Goal: Transaction & Acquisition: Subscribe to service/newsletter

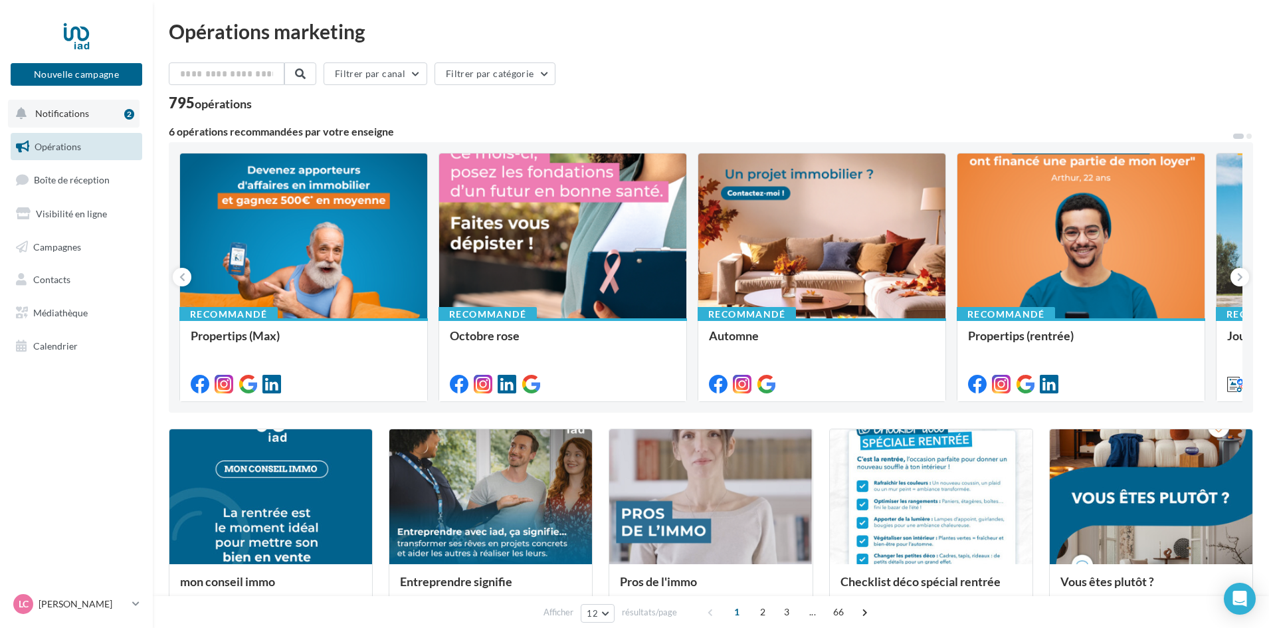
click at [88, 120] on button "Notifications 2" at bounding box center [74, 114] width 132 height 28
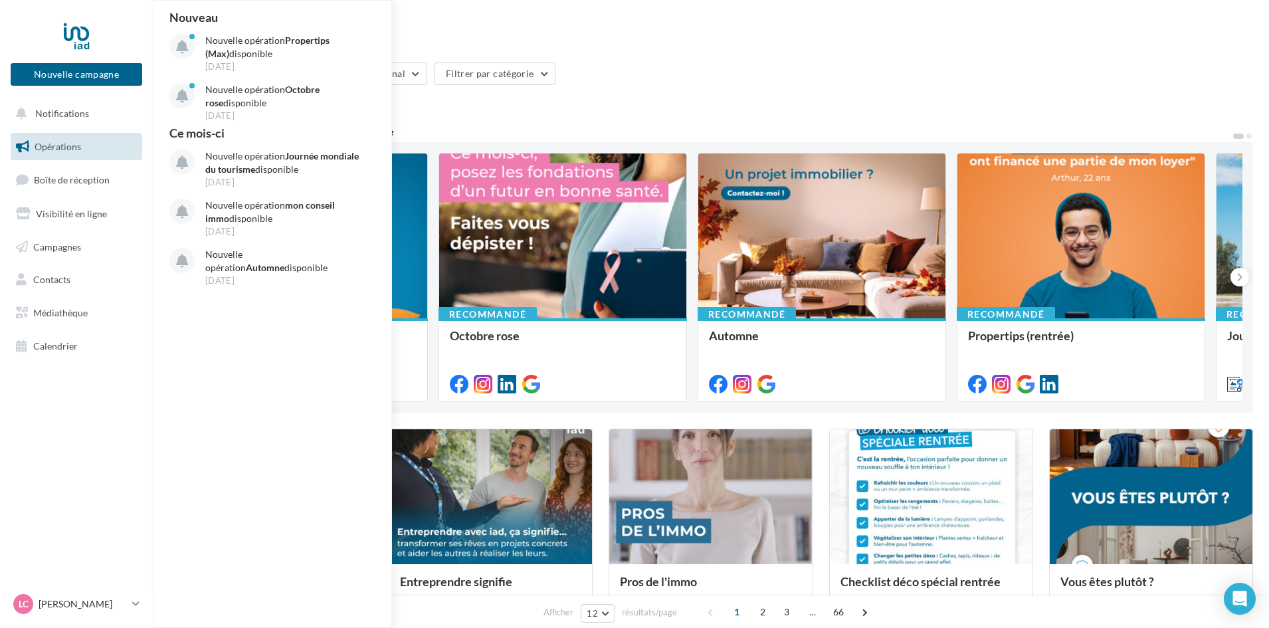
click at [85, 424] on nav "Nouvelle campagne Nouvelle campagne Notifications Nouveau Nouvelle opération Pr…" at bounding box center [76, 314] width 153 height 628
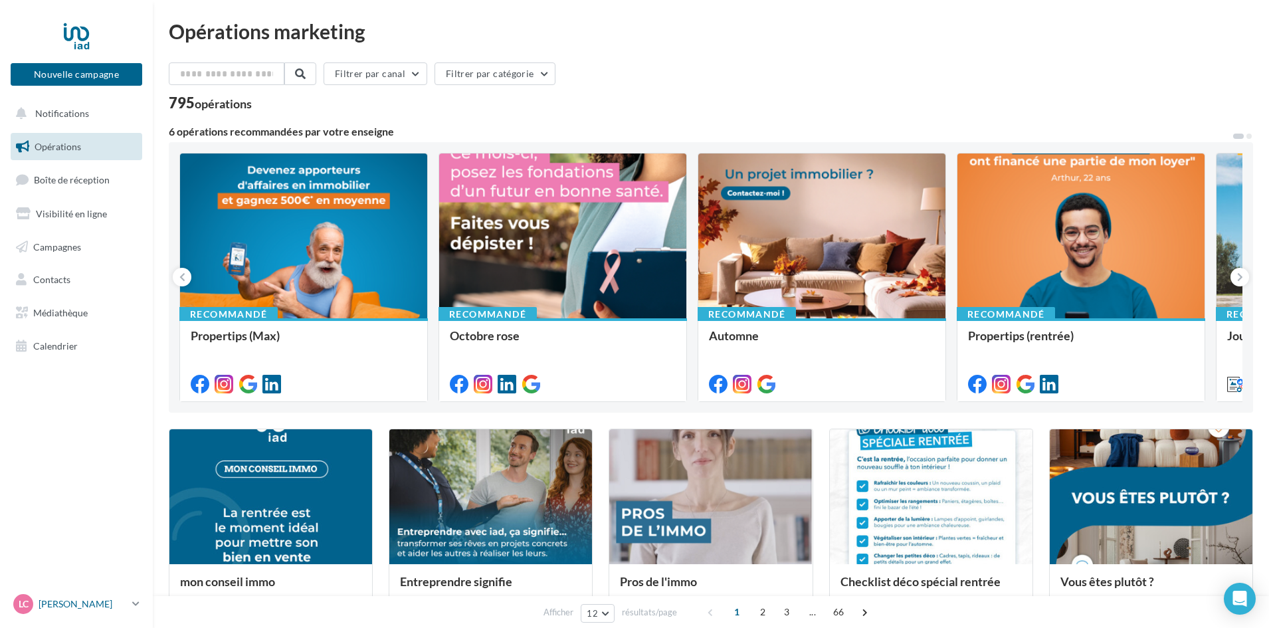
click at [96, 605] on p "[PERSON_NAME]" at bounding box center [83, 603] width 88 height 13
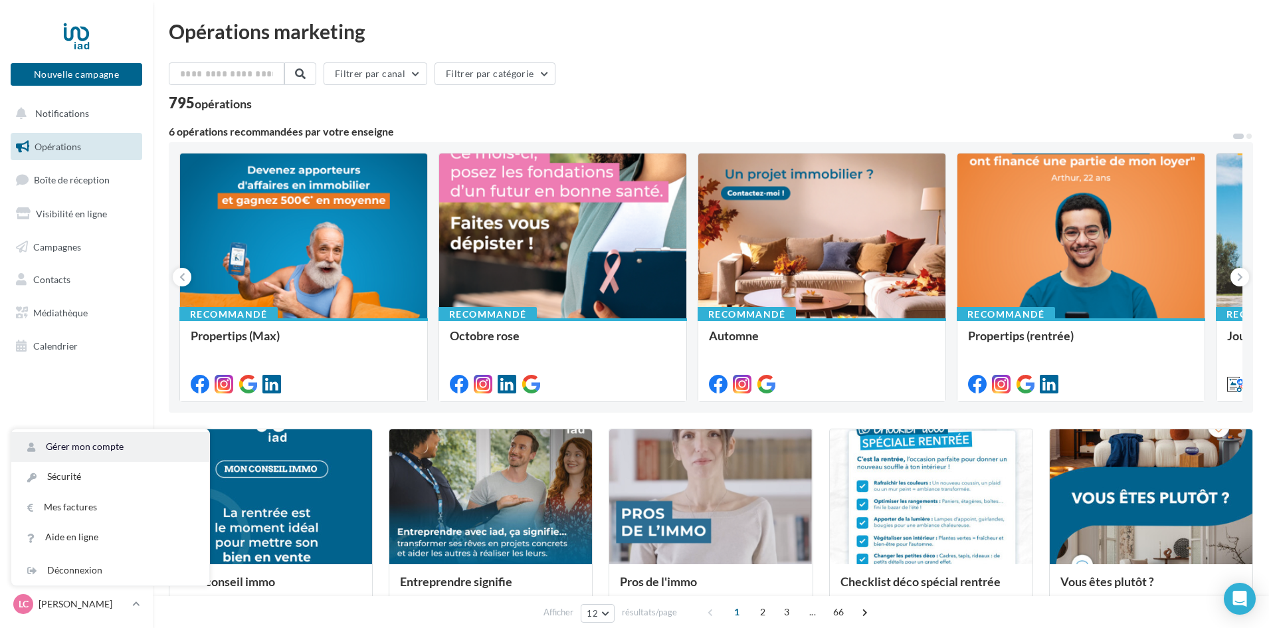
click at [85, 450] on link "Gérer mon compte" at bounding box center [110, 447] width 198 height 30
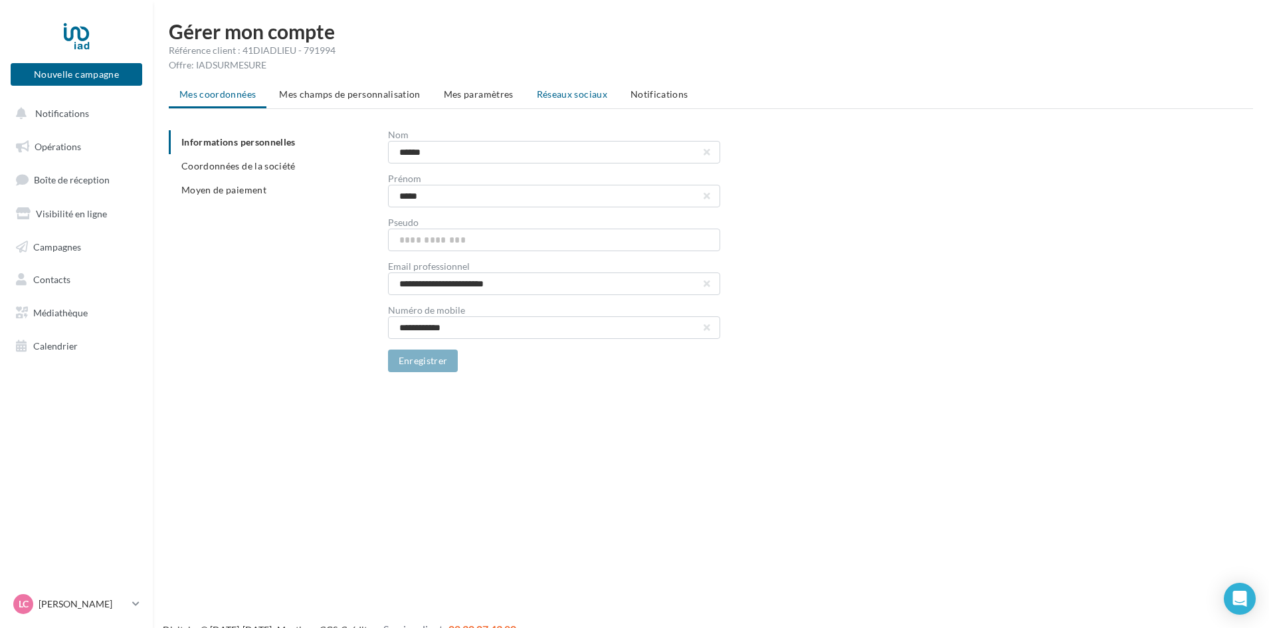
click at [555, 96] on span "Réseaux sociaux" at bounding box center [572, 93] width 70 height 11
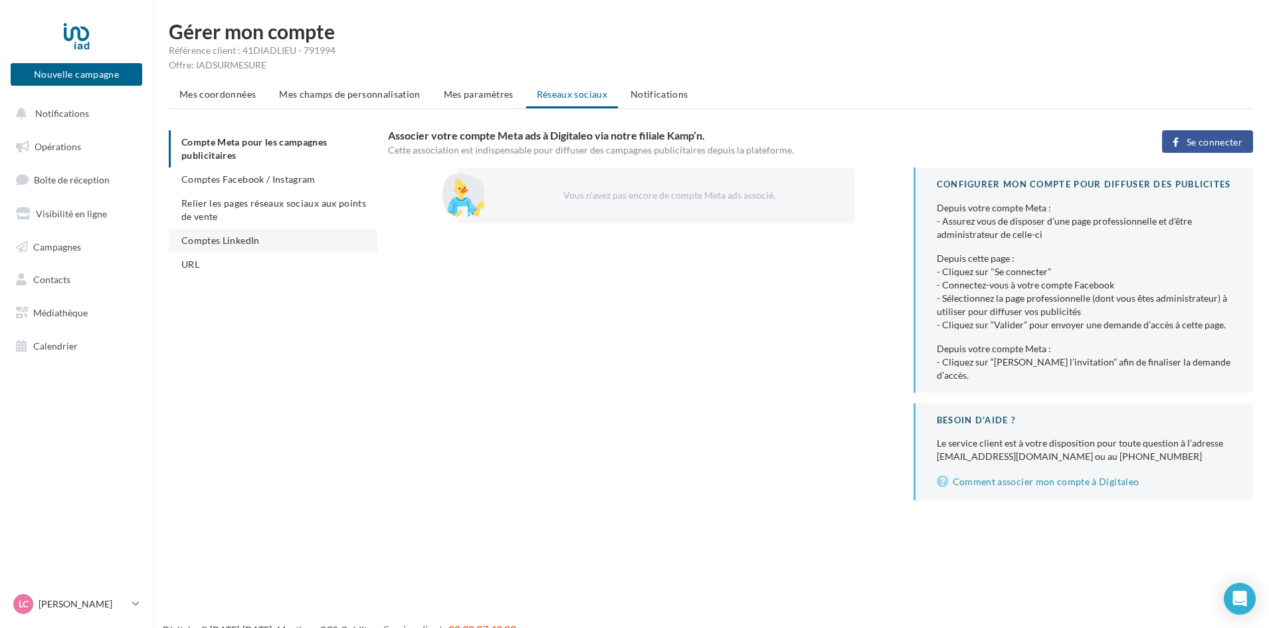
click at [246, 238] on span "Comptes LinkedIn" at bounding box center [220, 239] width 78 height 11
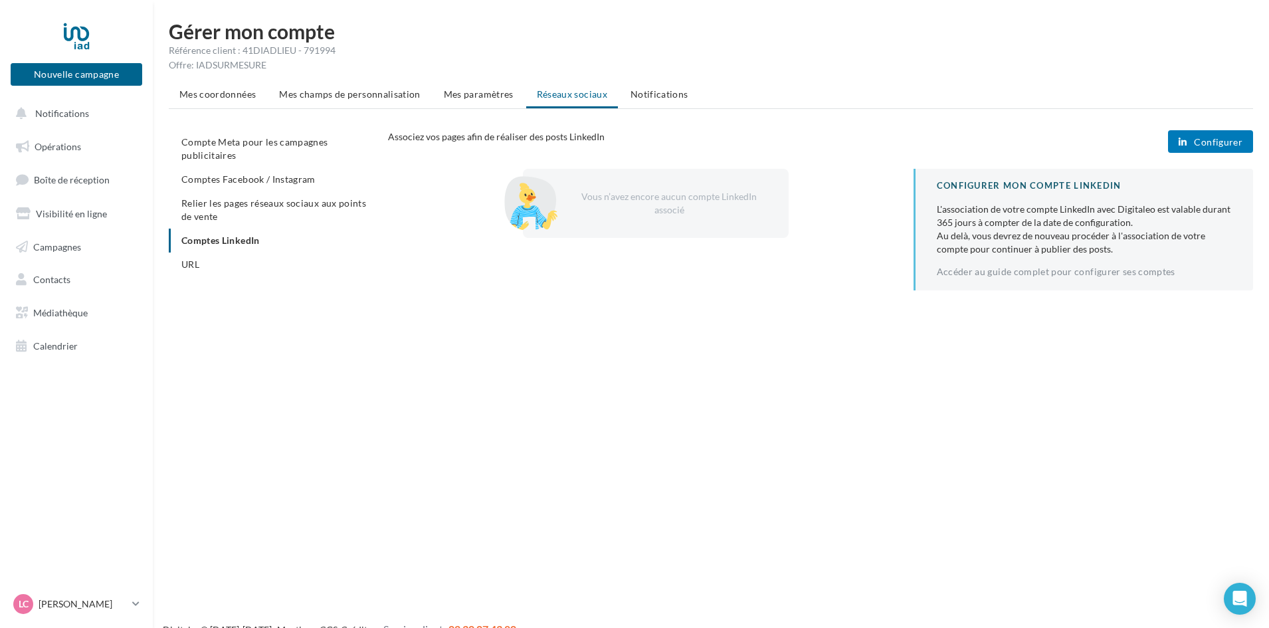
click at [1231, 137] on span "Configurer" at bounding box center [1218, 142] width 48 height 11
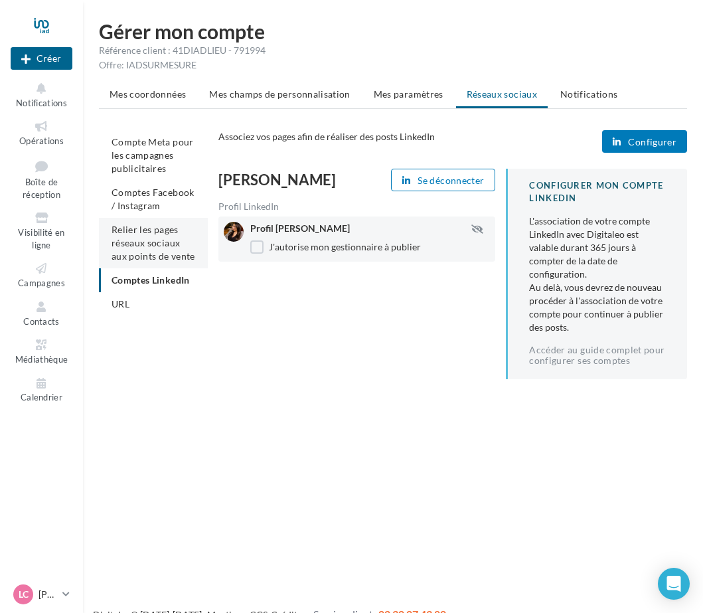
click at [159, 243] on span "Relier les pages réseaux sociaux aux points de vente" at bounding box center [154, 243] width 84 height 38
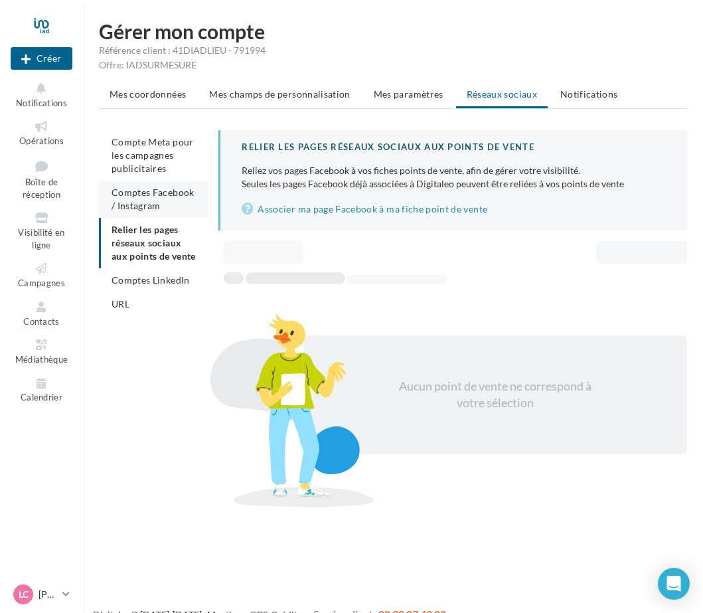
click at [134, 195] on span "Comptes Facebook / Instagram" at bounding box center [153, 199] width 83 height 25
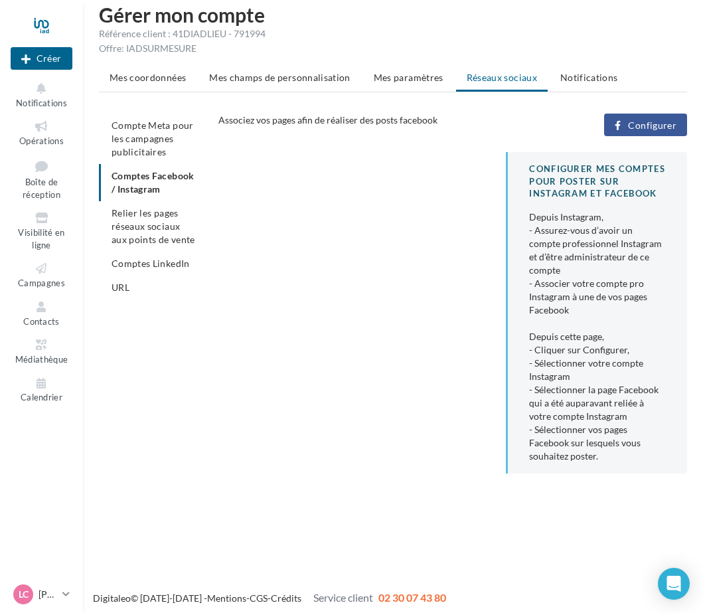
scroll to position [21, 0]
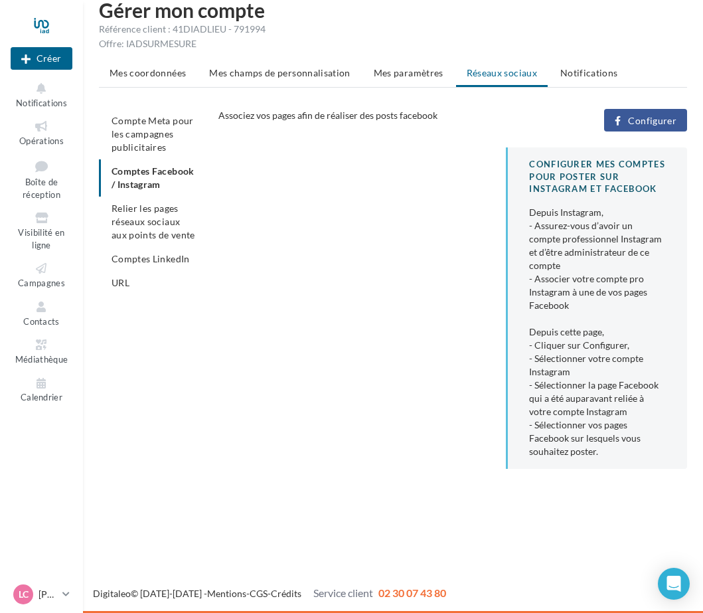
click at [682, 126] on button "Configurer" at bounding box center [645, 120] width 83 height 23
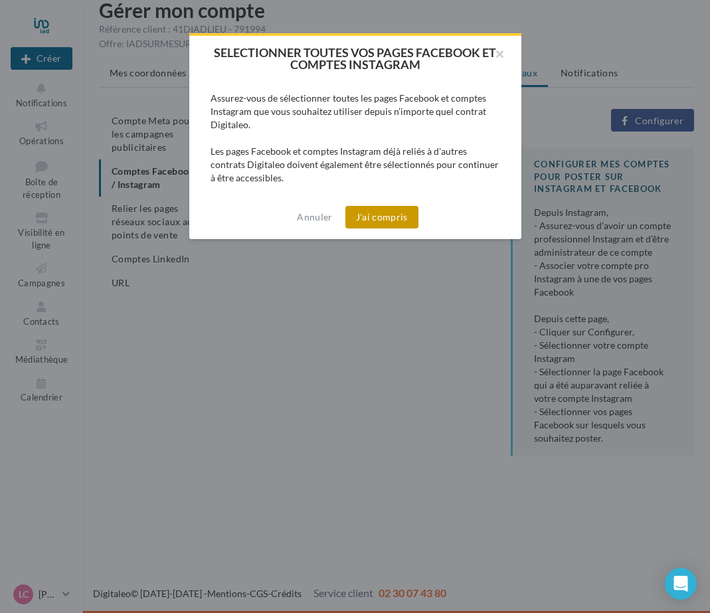
click at [389, 217] on button "J'ai compris" at bounding box center [381, 217] width 73 height 23
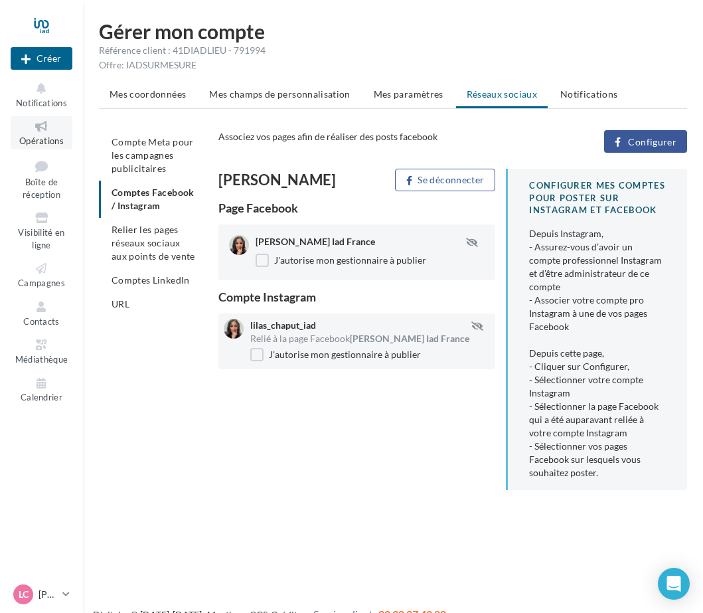
click at [33, 133] on icon at bounding box center [42, 126] width 54 height 15
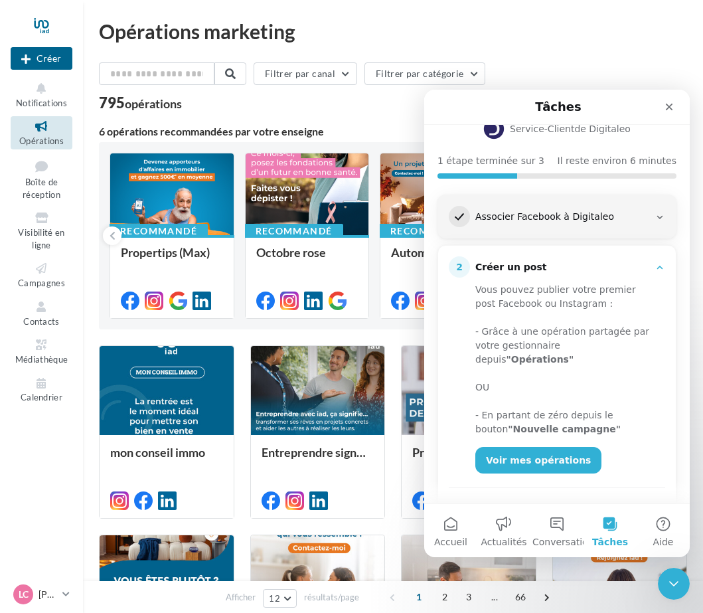
scroll to position [126, 0]
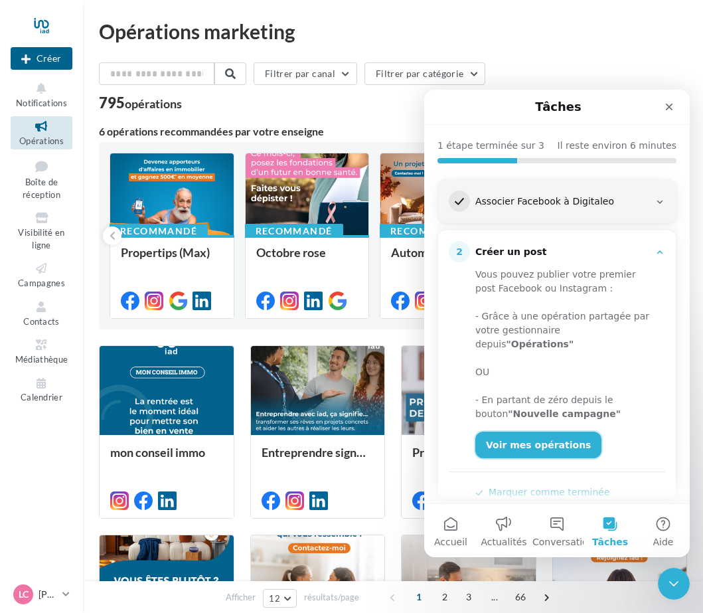
click at [557, 432] on link "Voir mes opérations" at bounding box center [539, 445] width 126 height 27
click at [528, 432] on link "Voir mes opérations" at bounding box center [539, 445] width 126 height 27
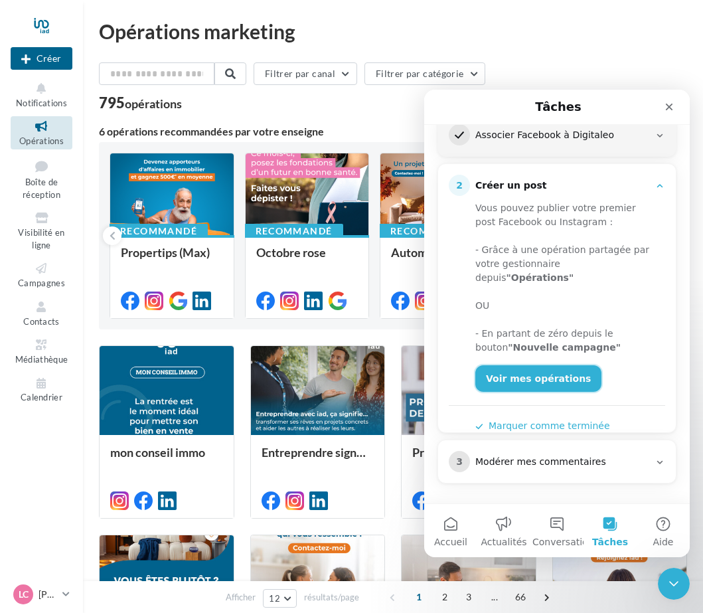
click at [539, 371] on link "Voir mes opérations" at bounding box center [539, 378] width 126 height 27
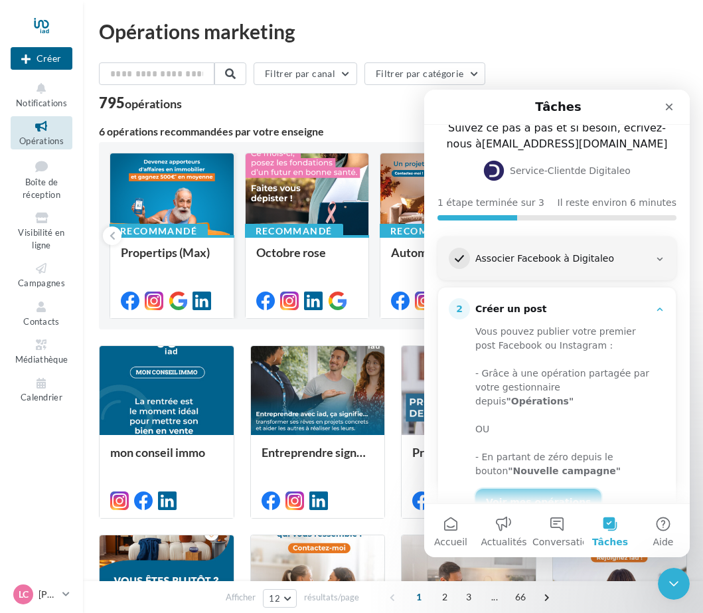
scroll to position [59, 0]
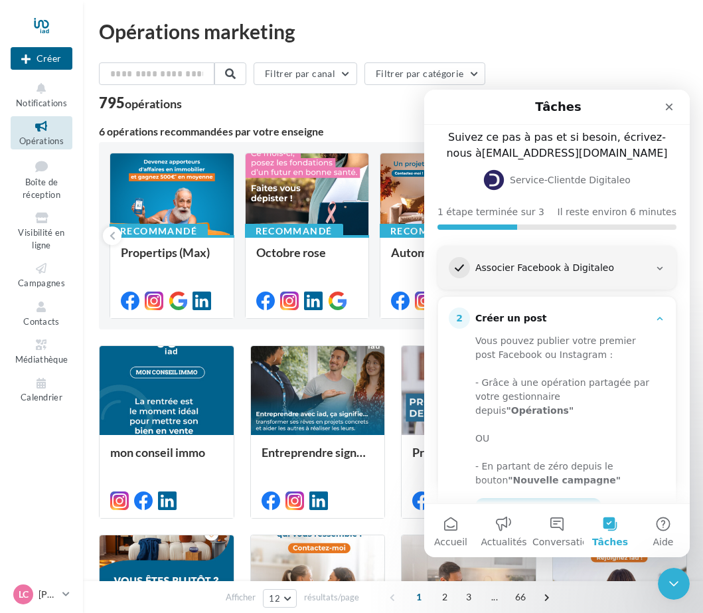
click at [30, 419] on nav "Nouvelle campagne Créer Notifications Opérations Boîte de réception Visibilité …" at bounding box center [41, 306] width 83 height 613
click at [622, 45] on div "Opérations marketing Filtrer par canal Filtrer par catégorie 795 opérations 6 o…" at bounding box center [393, 480] width 589 height 919
click at [670, 104] on icon "Fermer" at bounding box center [669, 107] width 11 height 11
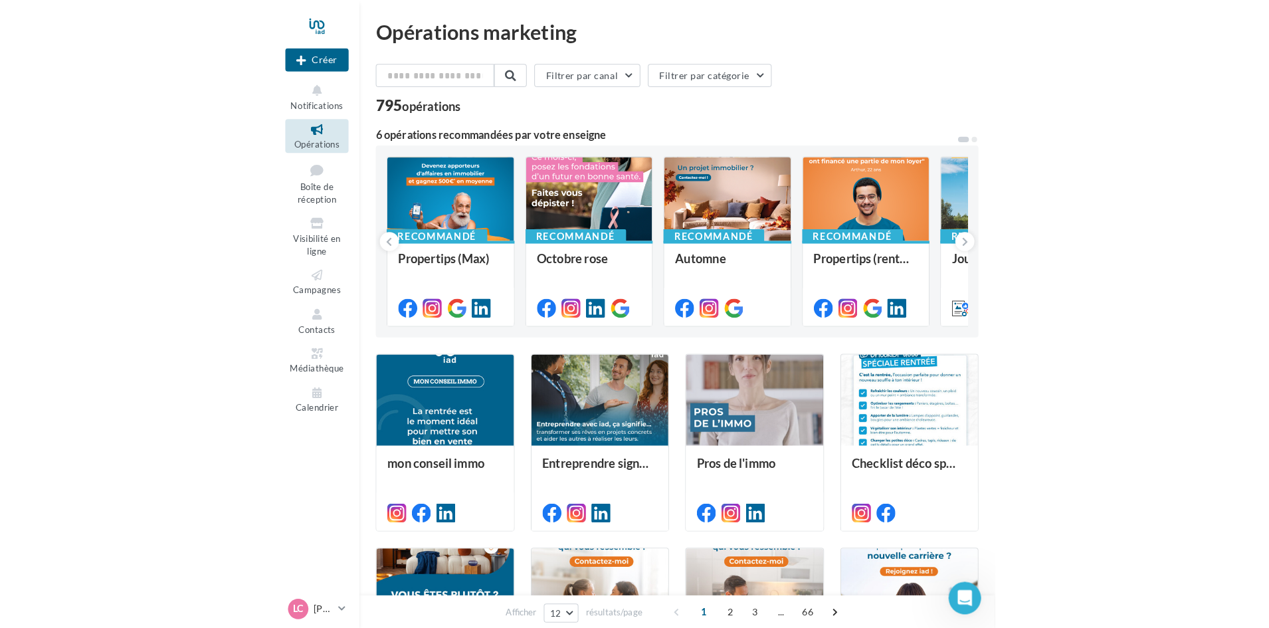
scroll to position [0, 0]
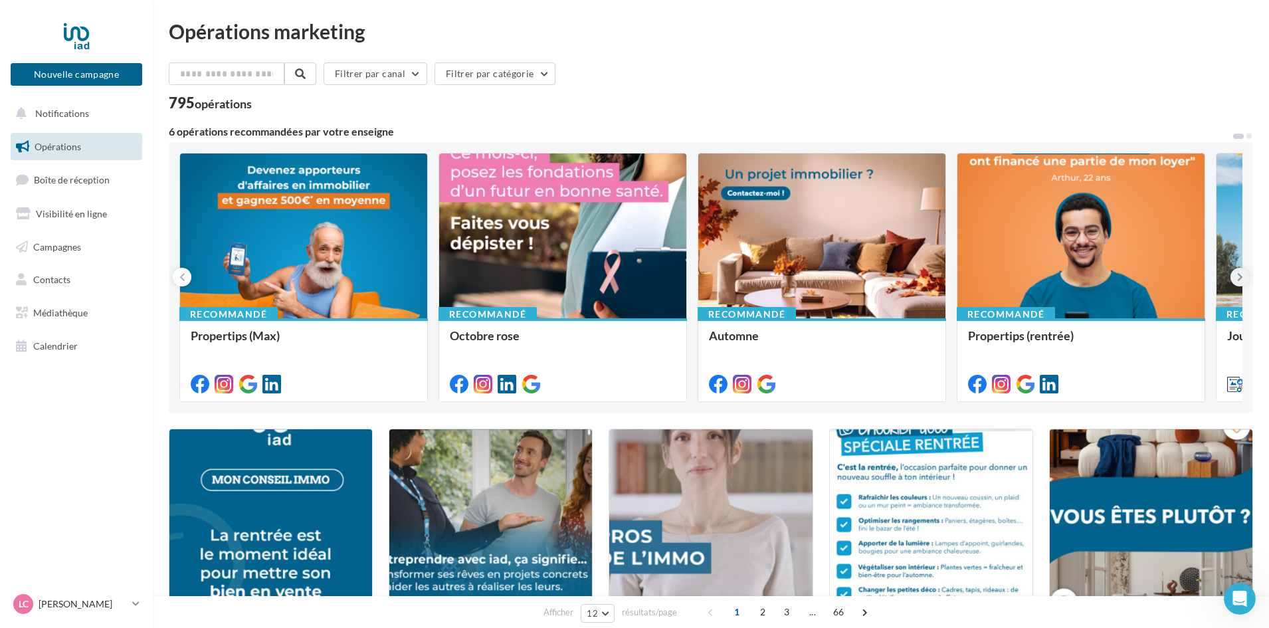
click at [703, 274] on icon at bounding box center [1240, 276] width 6 height 13
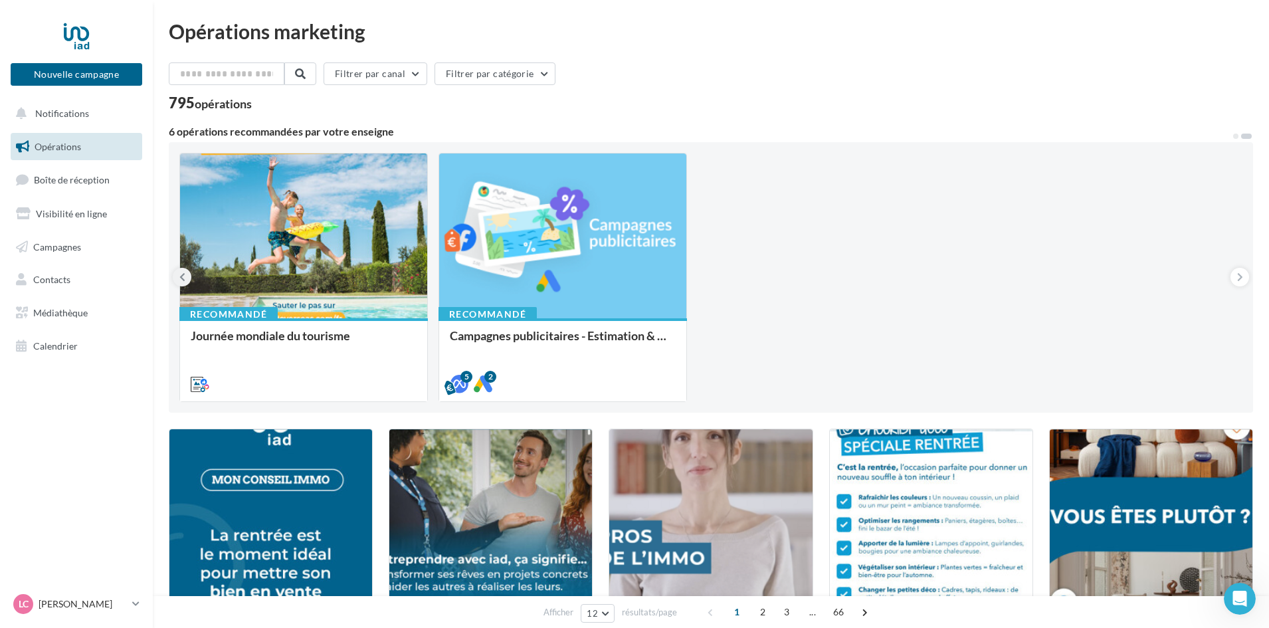
click at [178, 270] on button at bounding box center [182, 277] width 19 height 19
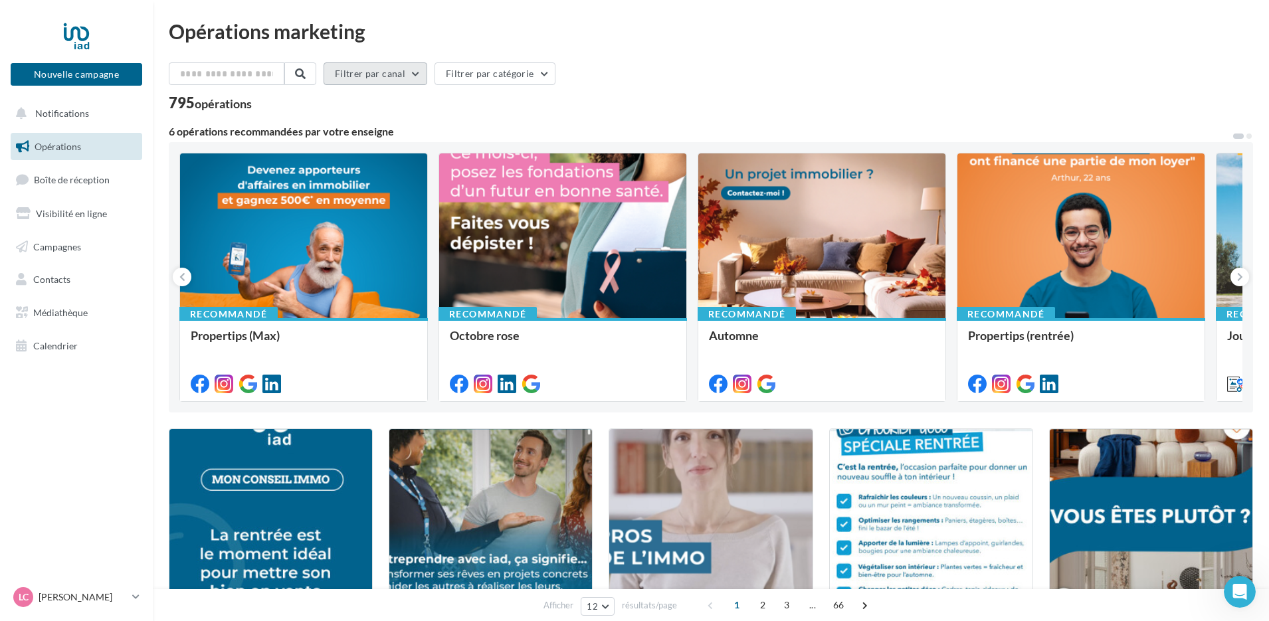
click at [417, 76] on button "Filtrer par canal" at bounding box center [376, 73] width 104 height 23
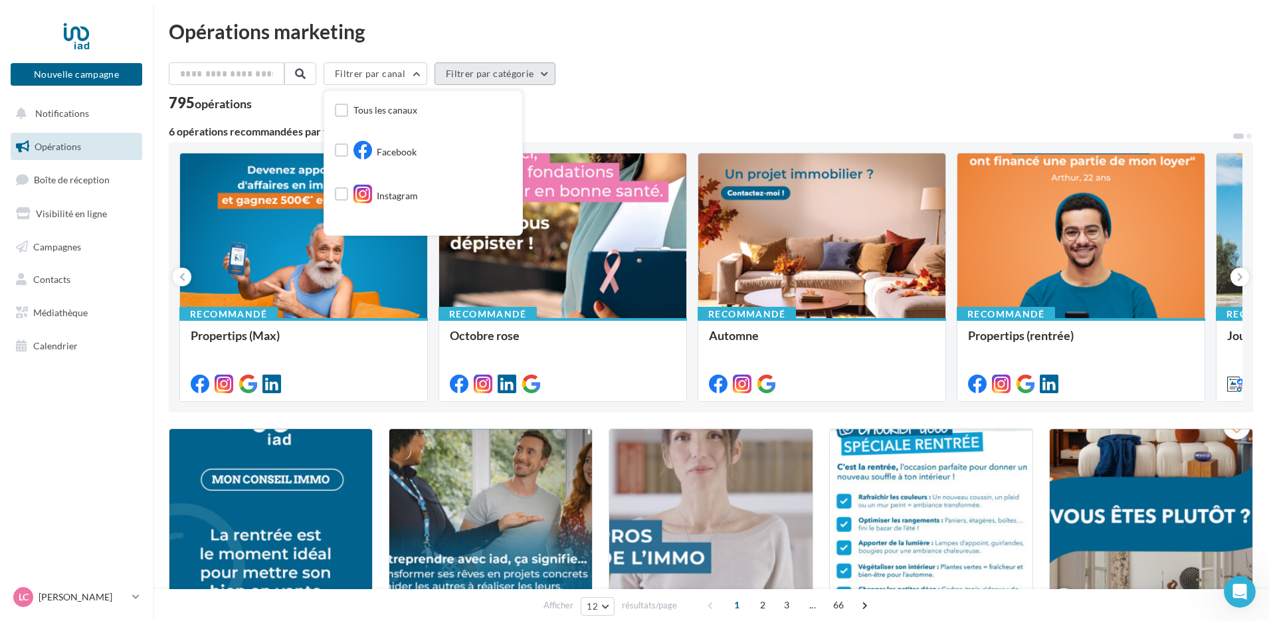
click at [494, 70] on button "Filtrer par catégorie" at bounding box center [494, 73] width 121 height 23
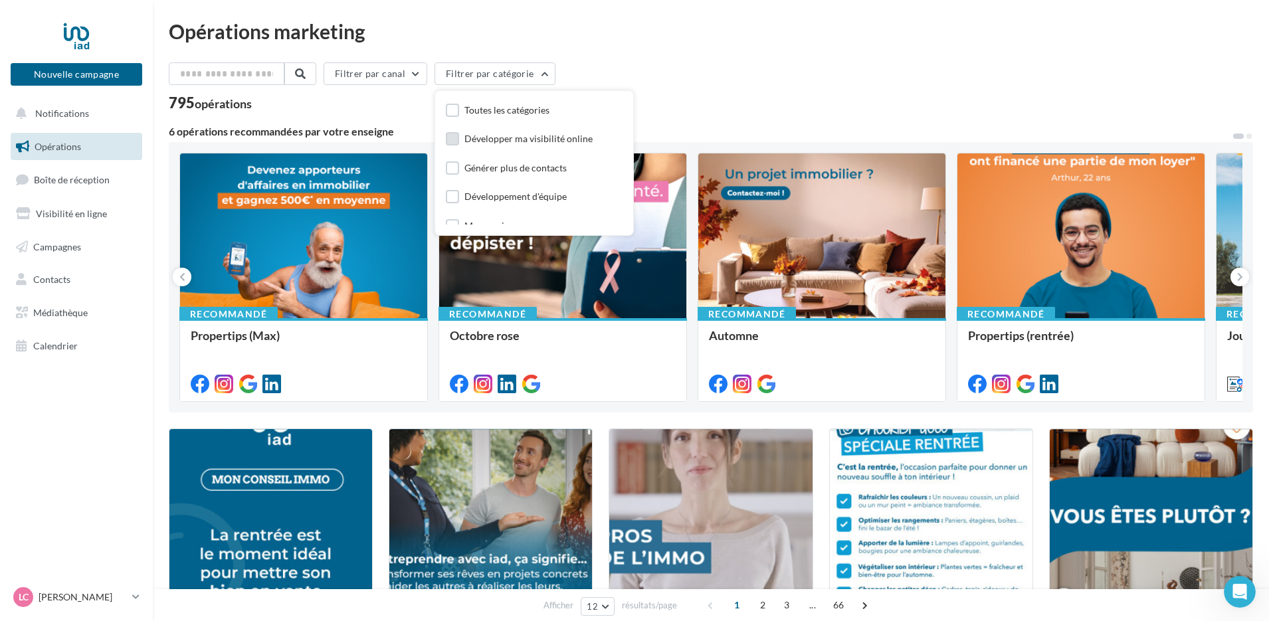
drag, startPoint x: 546, startPoint y: 138, endPoint x: 486, endPoint y: 135, distance: 59.8
click at [545, 137] on div "Développer ma visibilité online" at bounding box center [528, 138] width 128 height 13
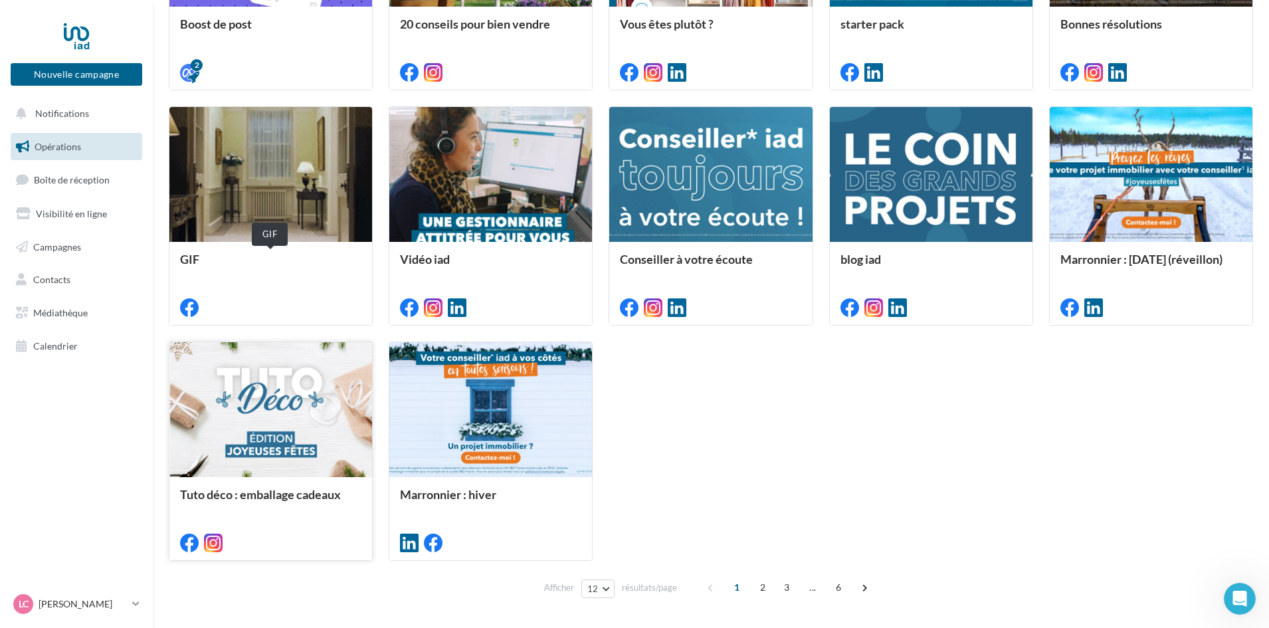
scroll to position [531, 0]
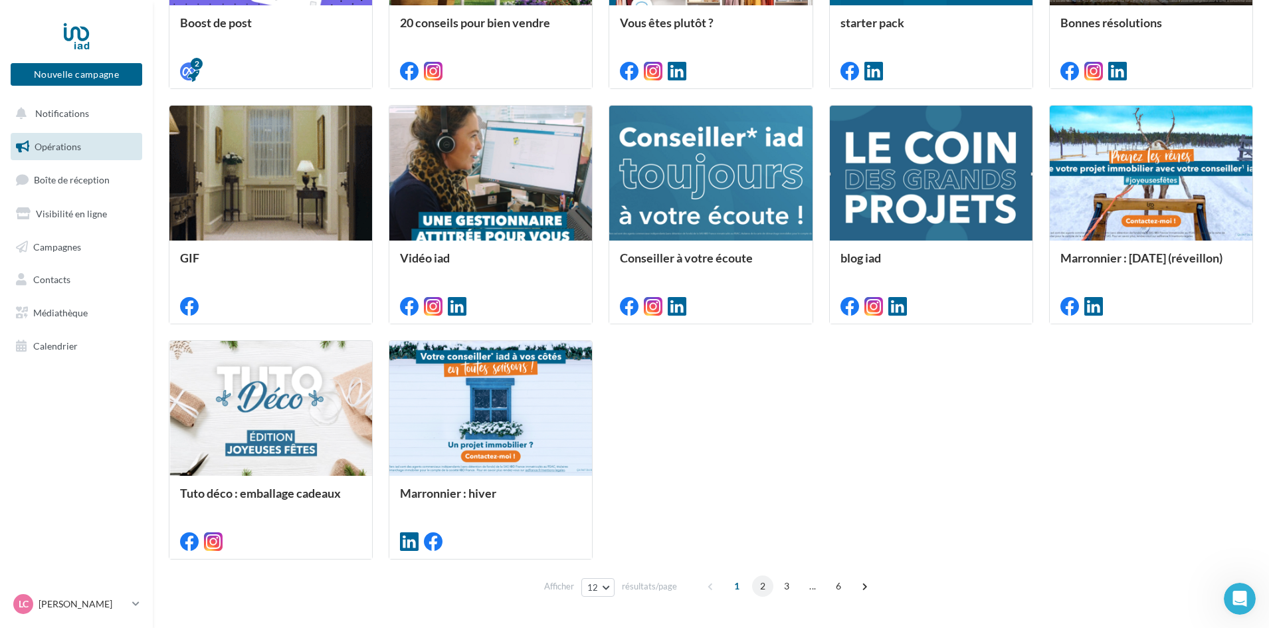
click at [703, 583] on span "2" at bounding box center [762, 585] width 21 height 21
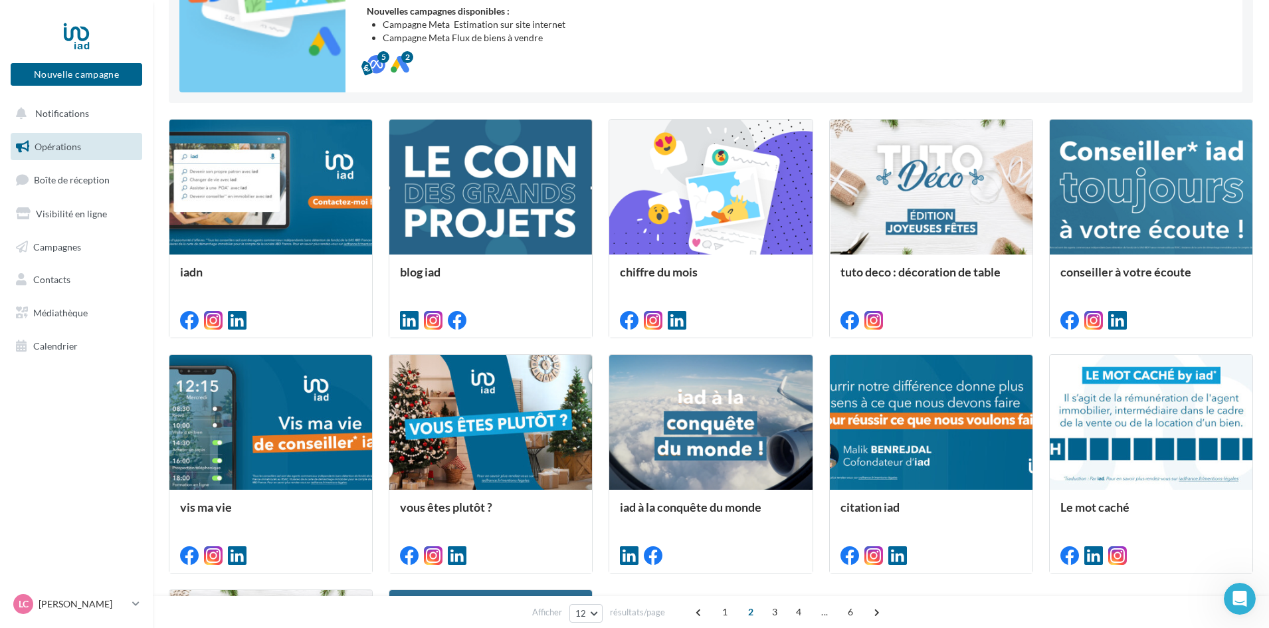
scroll to position [282, 0]
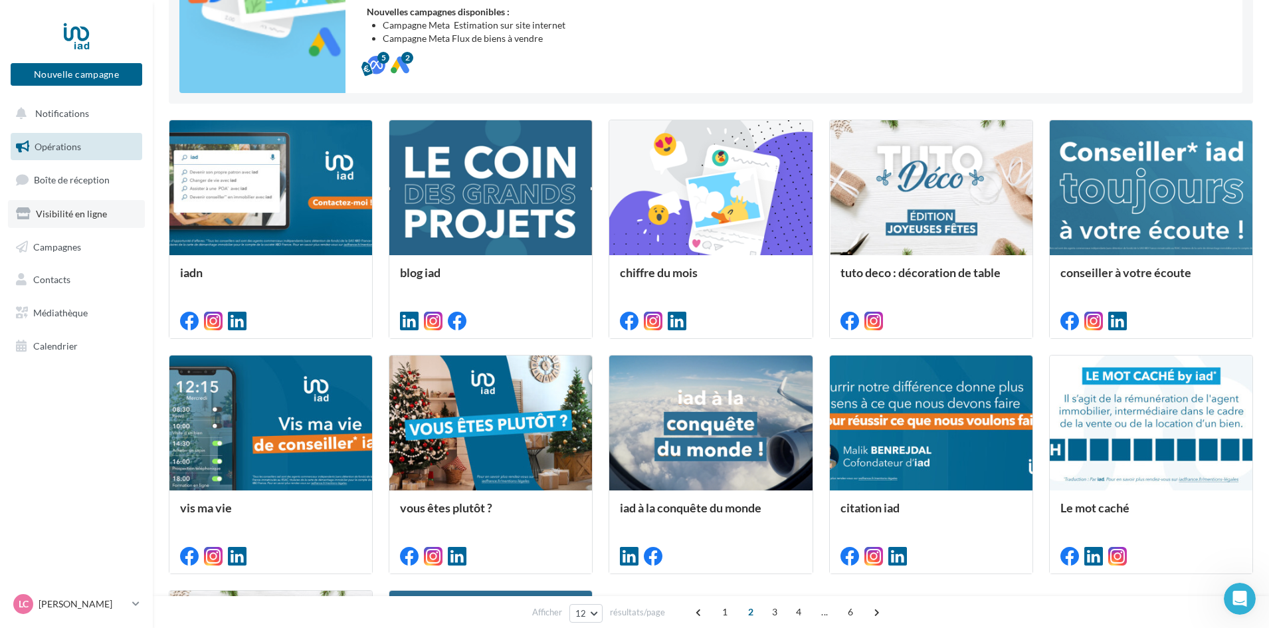
drag, startPoint x: 58, startPoint y: 210, endPoint x: 65, endPoint y: 210, distance: 7.3
click at [58, 210] on span "Visibilité en ligne" at bounding box center [71, 213] width 71 height 11
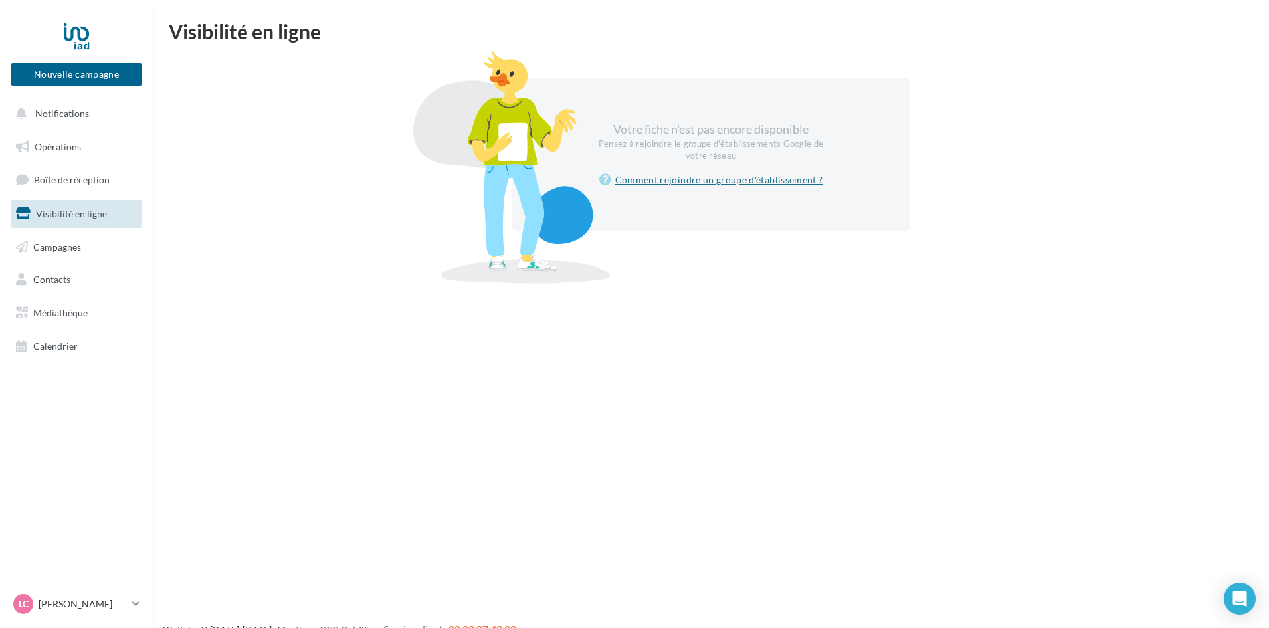
click at [716, 179] on link "Comment rejoindre un groupe d'établissement ?" at bounding box center [711, 180] width 224 height 16
click at [78, 82] on button "Nouvelle campagne" at bounding box center [77, 74] width 132 height 23
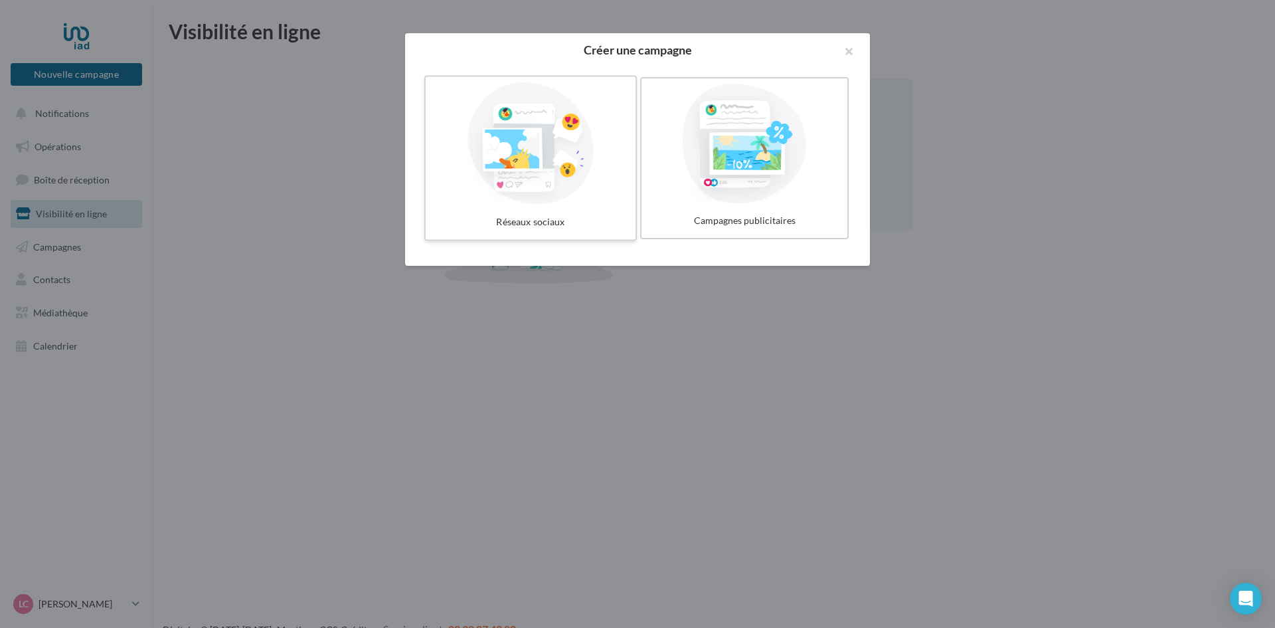
click at [553, 203] on div at bounding box center [530, 143] width 199 height 122
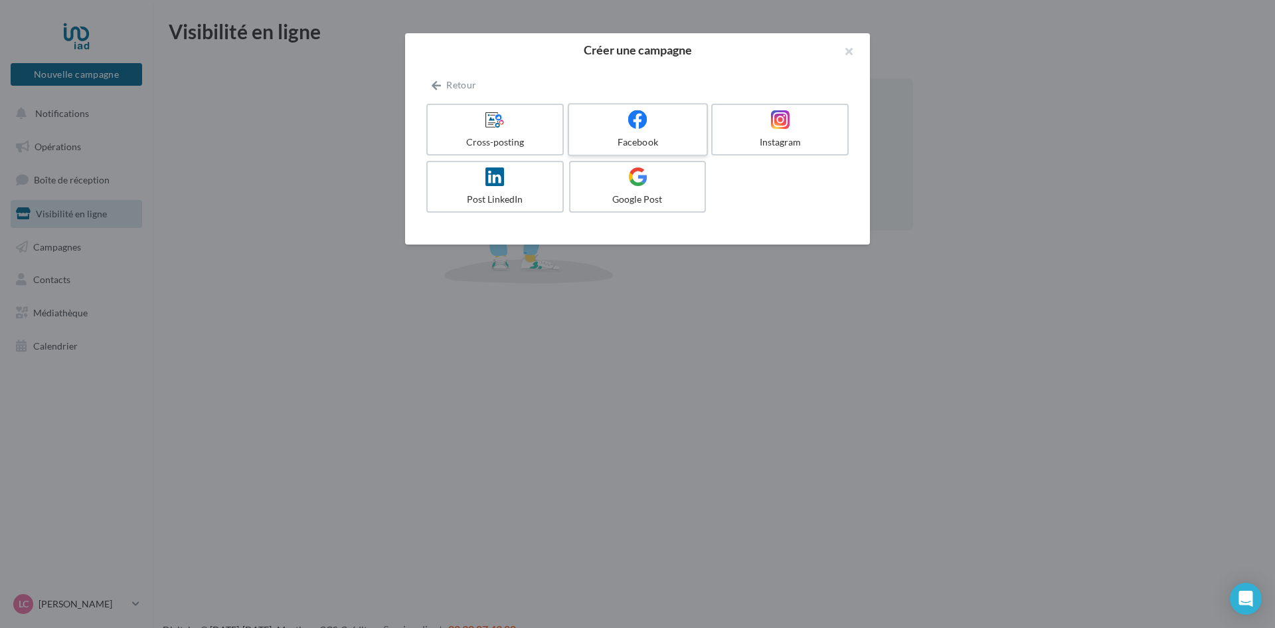
click at [636, 138] on div "Facebook" at bounding box center [638, 142] width 126 height 13
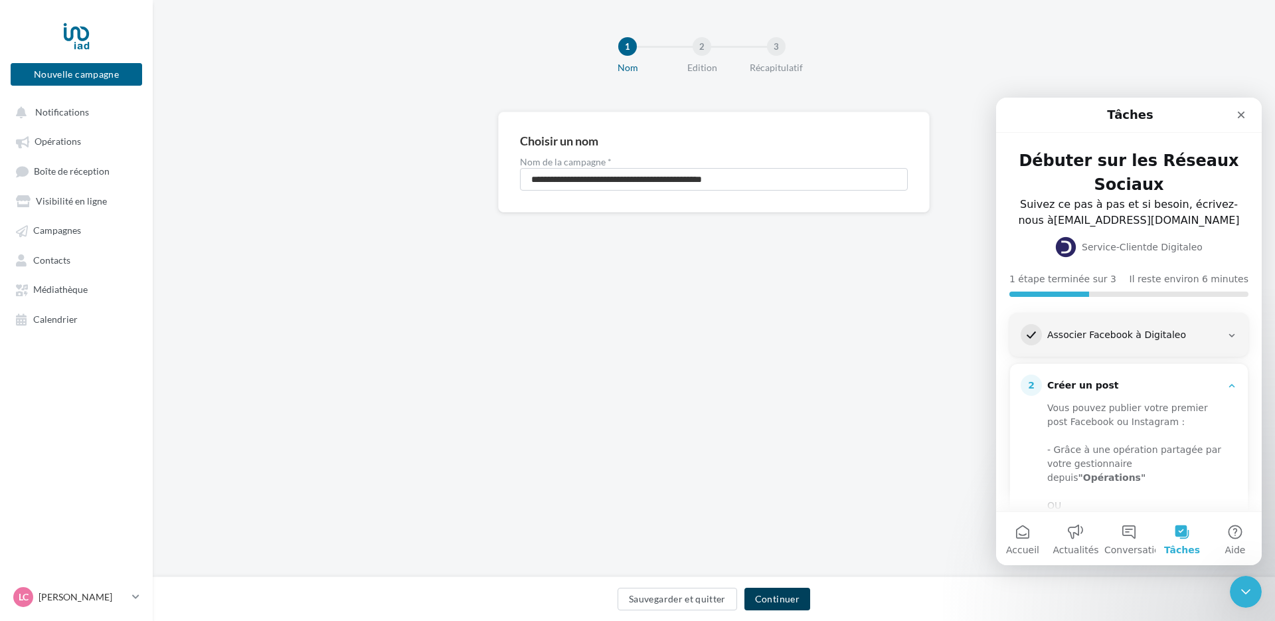
click at [787, 602] on button "Continuer" at bounding box center [778, 599] width 66 height 23
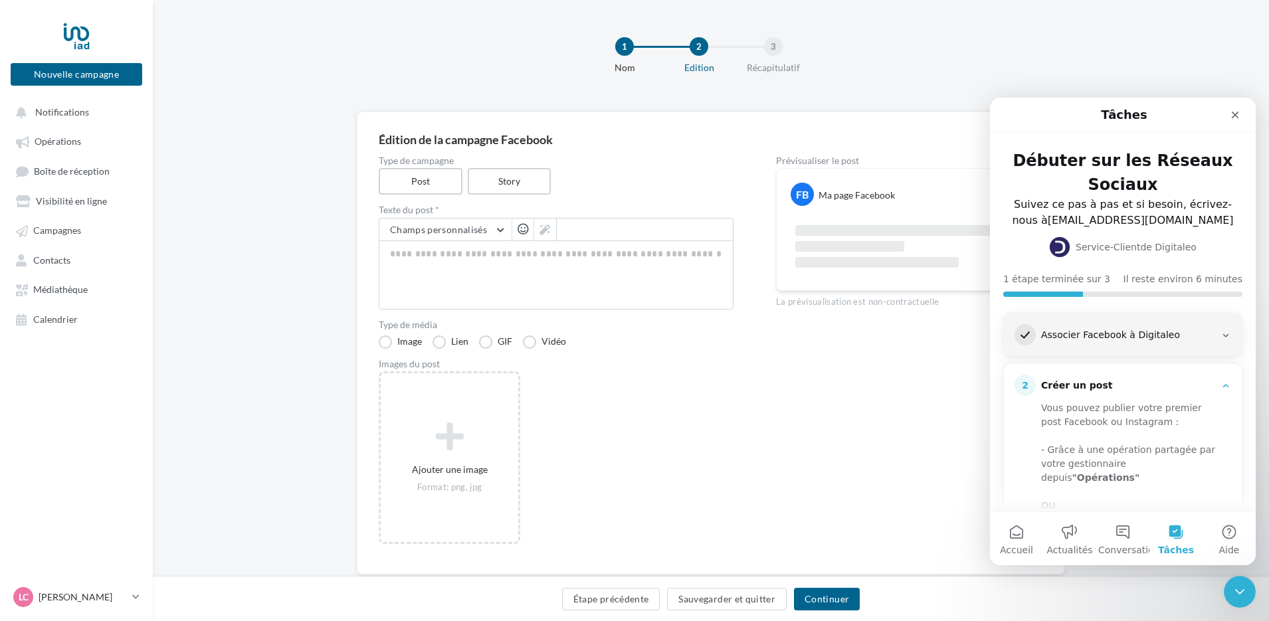
click at [965, 46] on div "1 Nom 2 Edition 3 Récapitulatif" at bounding box center [732, 61] width 1116 height 80
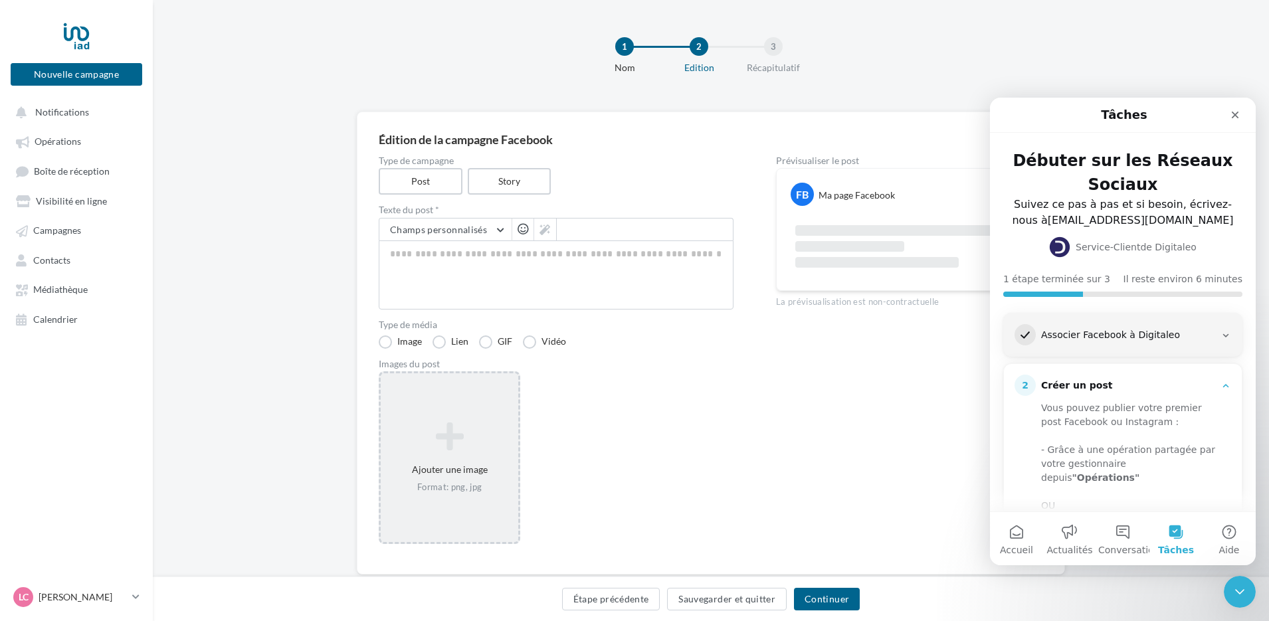
click at [438, 432] on icon at bounding box center [449, 436] width 127 height 32
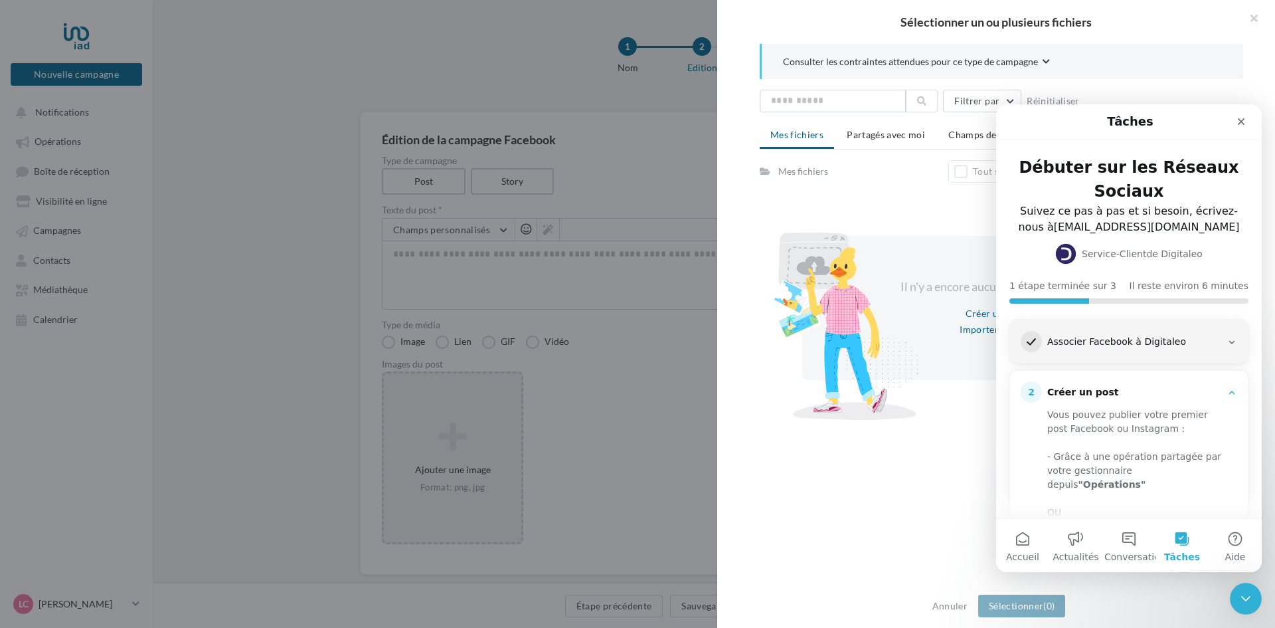
click at [893, 188] on div at bounding box center [842, 303] width 153 height 232
click at [1240, 122] on icon "Fermer" at bounding box center [1241, 121] width 7 height 7
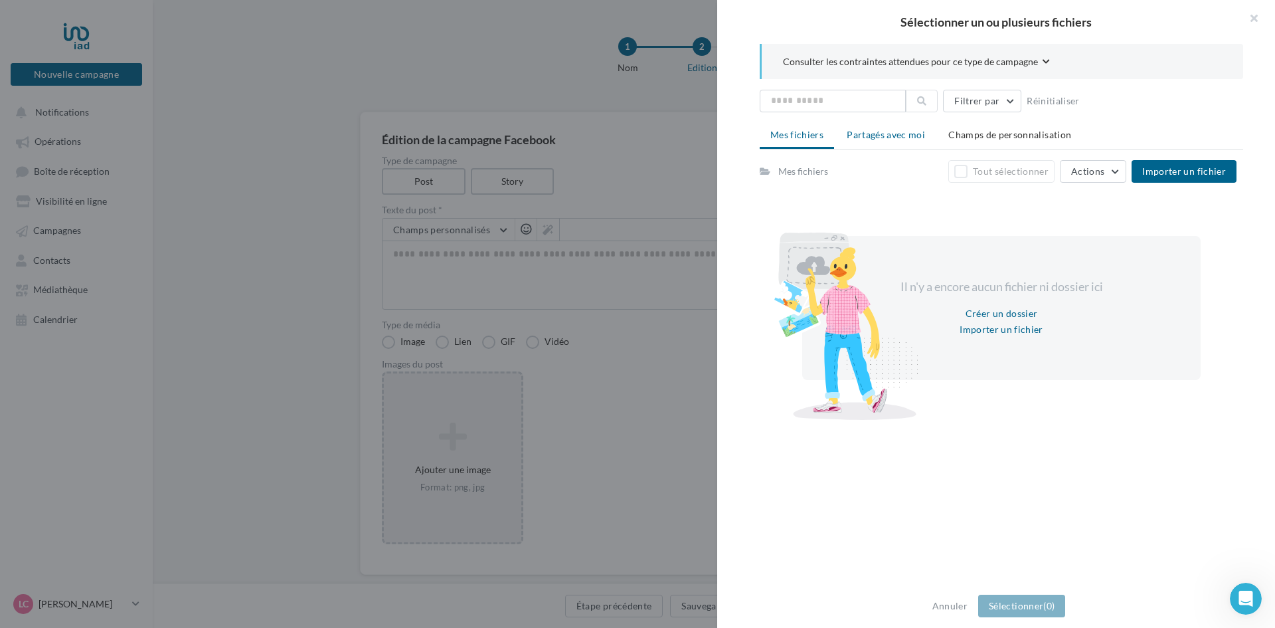
click at [893, 134] on span "Partagés avec moi" at bounding box center [886, 134] width 78 height 11
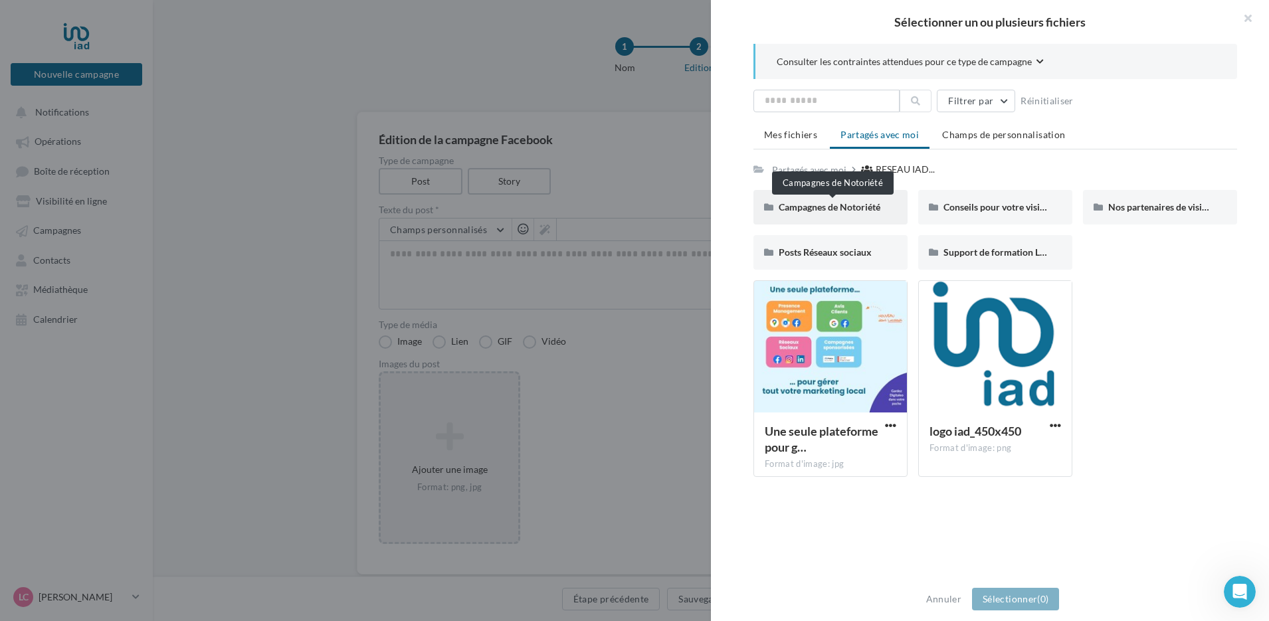
click at [835, 207] on span "Campagnes de Notoriété" at bounding box center [830, 206] width 102 height 11
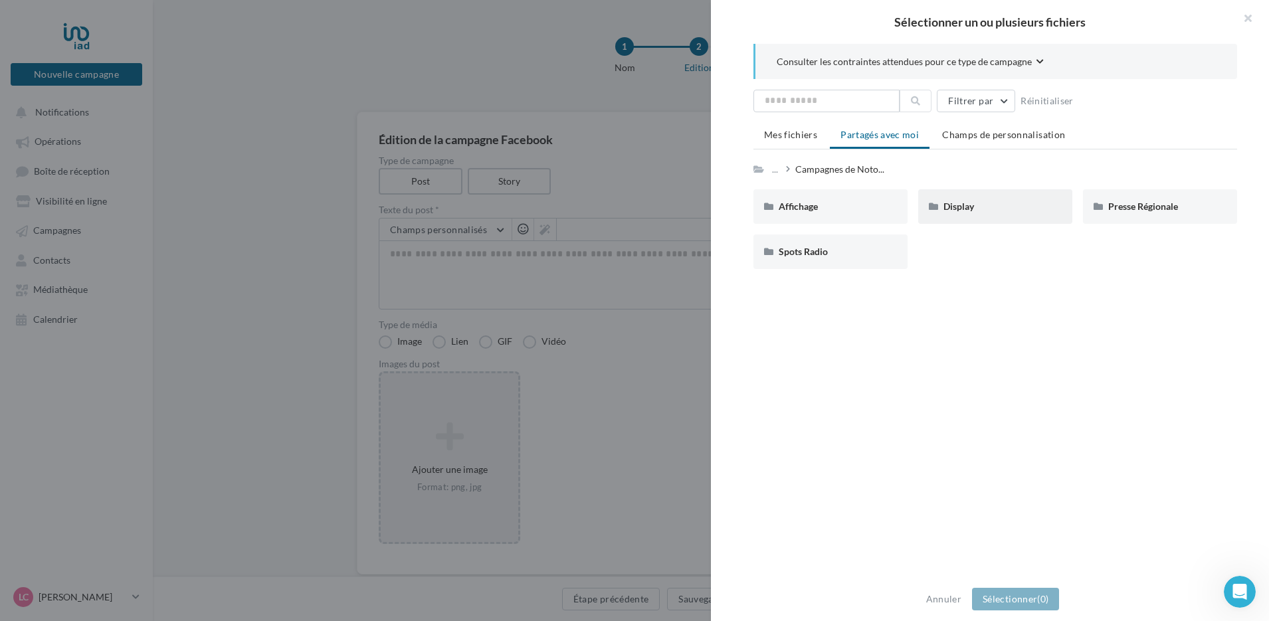
click at [963, 213] on div "Display" at bounding box center [995, 206] width 104 height 13
click at [829, 215] on div "A vendre" at bounding box center [830, 206] width 154 height 35
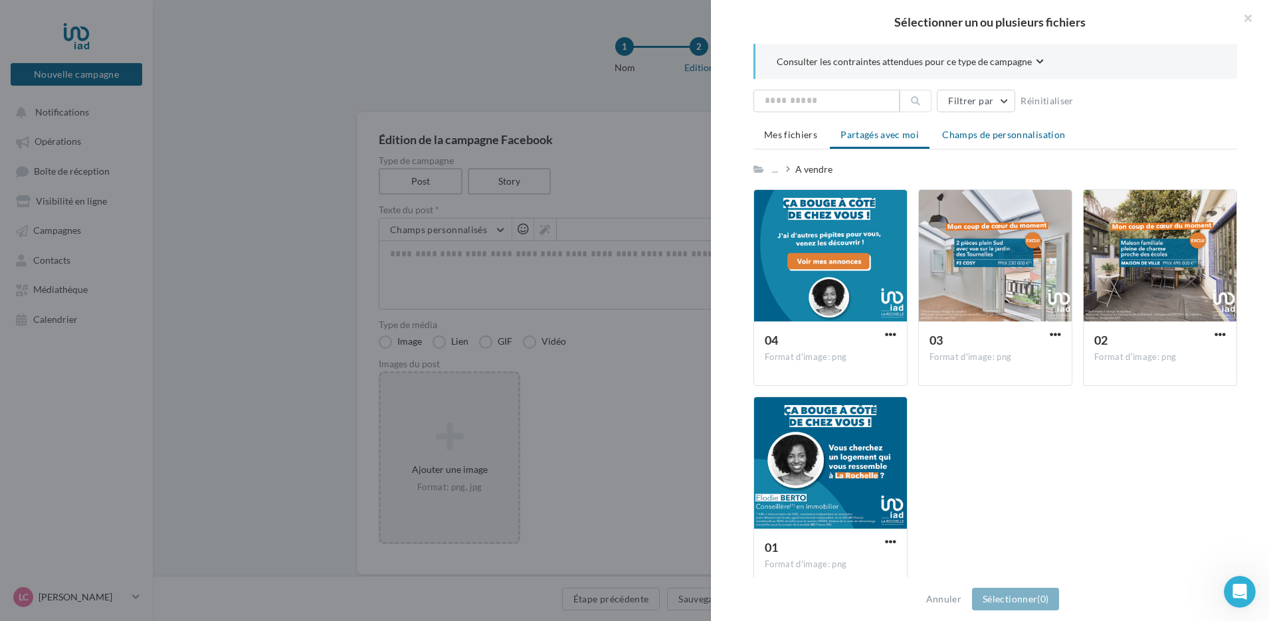
click at [990, 140] on li "Champs de personnalisation" at bounding box center [1003, 135] width 144 height 24
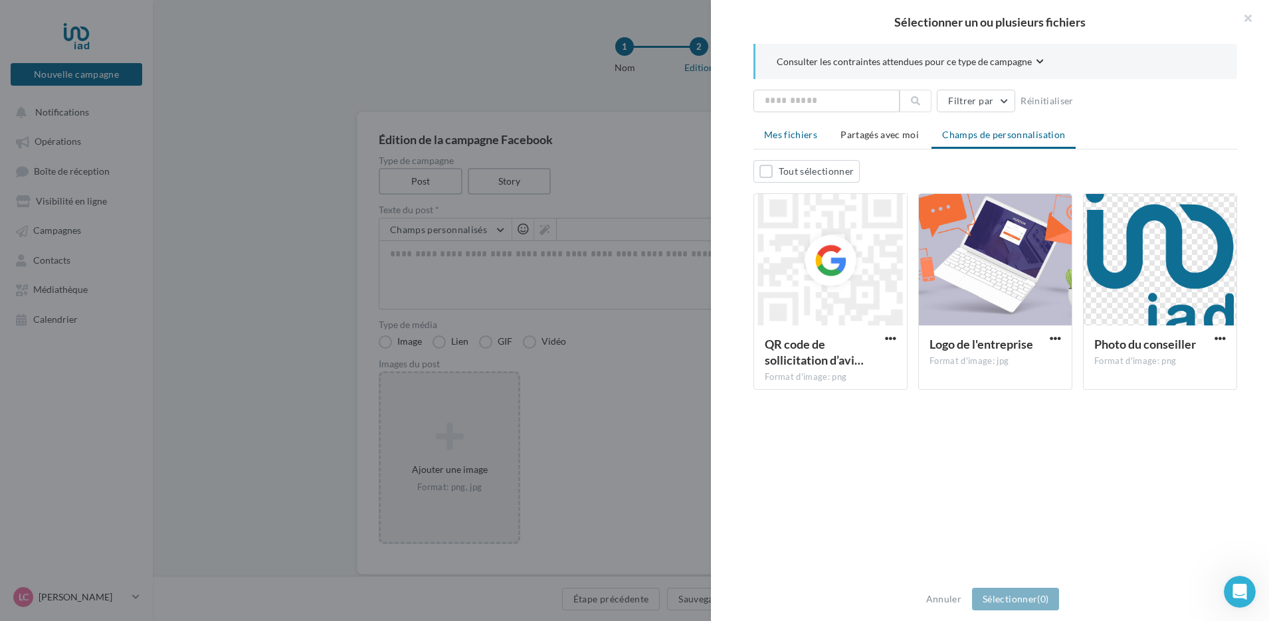
click at [787, 139] on span "Mes fichiers" at bounding box center [790, 134] width 53 height 11
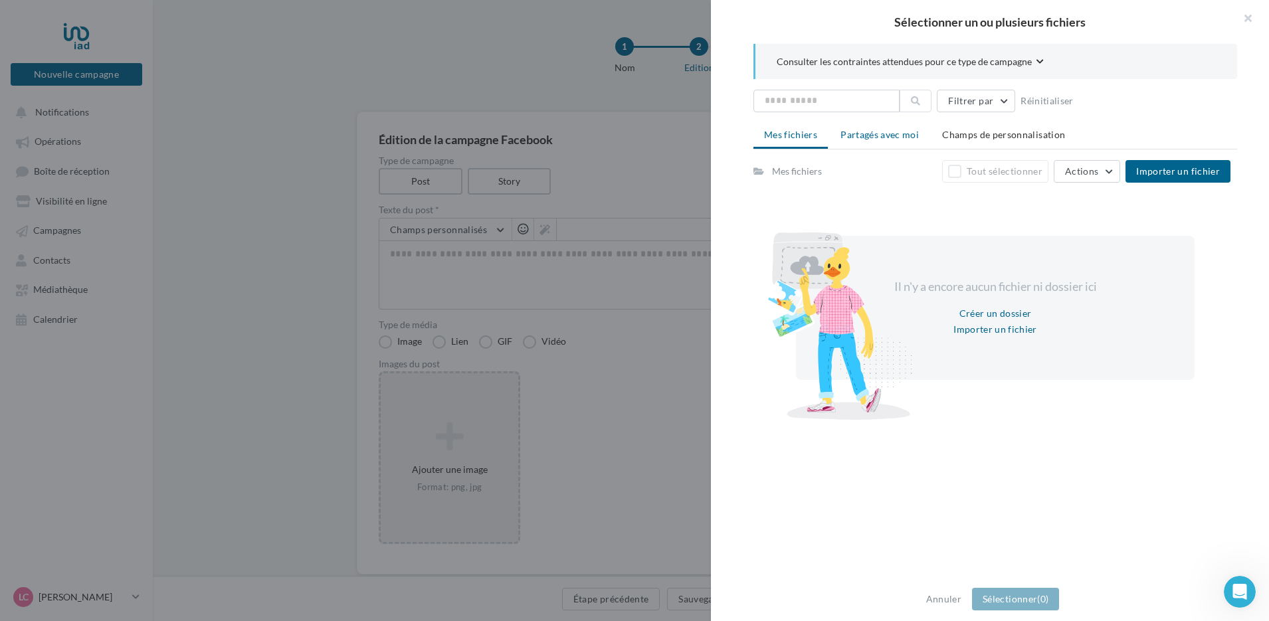
click at [836, 133] on li "Partagés avec moi" at bounding box center [880, 135] width 100 height 24
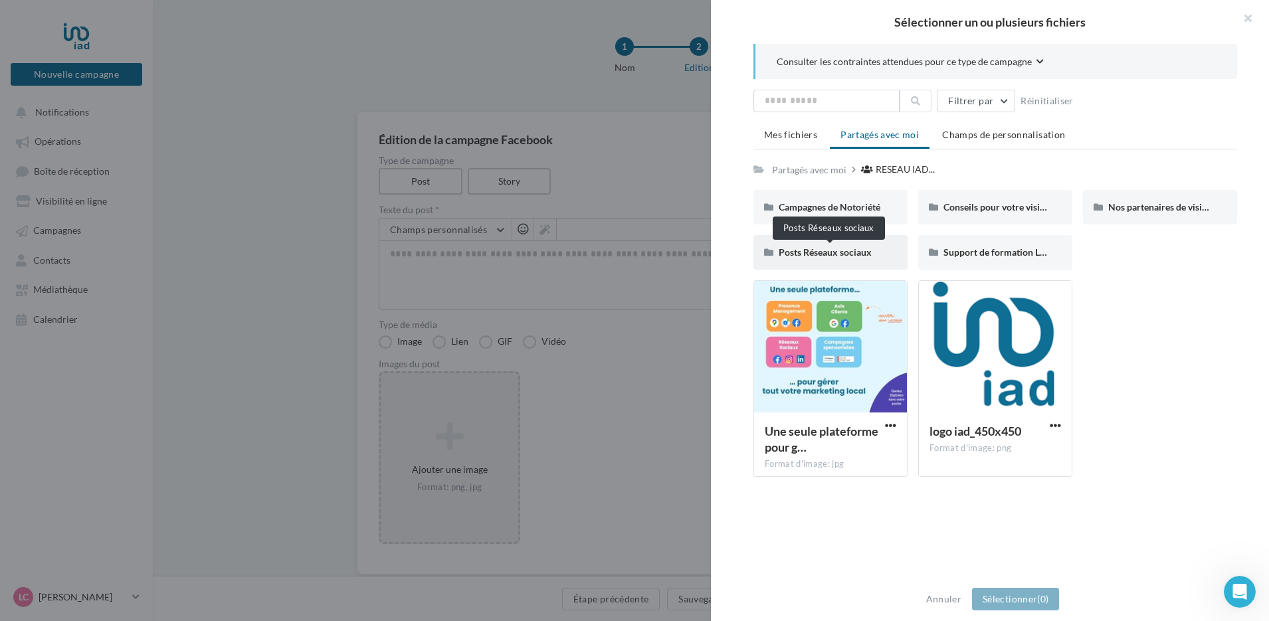
click at [853, 248] on span "Posts Réseaux sociaux" at bounding box center [825, 251] width 93 height 11
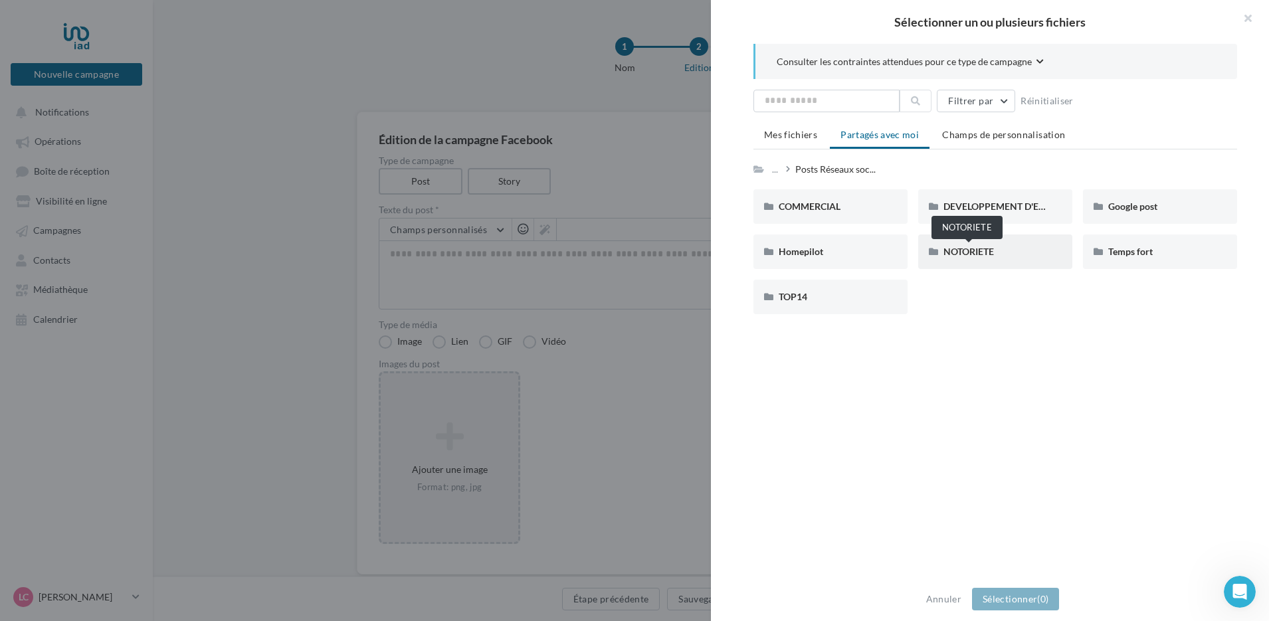
click at [952, 252] on span "NOTORIETE" at bounding box center [968, 251] width 50 height 11
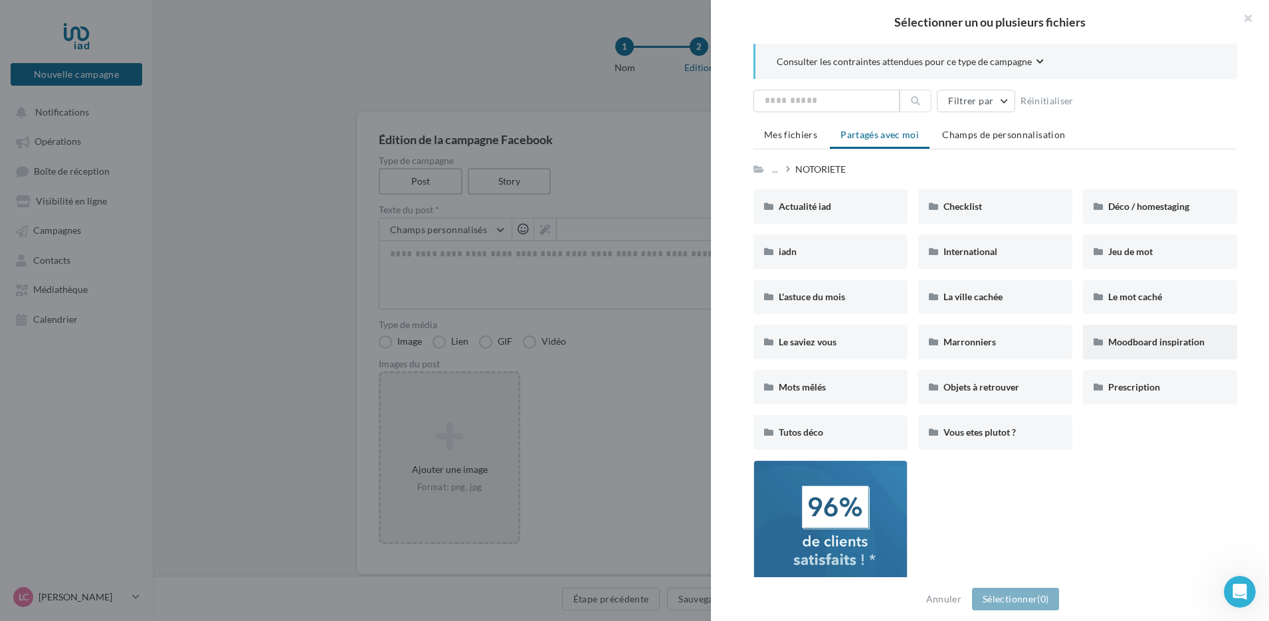
click at [1121, 335] on div "Moodboard inspiration" at bounding box center [1160, 341] width 104 height 13
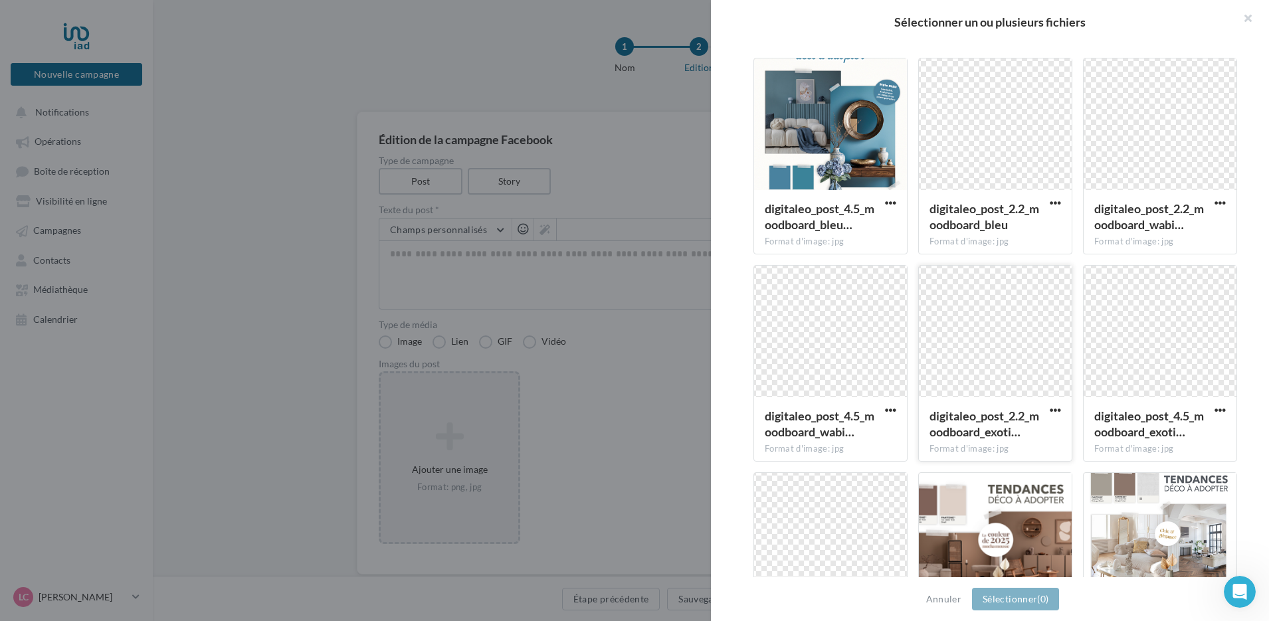
scroll to position [133, 0]
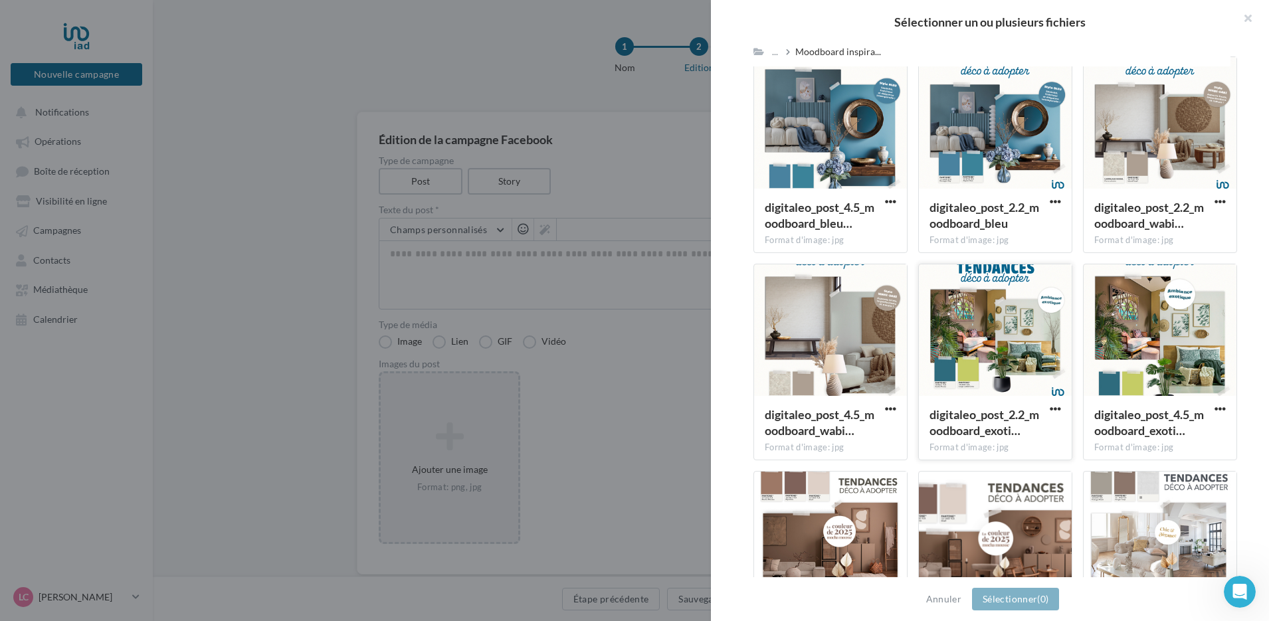
click at [989, 355] on div at bounding box center [995, 330] width 153 height 133
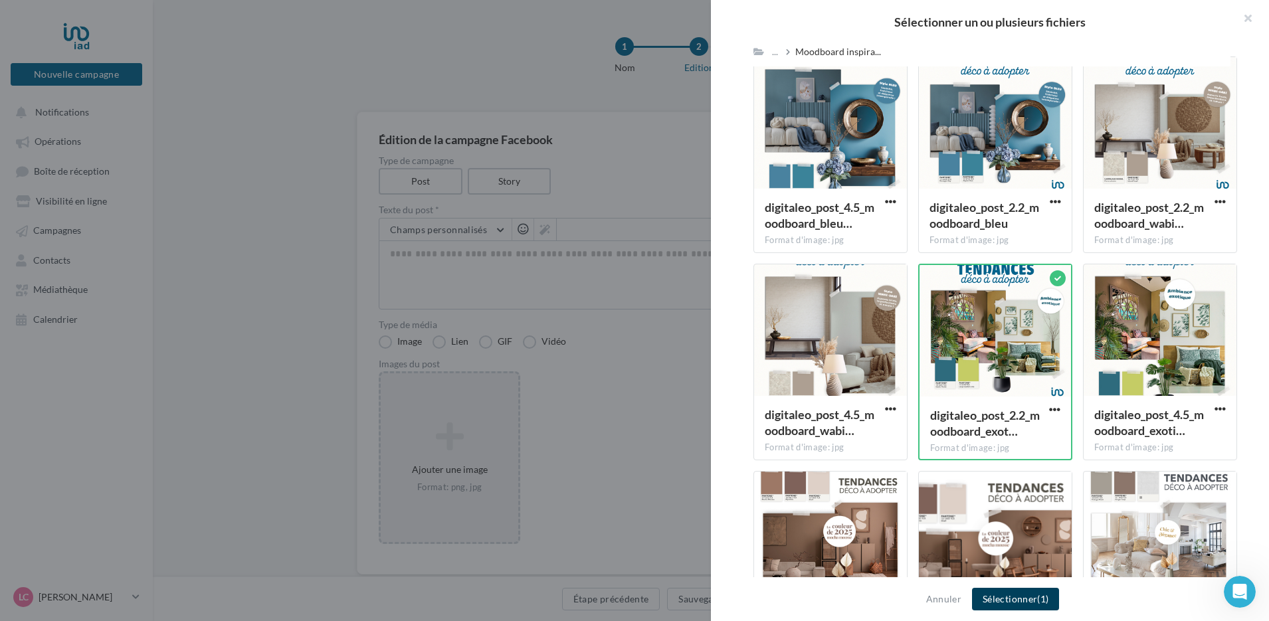
click at [1020, 600] on button "Sélectionner (1)" at bounding box center [1015, 599] width 87 height 23
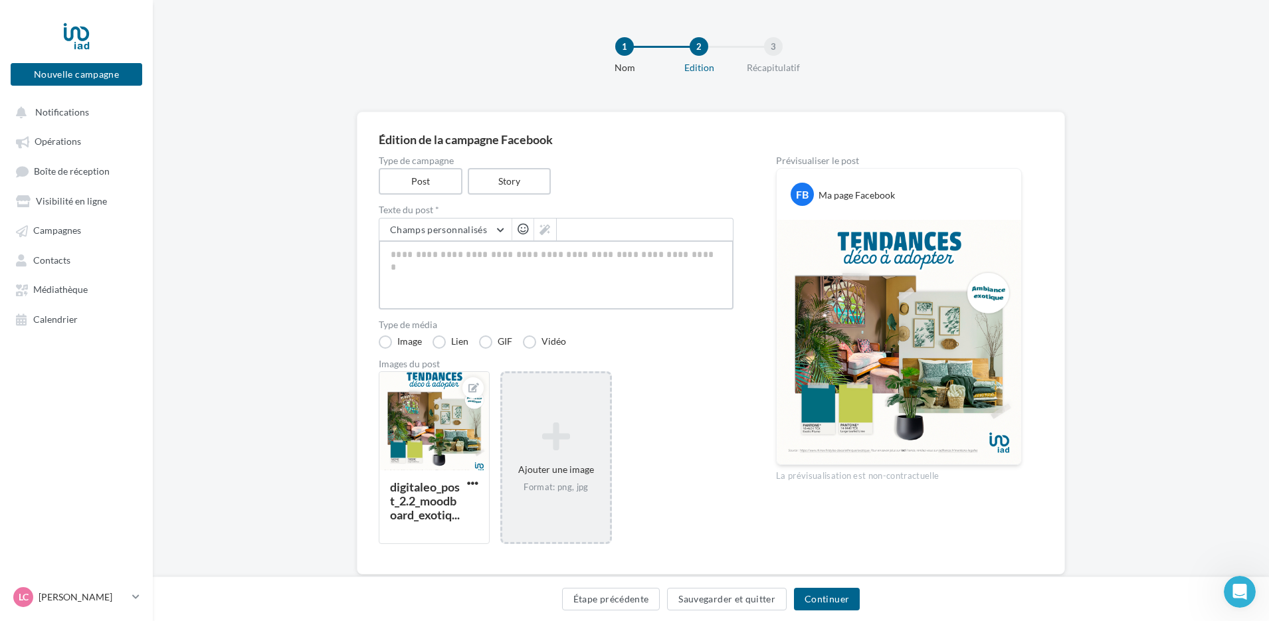
click at [490, 253] on textarea at bounding box center [556, 274] width 355 height 69
click at [463, 236] on button "Champs personnalisés" at bounding box center [445, 230] width 132 height 23
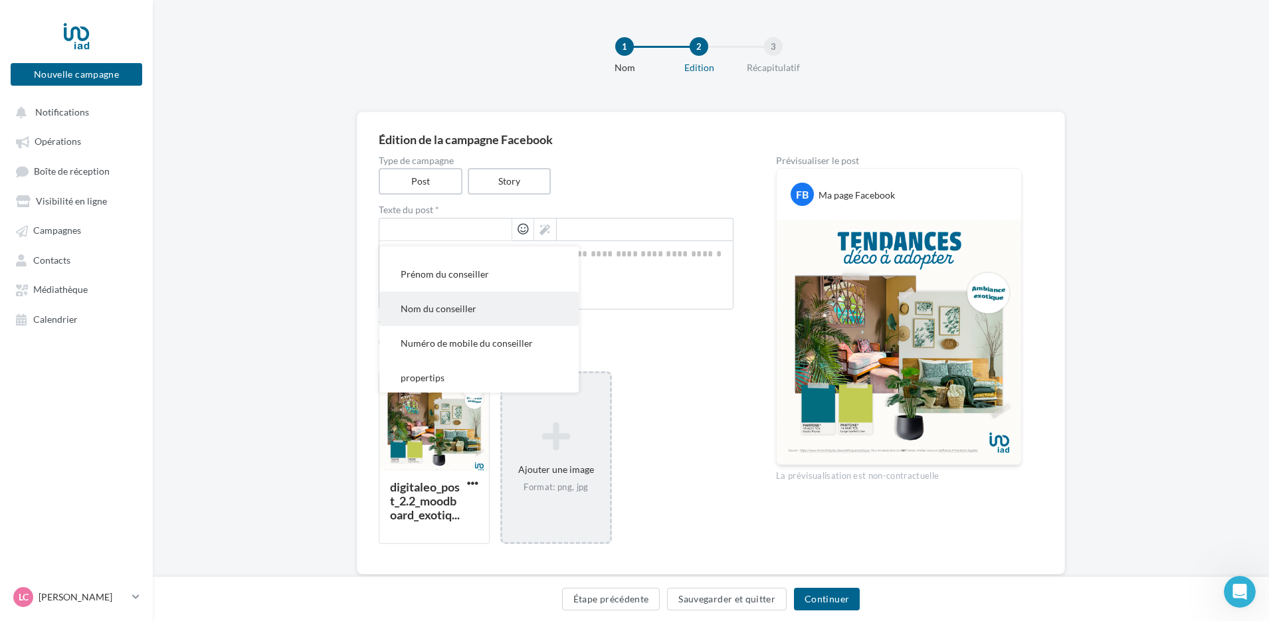
click at [450, 308] on span "Nom du conseiller" at bounding box center [439, 308] width 76 height 11
type textarea "**********"
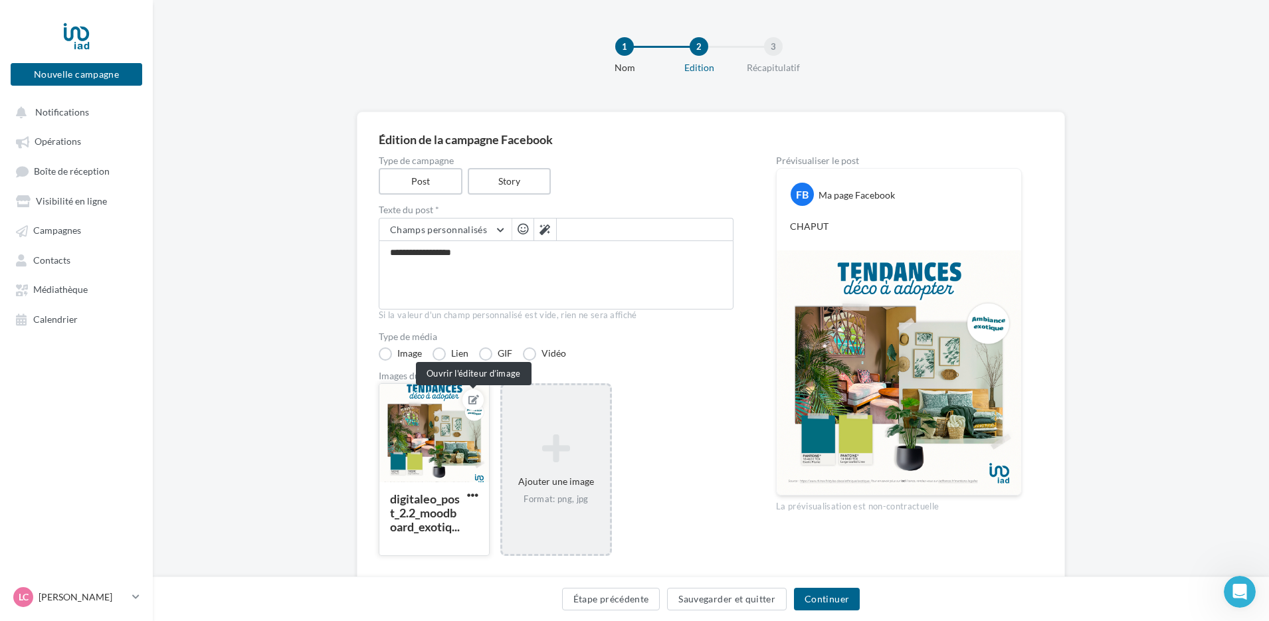
click at [471, 397] on icon at bounding box center [473, 399] width 11 height 9
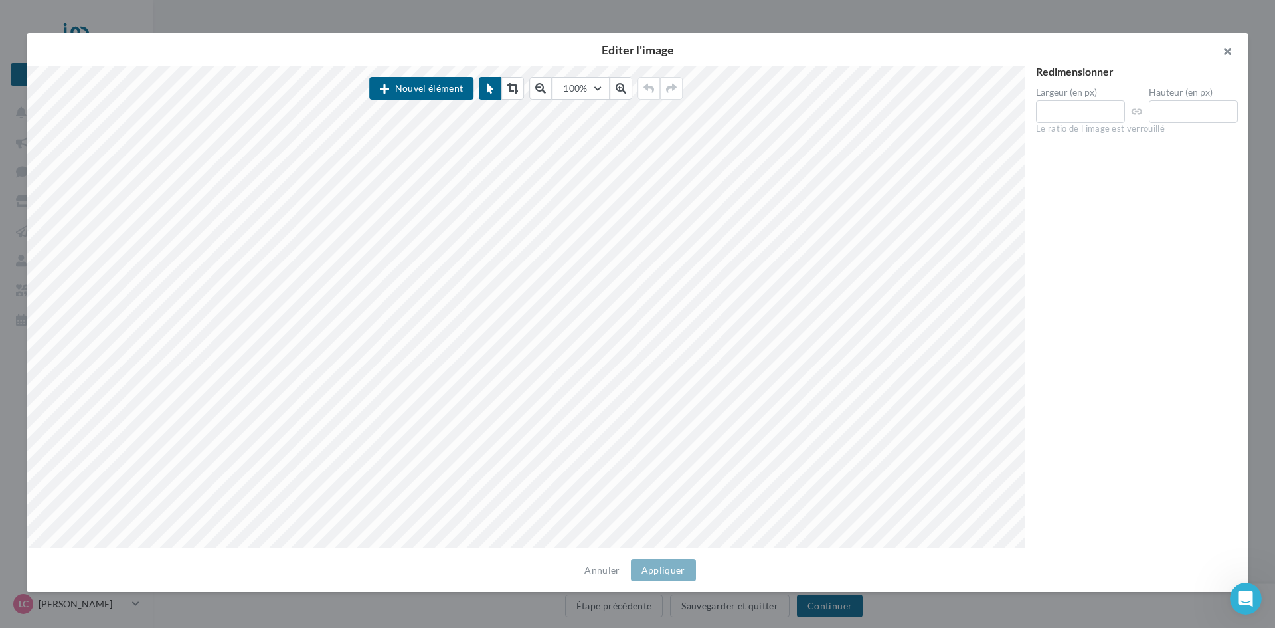
click at [1226, 50] on button "button" at bounding box center [1222, 53] width 53 height 40
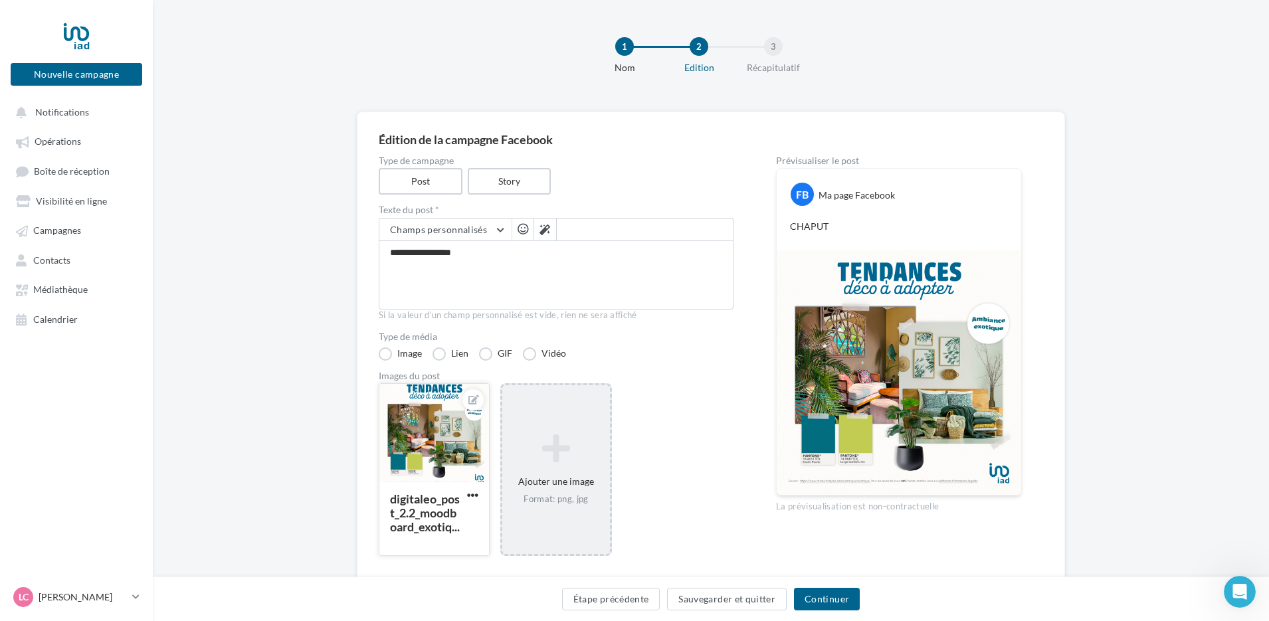
drag, startPoint x: 446, startPoint y: 420, endPoint x: 444, endPoint y: 450, distance: 29.9
click at [444, 450] on div at bounding box center [434, 434] width 110 height 100
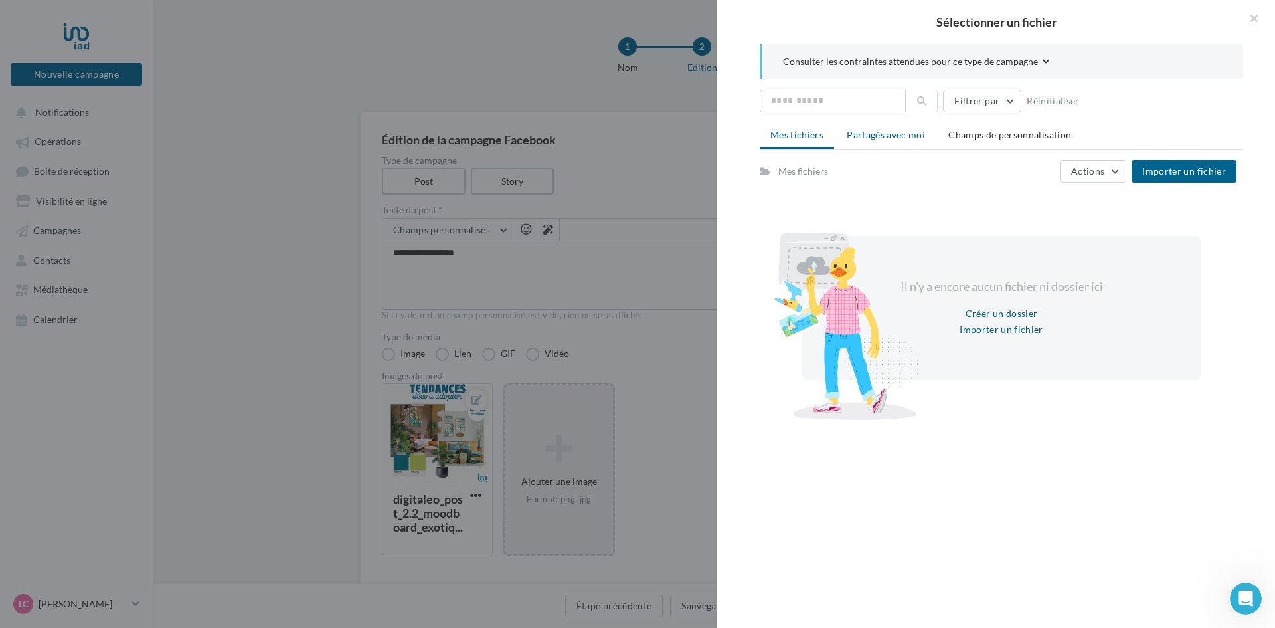
click at [888, 139] on span "Partagés avec moi" at bounding box center [886, 134] width 78 height 11
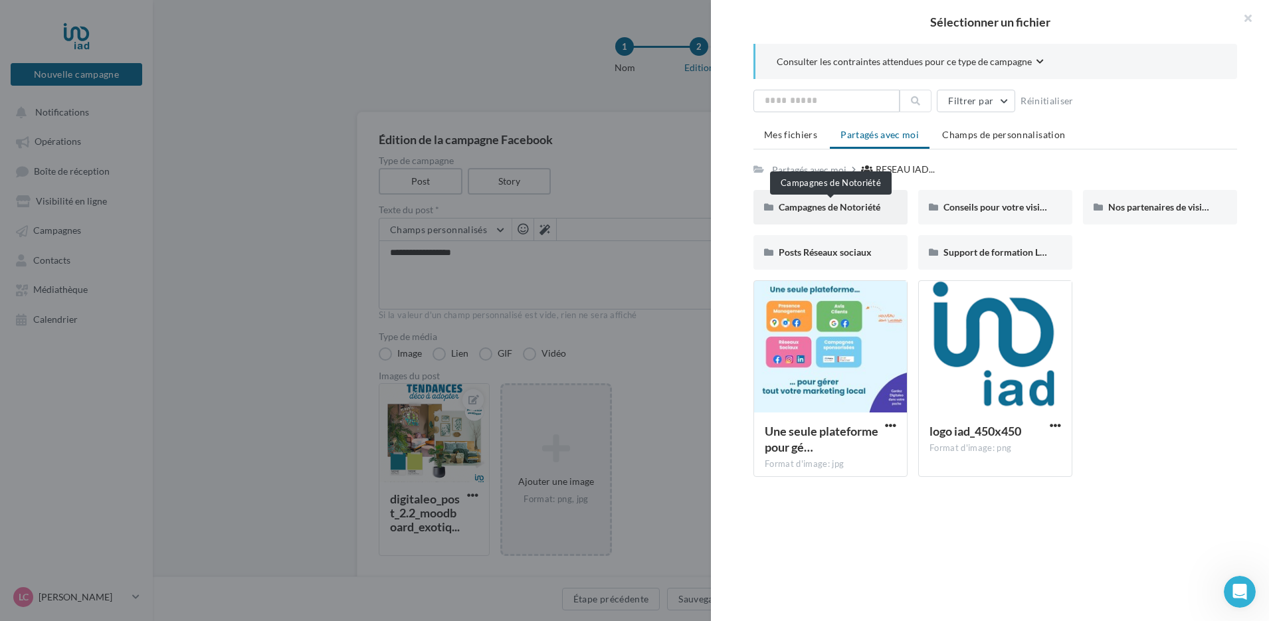
click at [864, 208] on span "Campagnes de Notoriété" at bounding box center [830, 206] width 102 height 11
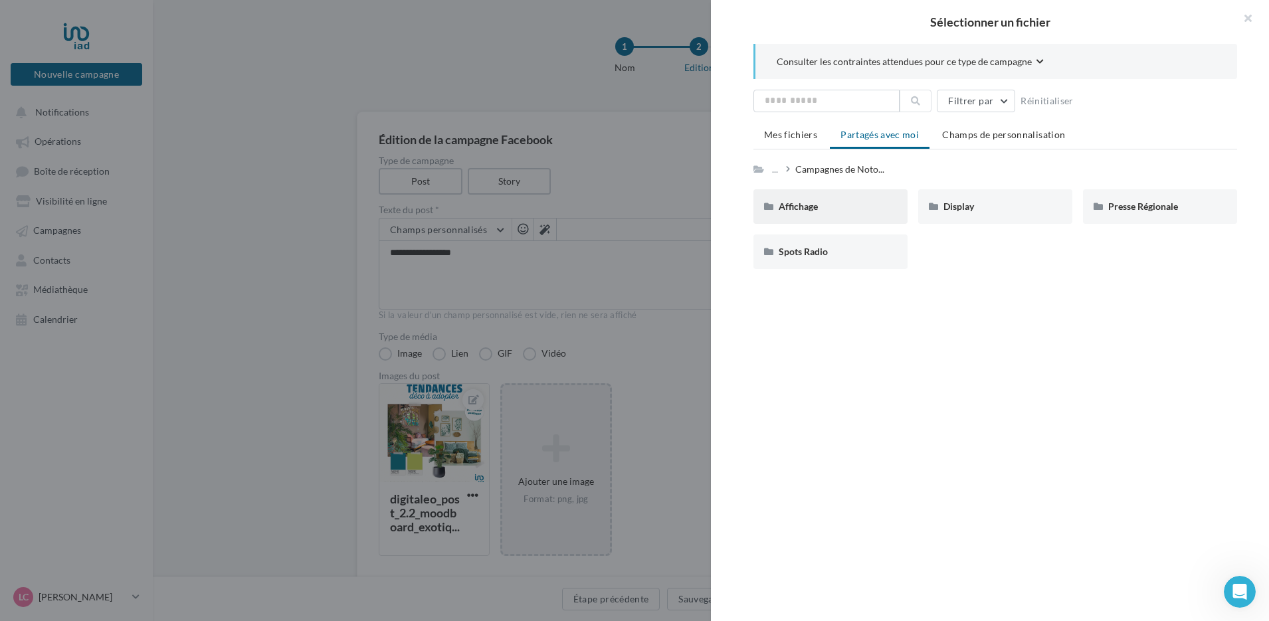
click at [854, 208] on div "Affichage" at bounding box center [831, 206] width 104 height 13
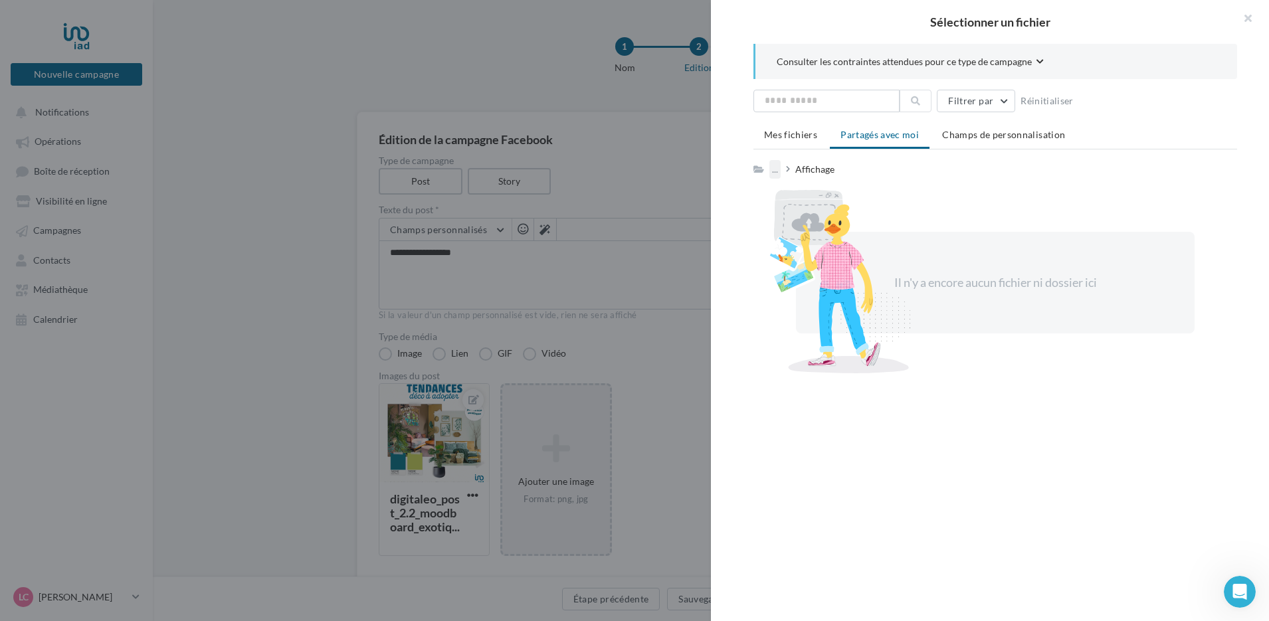
click at [779, 171] on div "..." at bounding box center [774, 169] width 11 height 19
click at [820, 279] on button "Campagnes de Notoriété" at bounding box center [869, 271] width 198 height 35
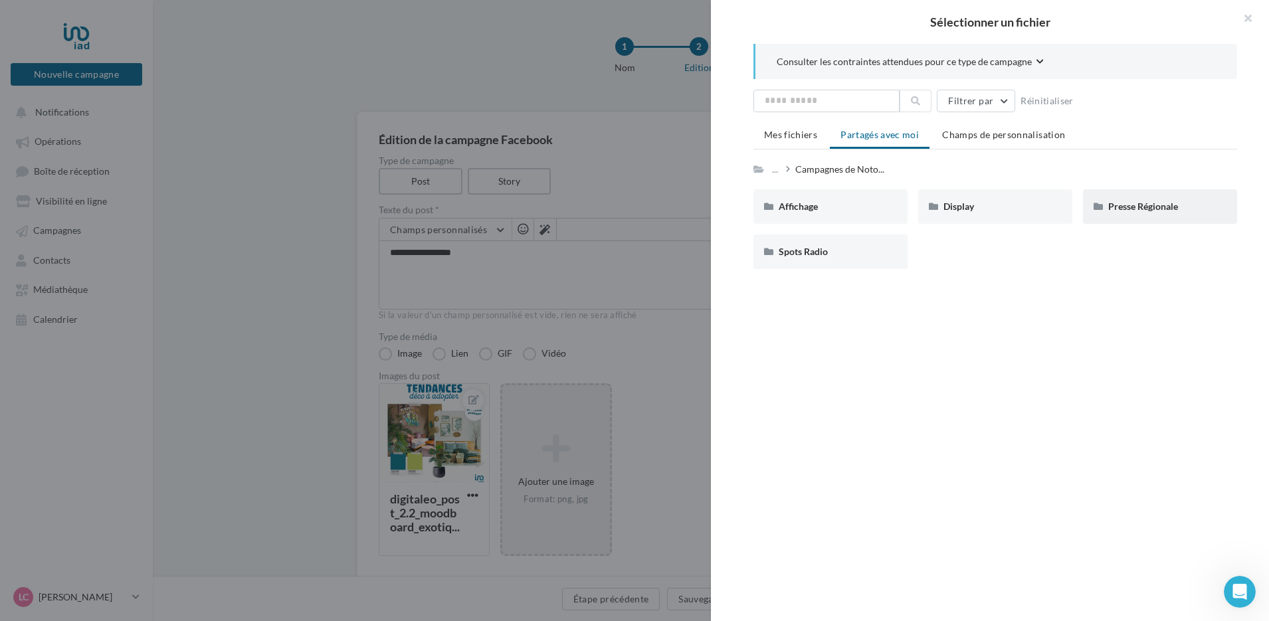
click at [1171, 219] on div "Presse Régionale" at bounding box center [1160, 206] width 154 height 35
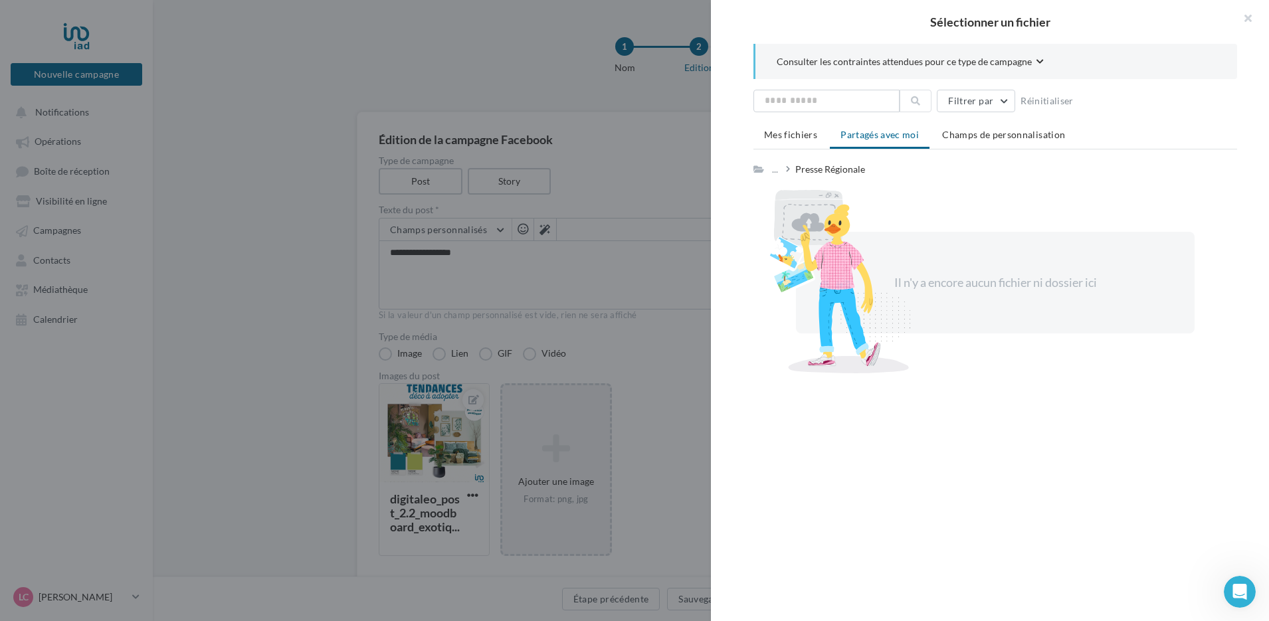
click at [885, 139] on span "Partagés avec moi" at bounding box center [879, 134] width 78 height 11
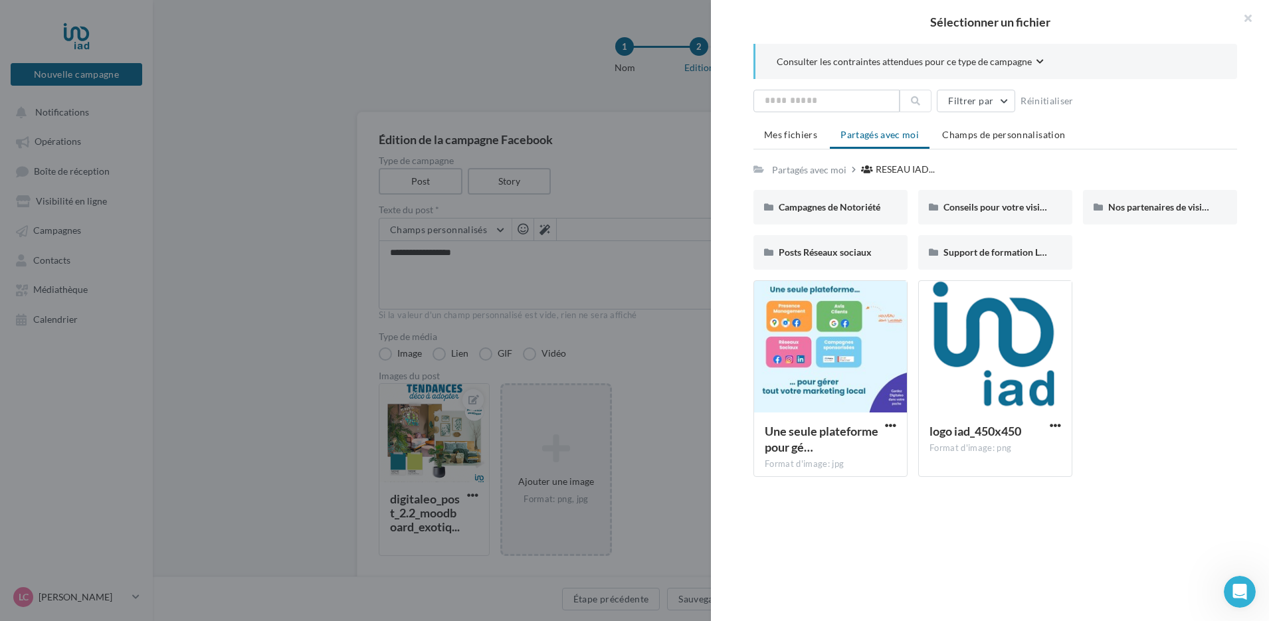
click at [872, 138] on span "Partagés avec moi" at bounding box center [879, 134] width 78 height 11
click at [1032, 207] on span "Conseils pour votre visibilité locale" at bounding box center [1015, 206] width 144 height 11
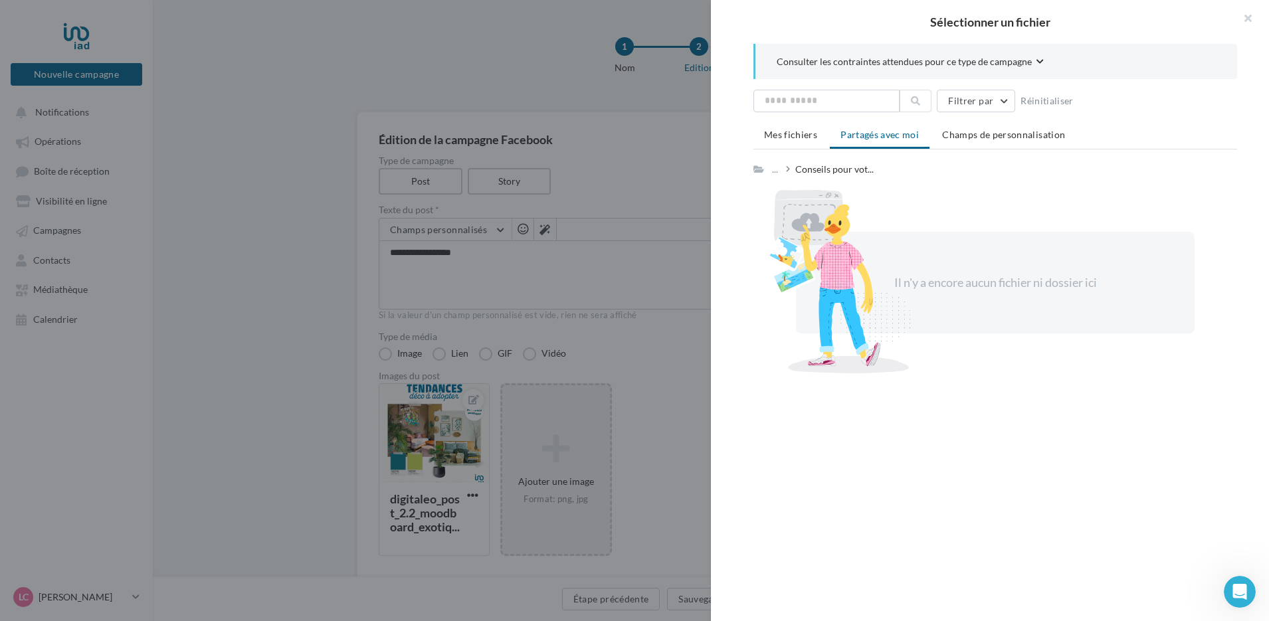
click at [1003, 64] on span "Consulter les contraintes attendues pour ce type de campagne" at bounding box center [904, 61] width 255 height 13
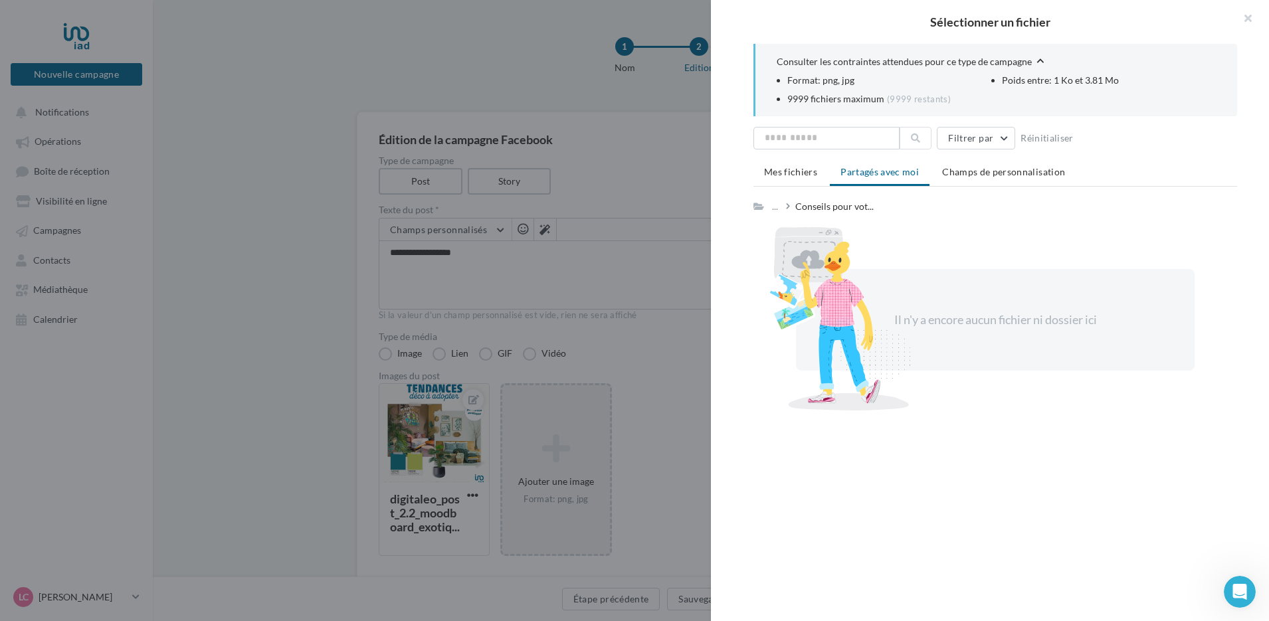
click at [927, 329] on div "Il n'y a encore aucun fichier ni dossier ici" at bounding box center [995, 320] width 399 height 102
drag, startPoint x: 1255, startPoint y: 18, endPoint x: 1111, endPoint y: 58, distance: 149.7
click at [1255, 18] on button "button" at bounding box center [1242, 20] width 53 height 40
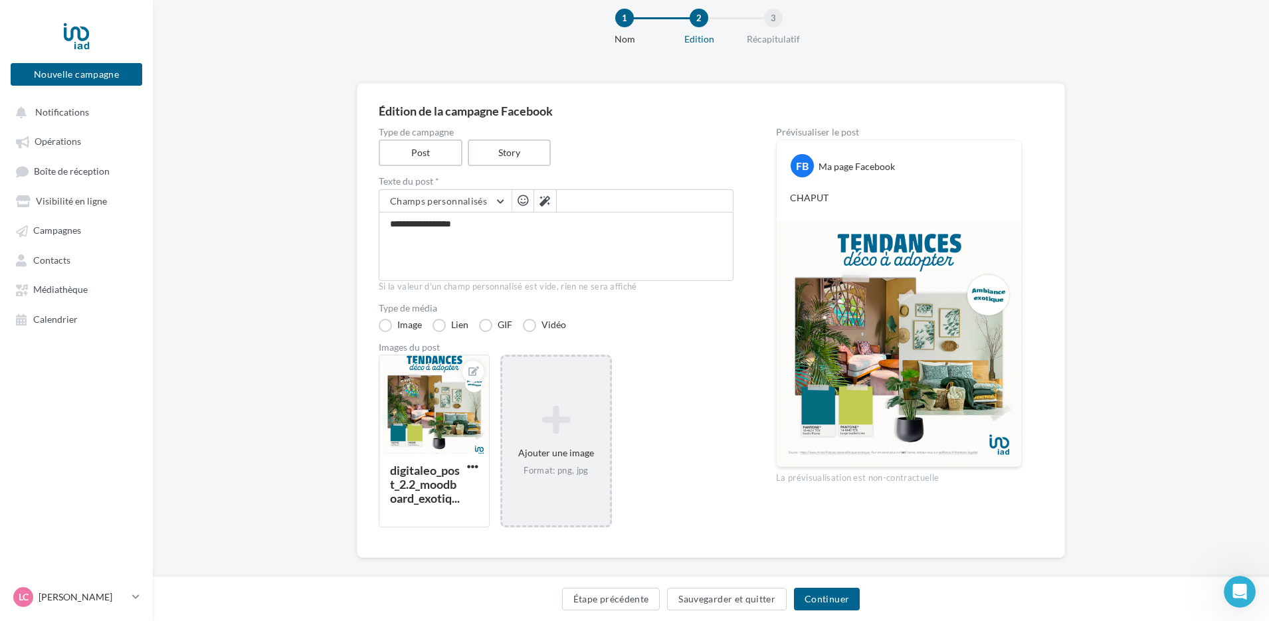
scroll to position [44, 0]
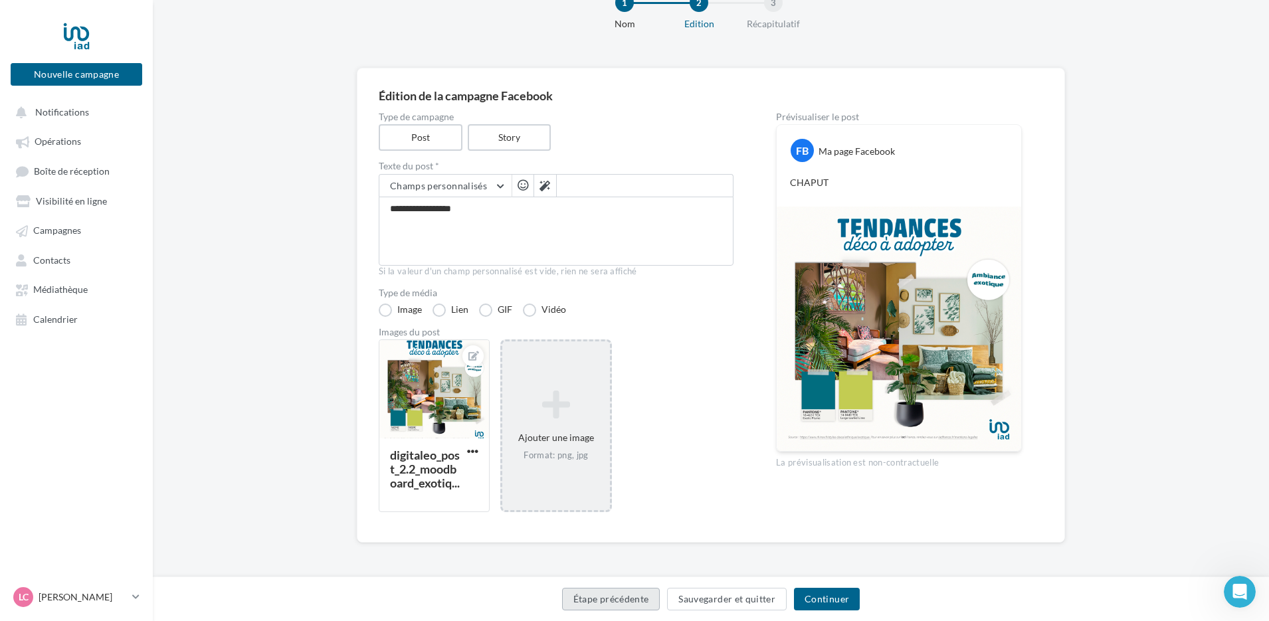
drag, startPoint x: 628, startPoint y: 603, endPoint x: 580, endPoint y: 597, distance: 48.9
click at [626, 603] on button "Étape précédente" at bounding box center [611, 599] width 98 height 23
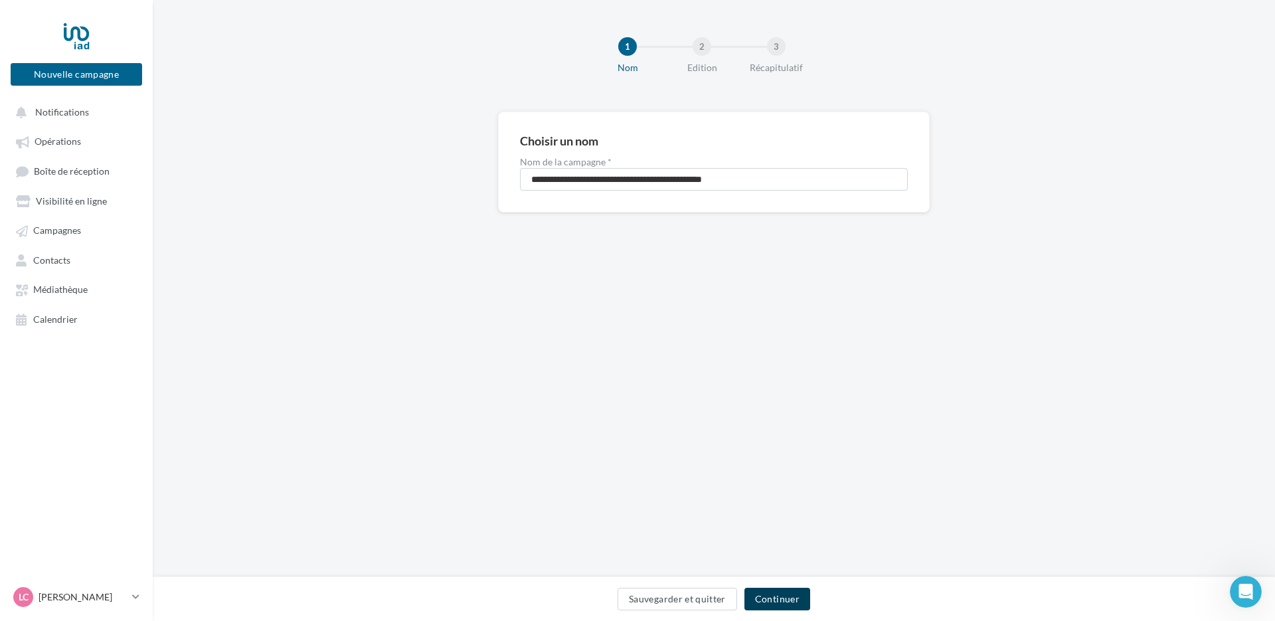
click at [784, 596] on button "Continuer" at bounding box center [778, 599] width 66 height 23
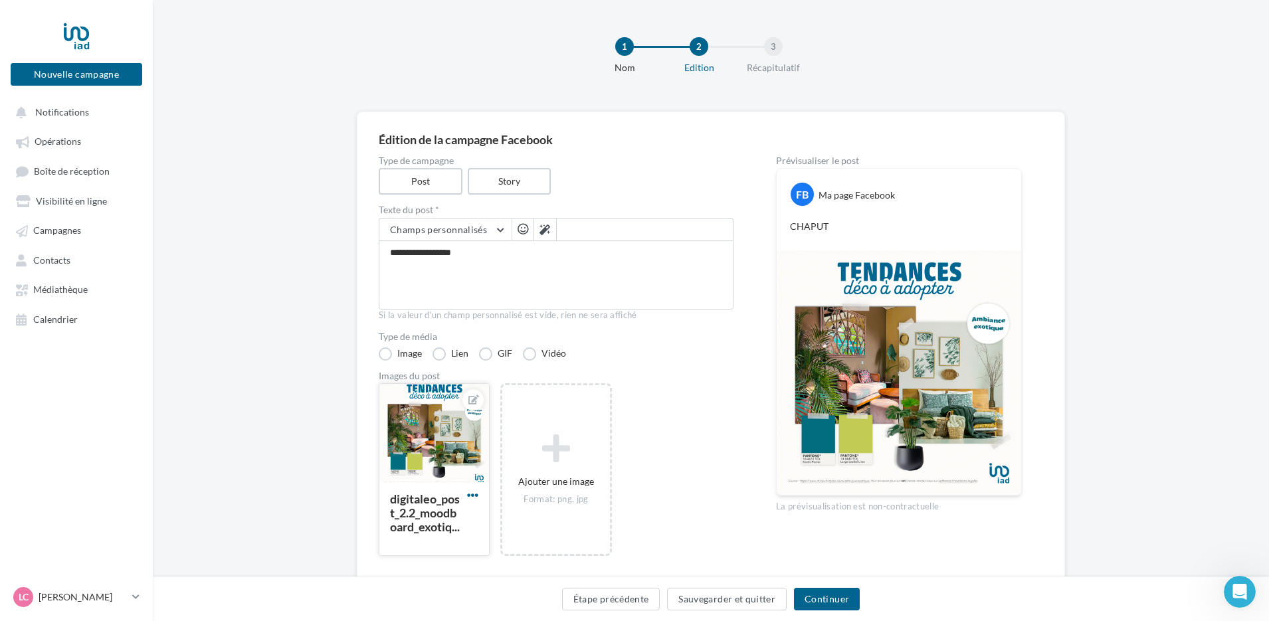
click at [472, 495] on span "button" at bounding box center [472, 495] width 11 height 11
click at [516, 521] on button "Remplacer l'image" at bounding box center [534, 522] width 140 height 35
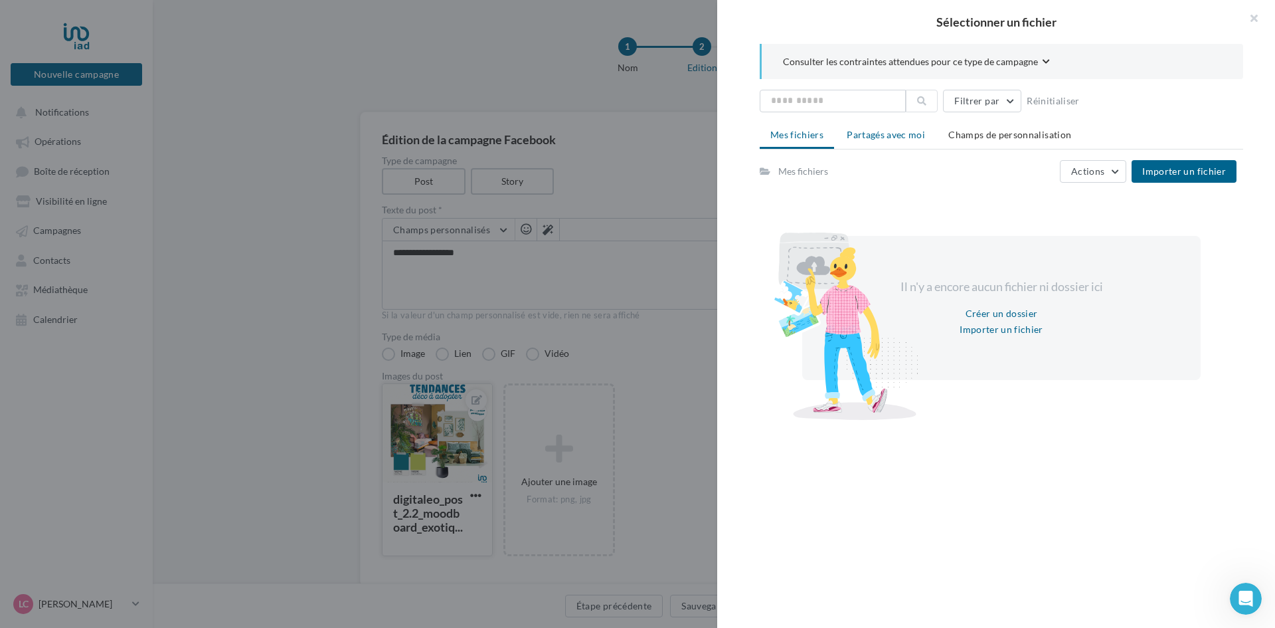
click at [859, 143] on li "Partagés avec moi" at bounding box center [886, 135] width 100 height 24
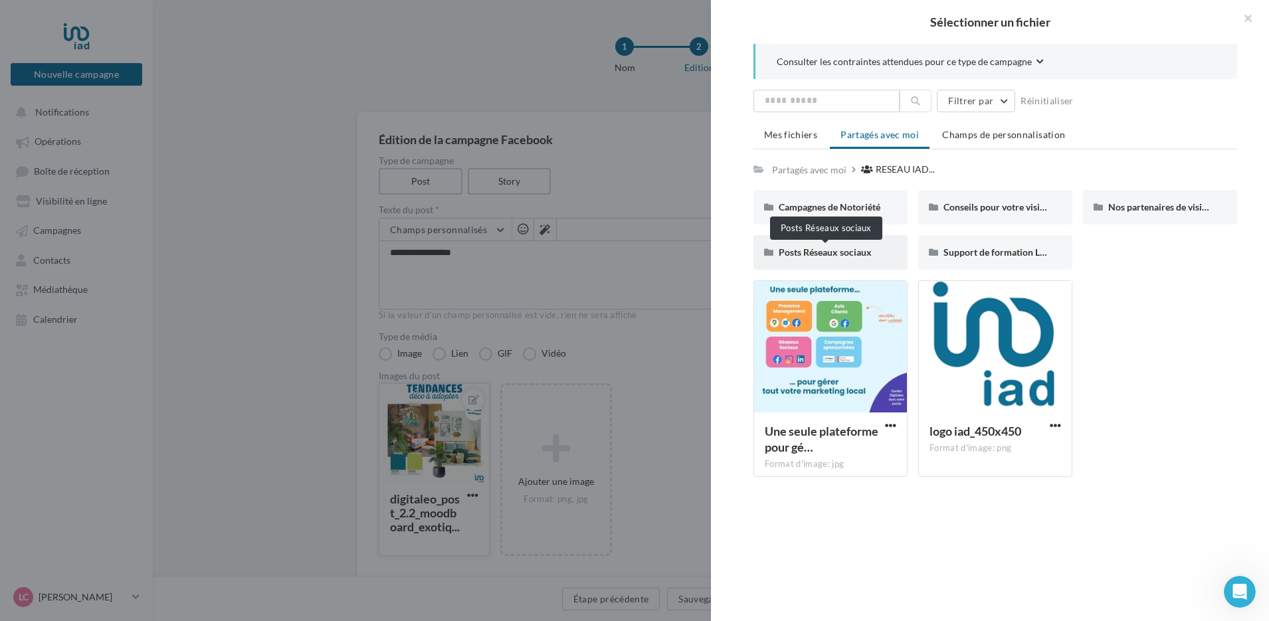
click at [858, 251] on span "Posts Réseaux sociaux" at bounding box center [825, 251] width 93 height 11
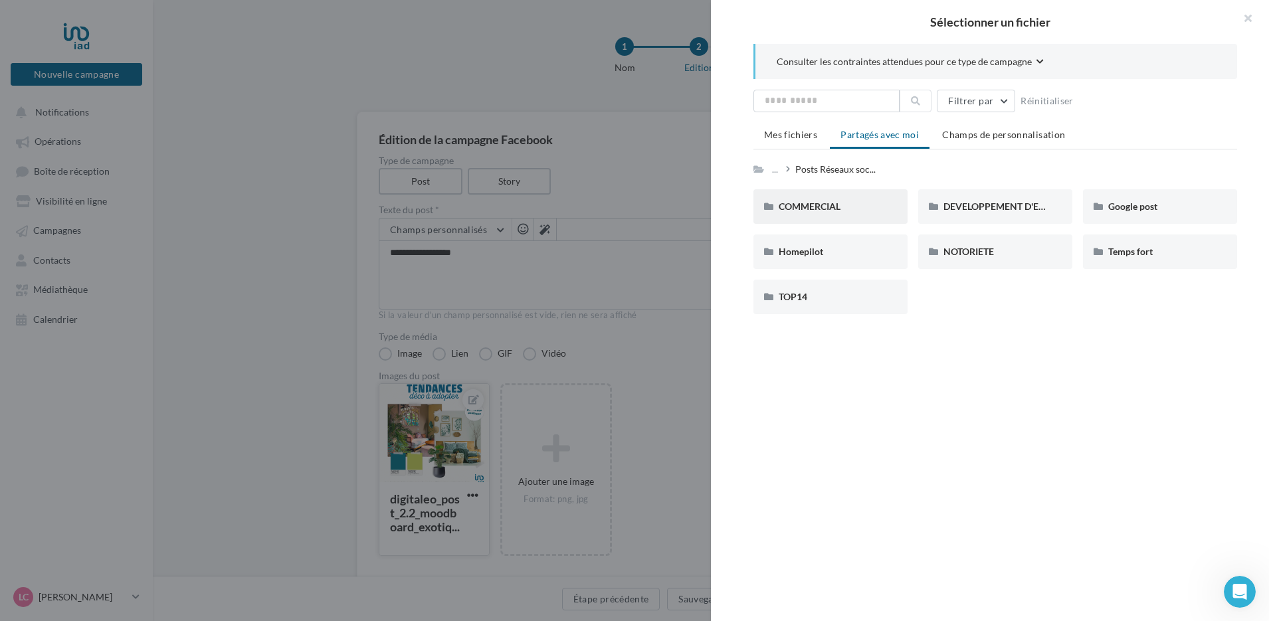
click at [852, 205] on div "COMMERCIAL" at bounding box center [831, 206] width 104 height 13
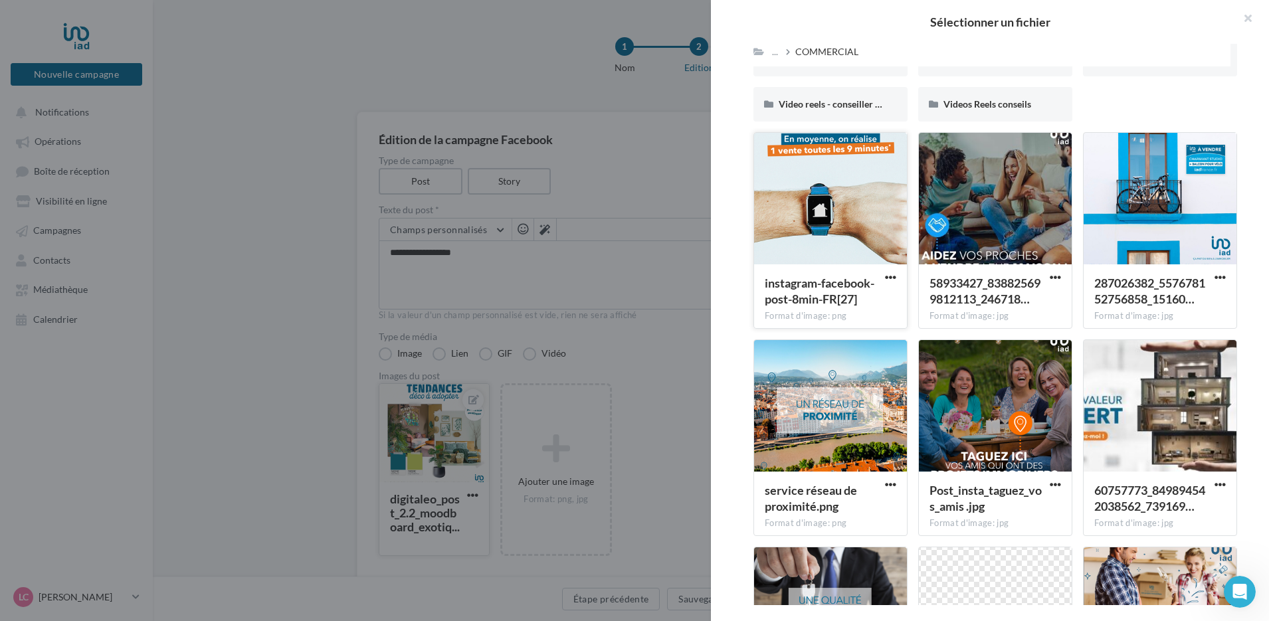
scroll to position [316, 0]
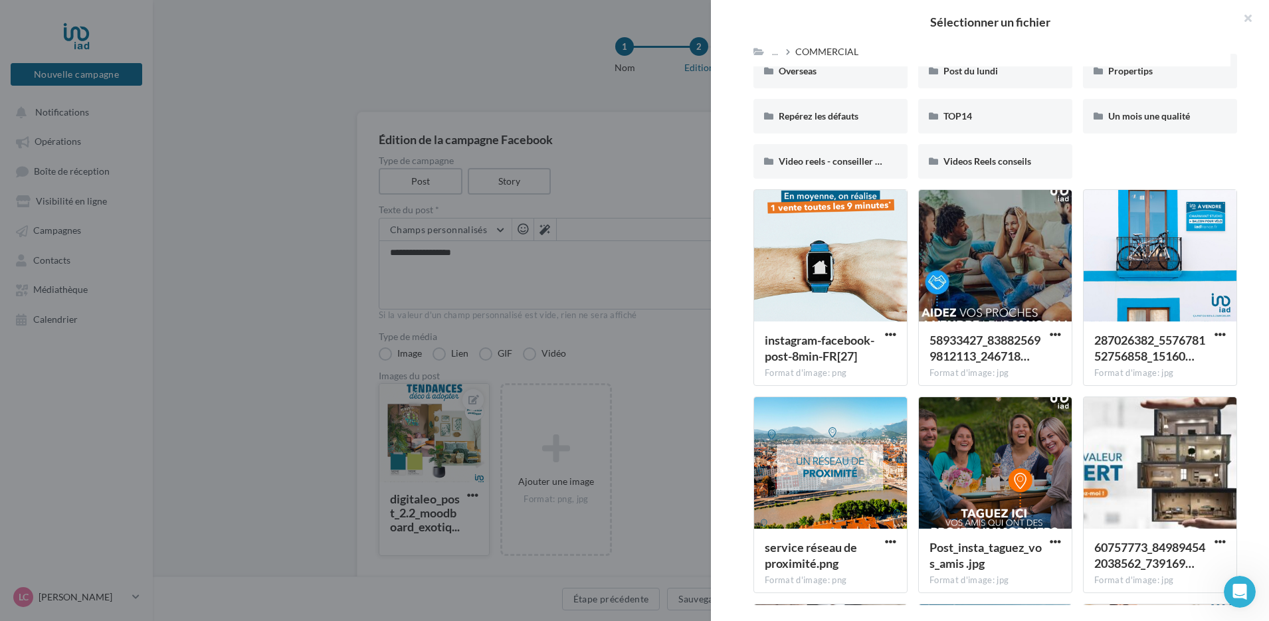
click at [379, 556] on div "Sélectionner un fichier Consulter les contraintes attendues pour ce type de cam…" at bounding box center [434, 556] width 111 height 0
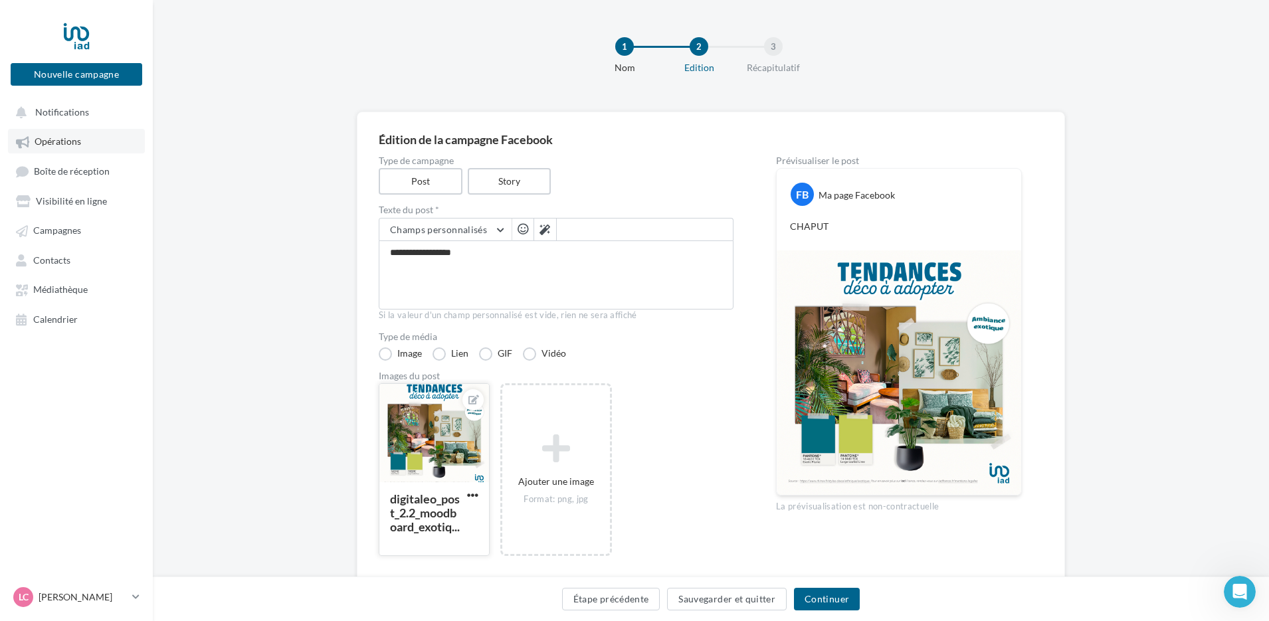
click at [66, 139] on span "Opérations" at bounding box center [58, 141] width 46 height 11
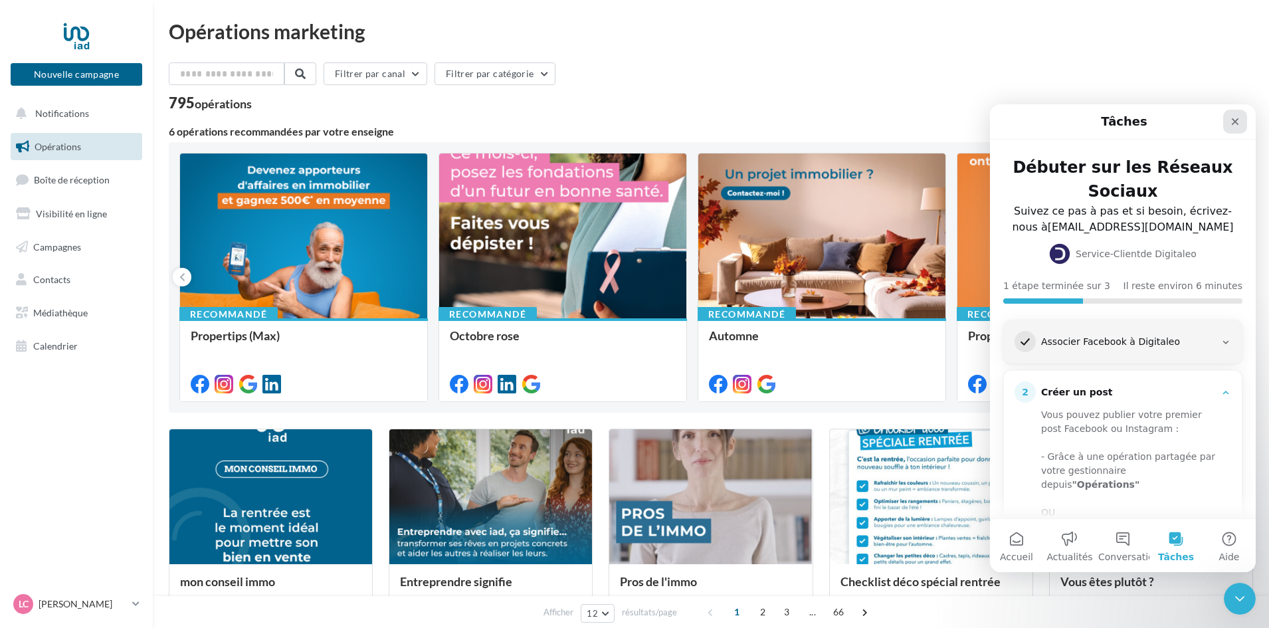
click at [1238, 122] on icon "Fermer" at bounding box center [1235, 121] width 11 height 11
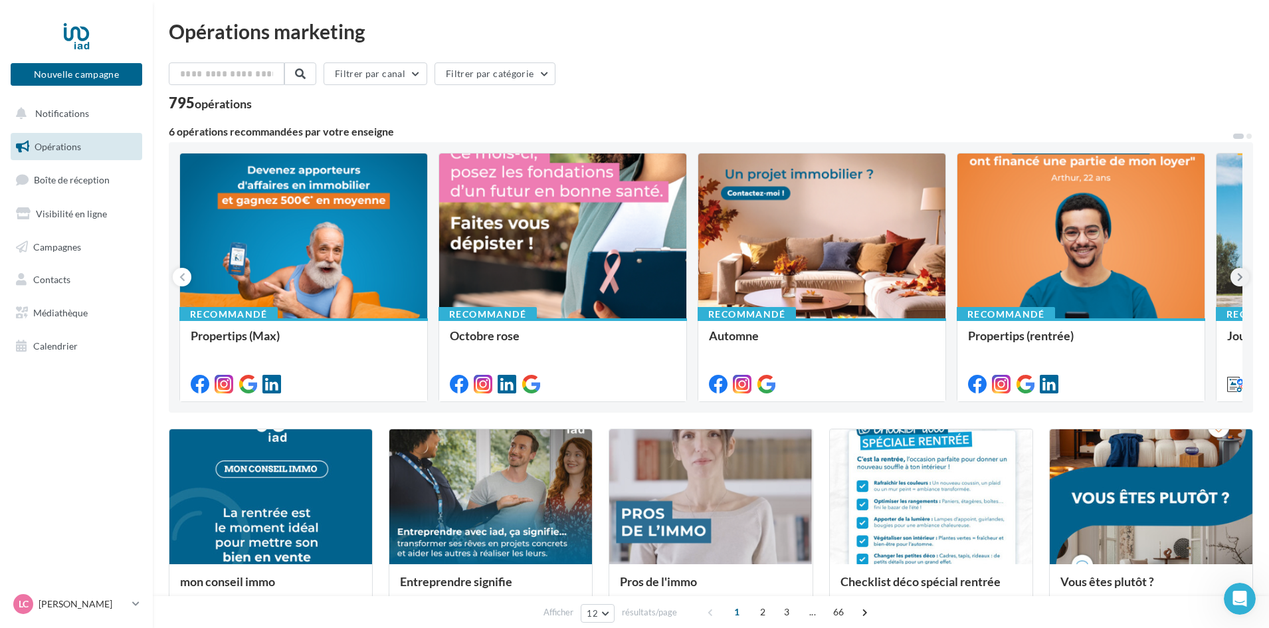
click at [1234, 276] on button at bounding box center [1239, 277] width 19 height 19
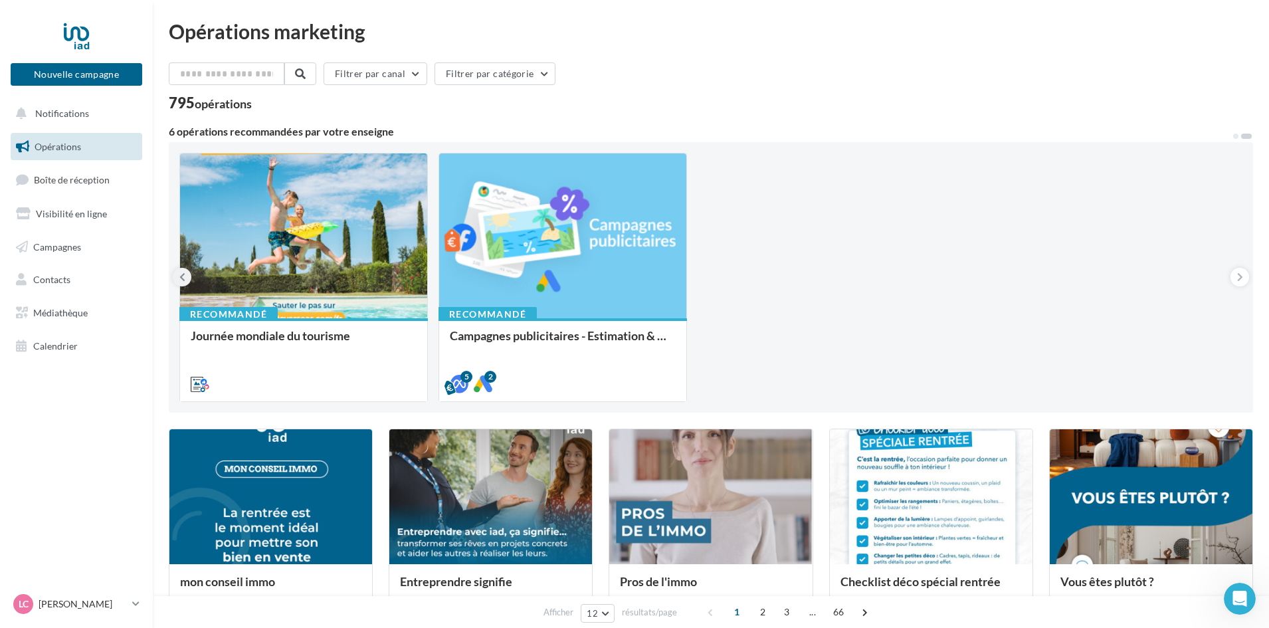
click at [175, 280] on button at bounding box center [182, 277] width 19 height 19
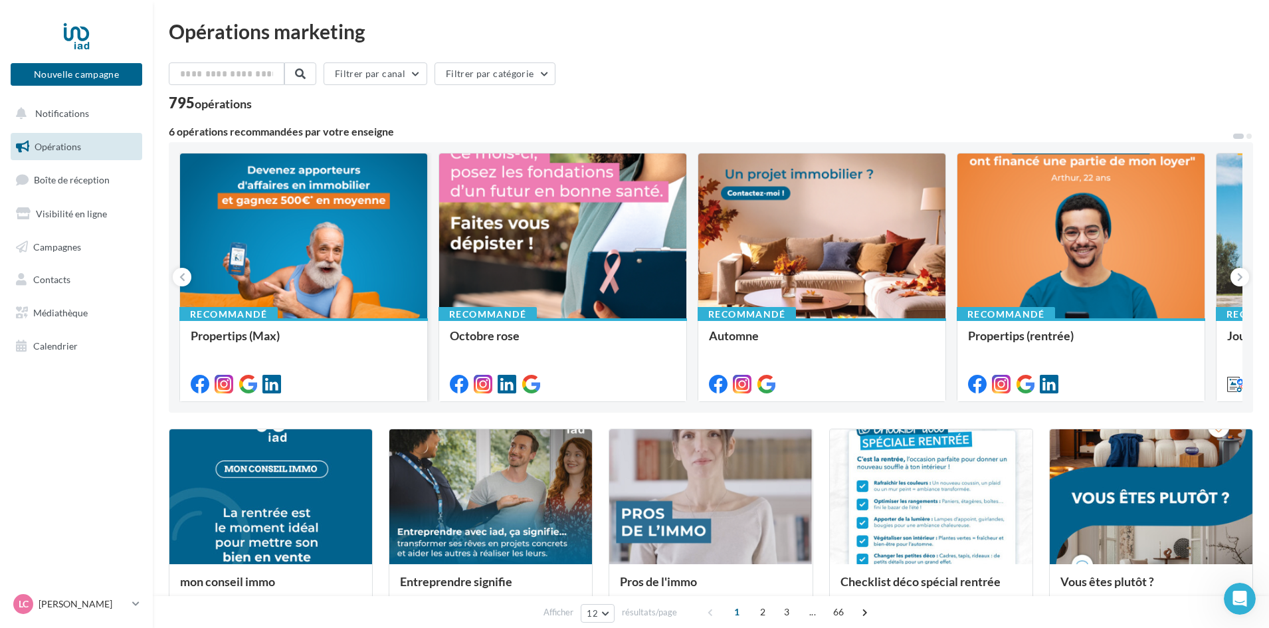
click at [328, 268] on div at bounding box center [303, 236] width 247 height 166
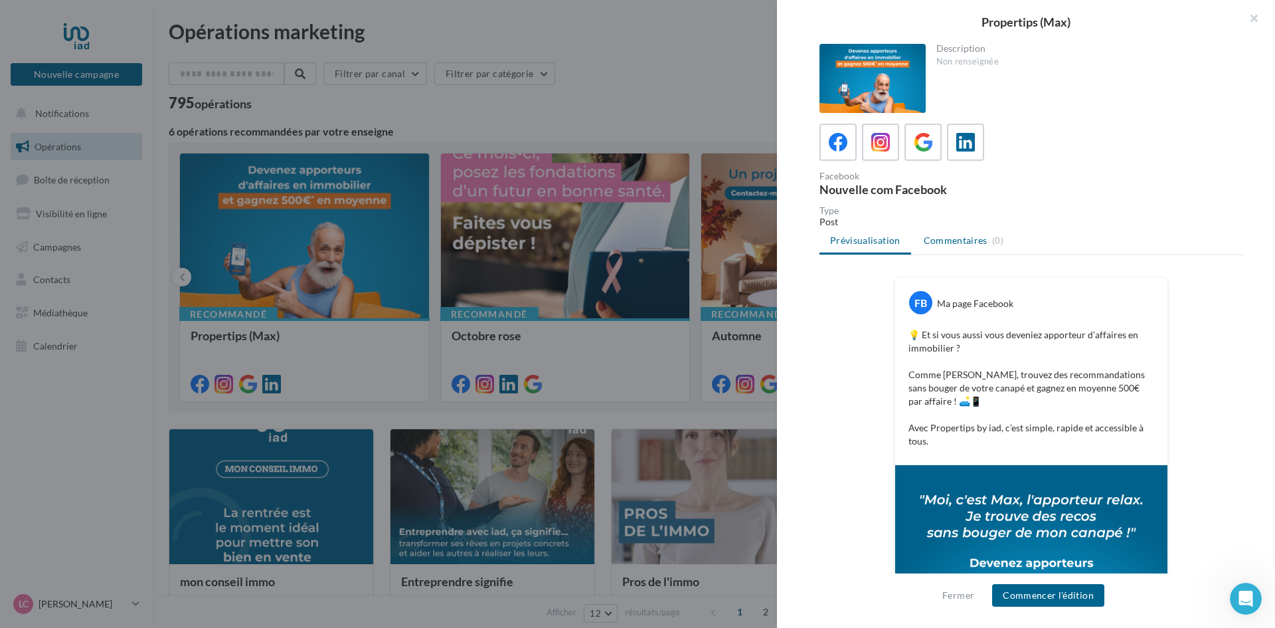
click at [965, 243] on span "Commentaires" at bounding box center [956, 240] width 64 height 13
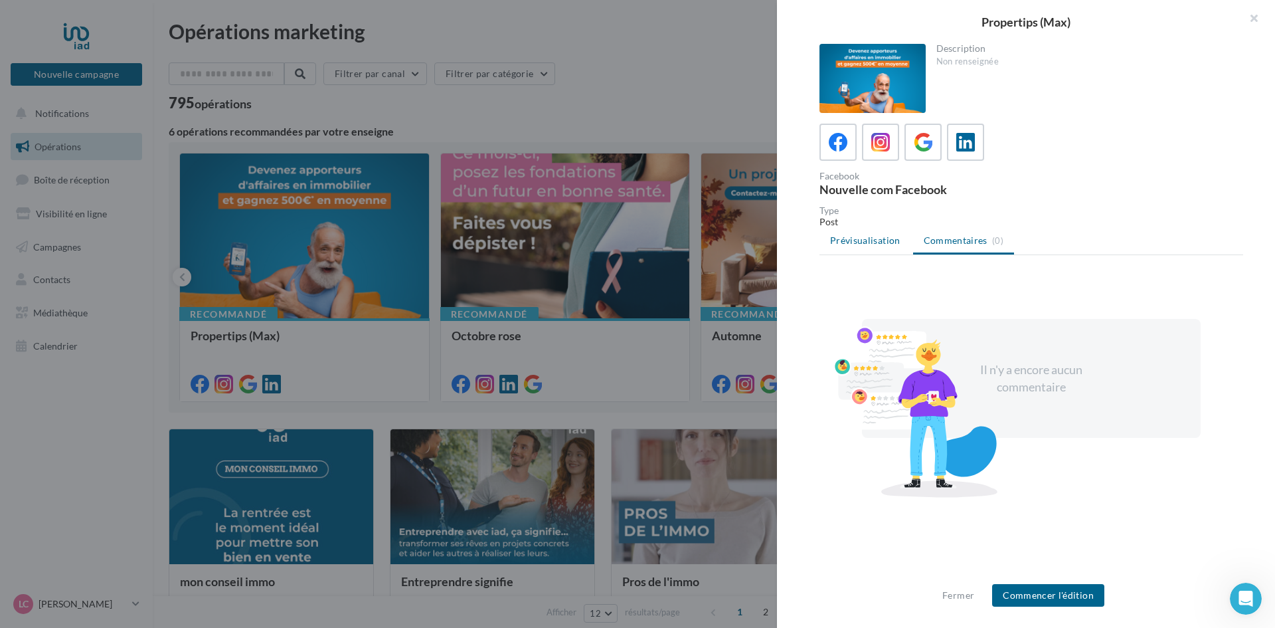
click at [871, 239] on span "Prévisualisation" at bounding box center [865, 239] width 70 height 11
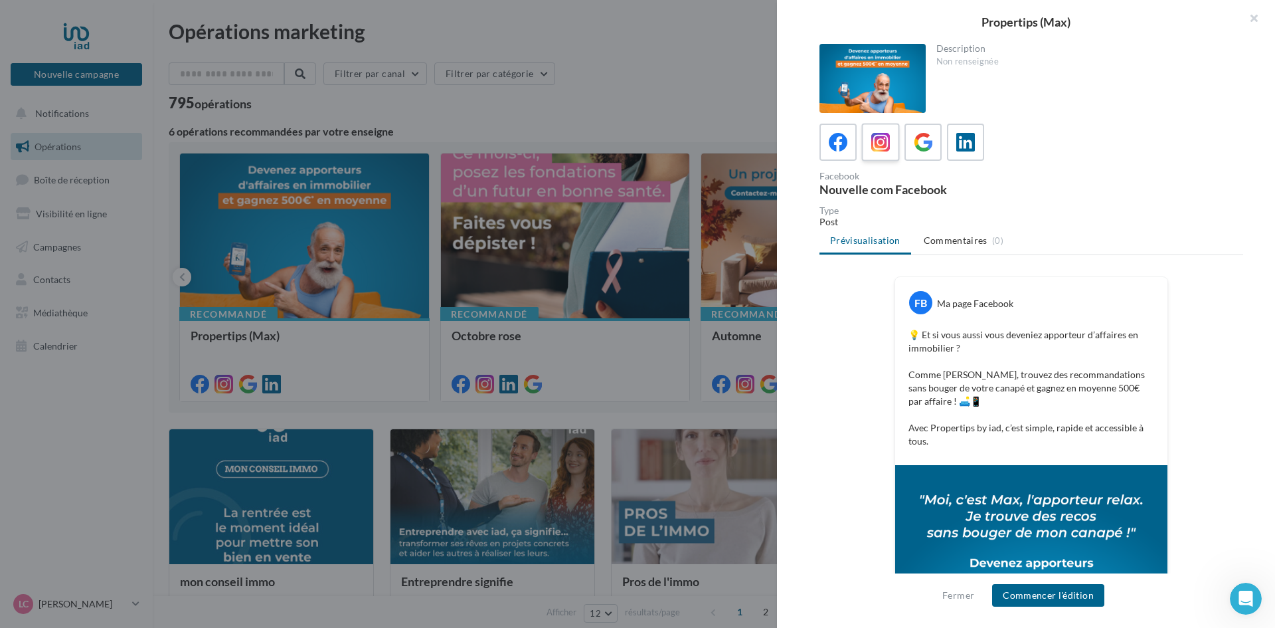
click at [872, 148] on icon at bounding box center [881, 142] width 19 height 19
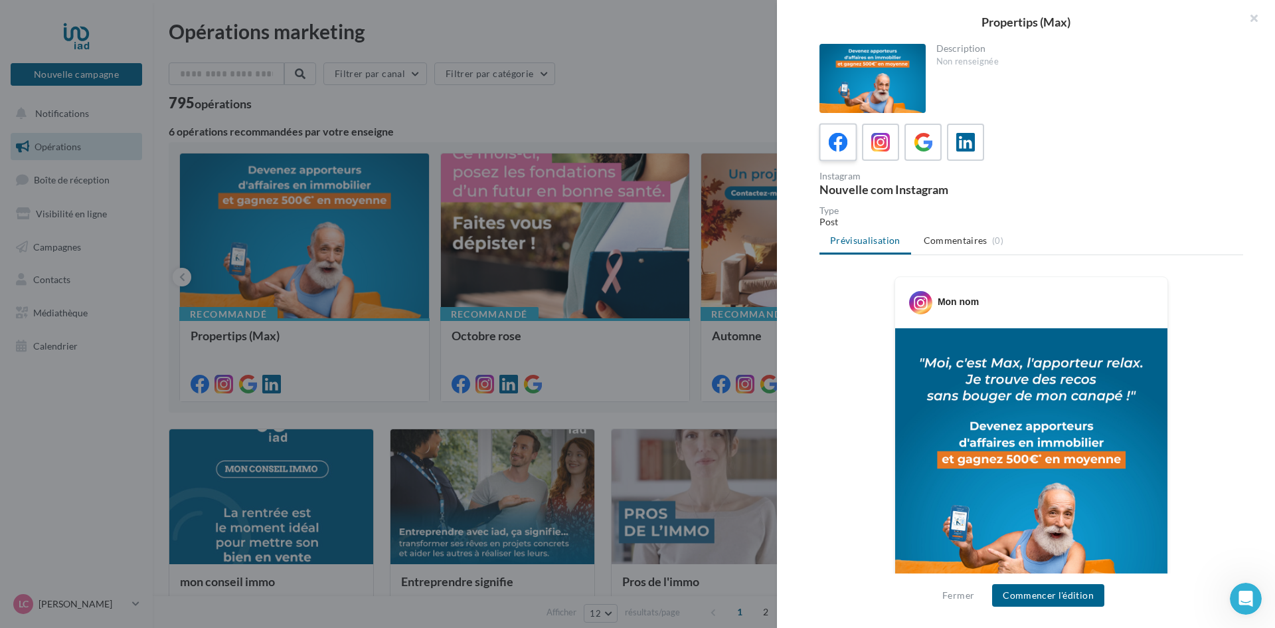
click at [840, 139] on icon at bounding box center [838, 142] width 19 height 19
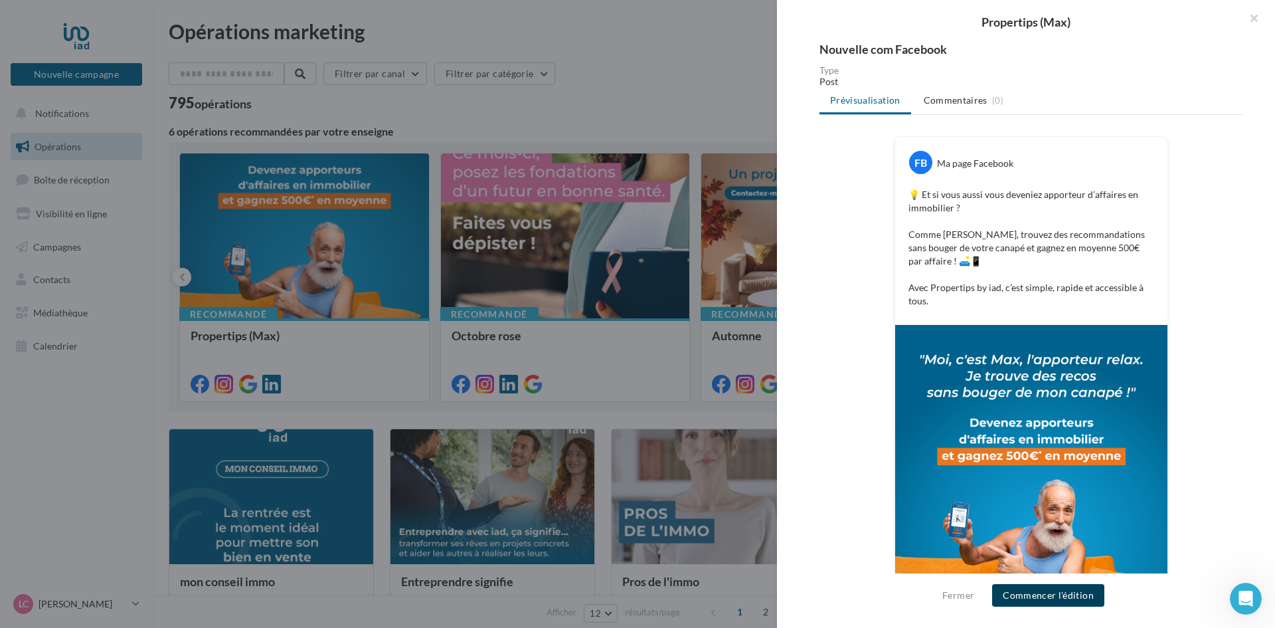
scroll to position [199, 0]
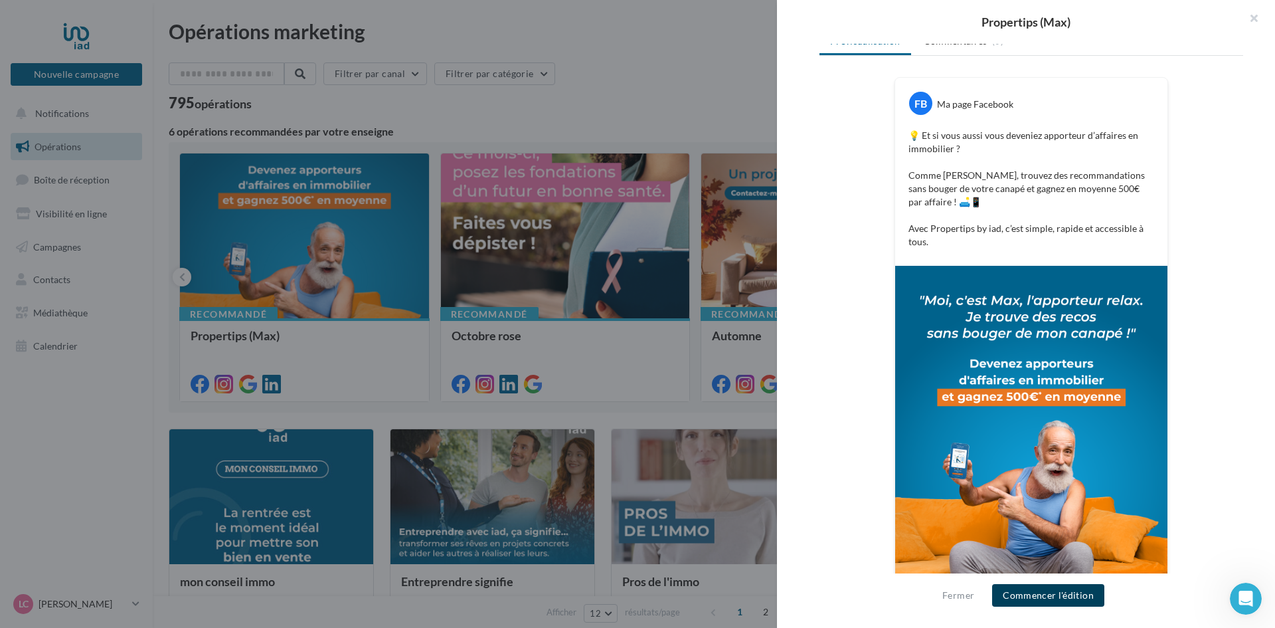
click at [1033, 595] on button "Commencer l'édition" at bounding box center [1048, 595] width 112 height 23
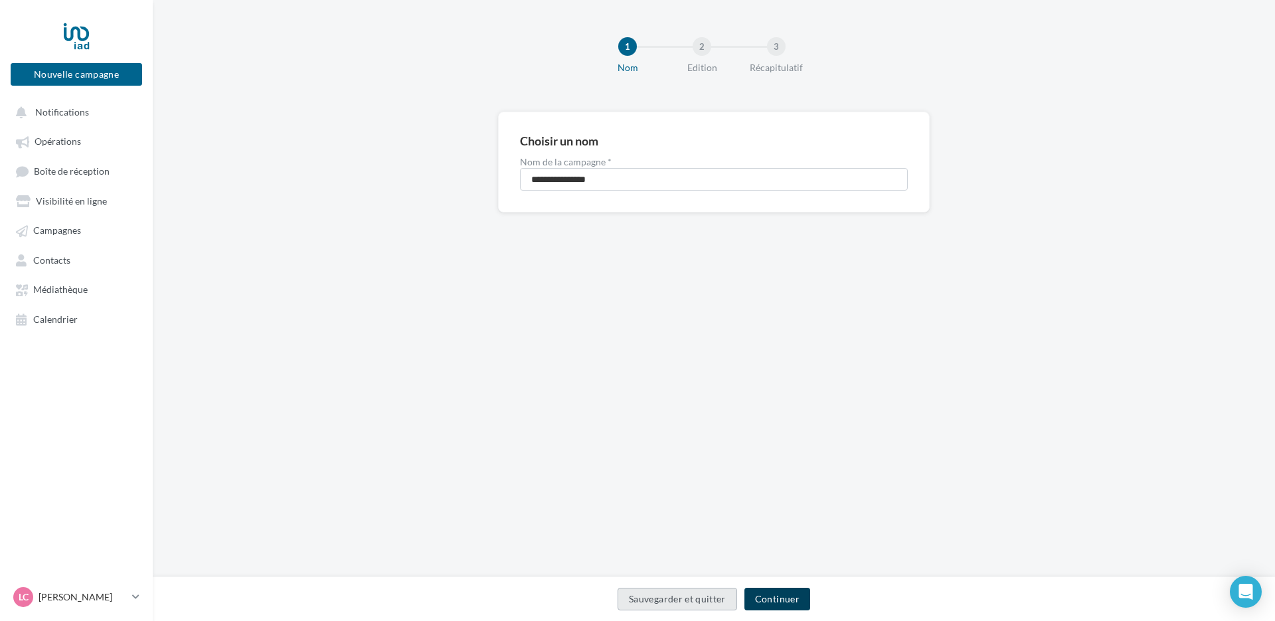
click at [777, 591] on button "Continuer" at bounding box center [778, 599] width 66 height 23
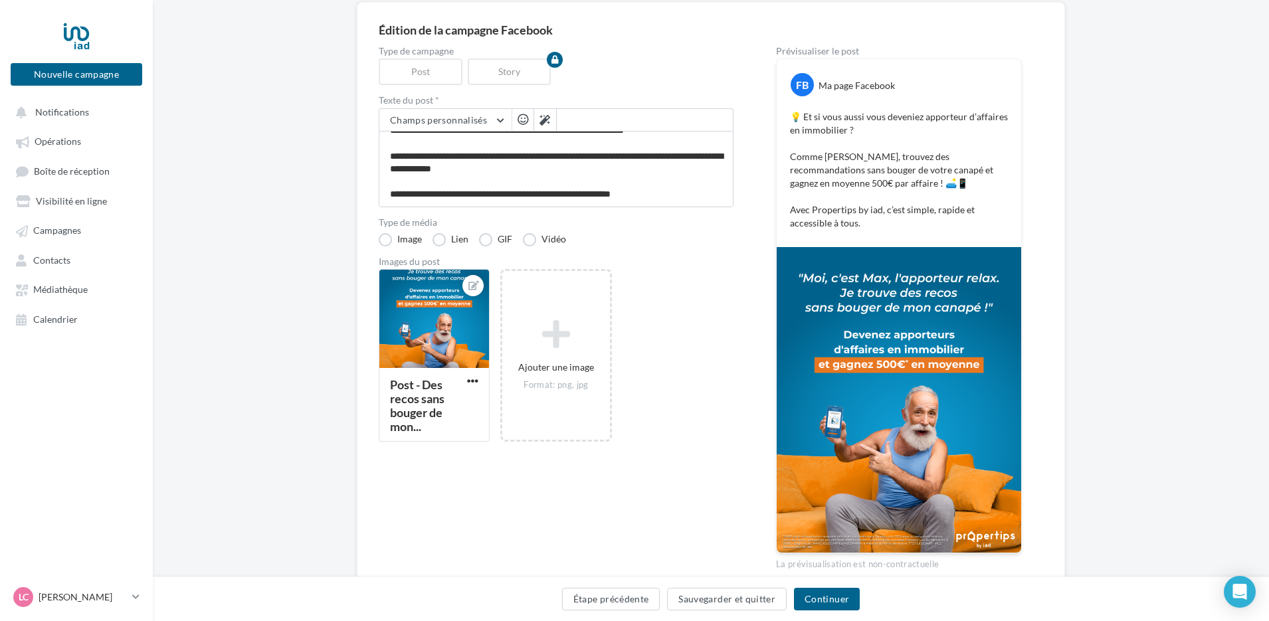
scroll to position [37, 0]
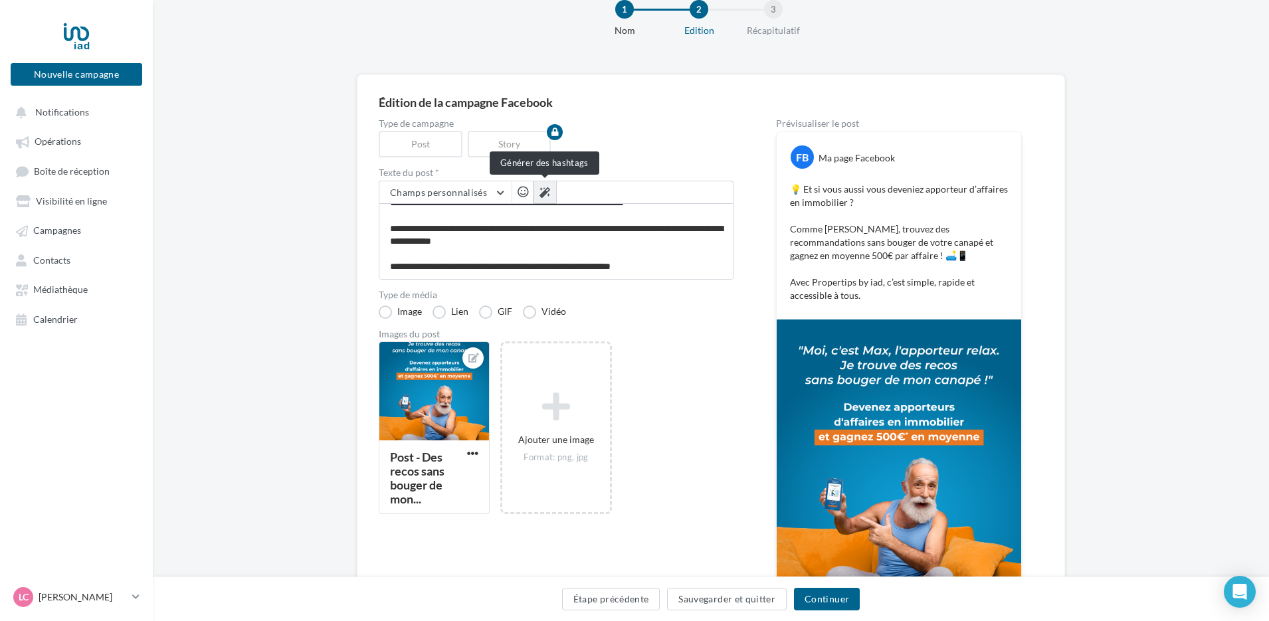
click at [539, 195] on icon at bounding box center [544, 192] width 11 height 11
type textarea "**********"
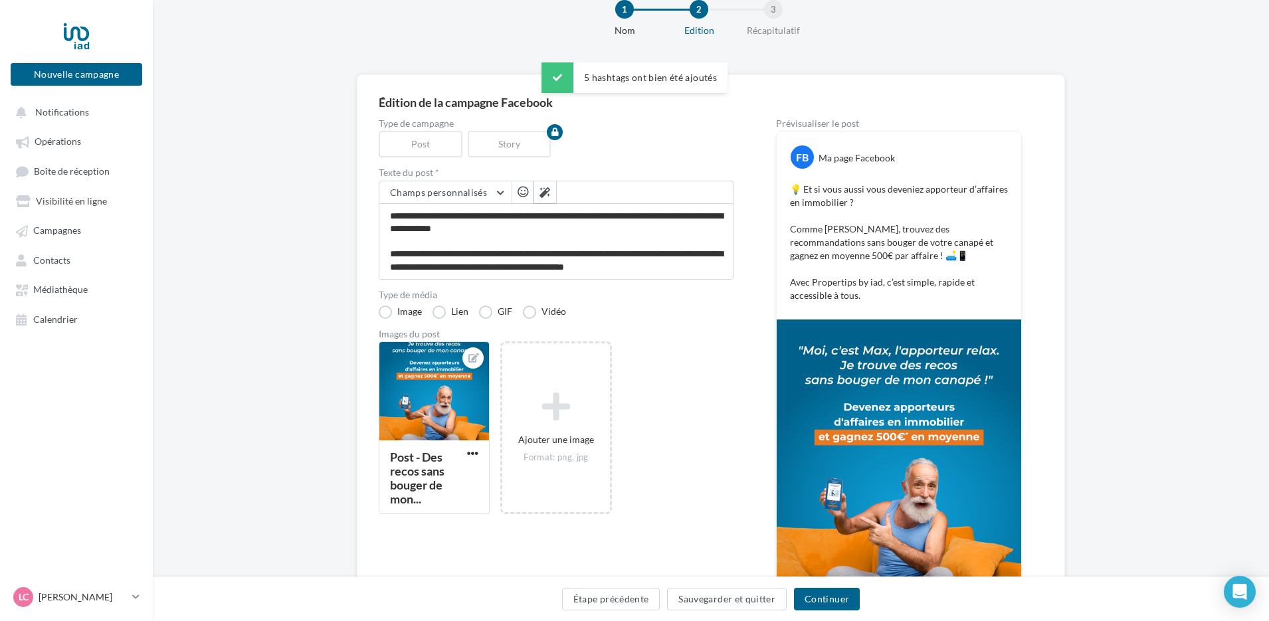
scroll to position [38, 0]
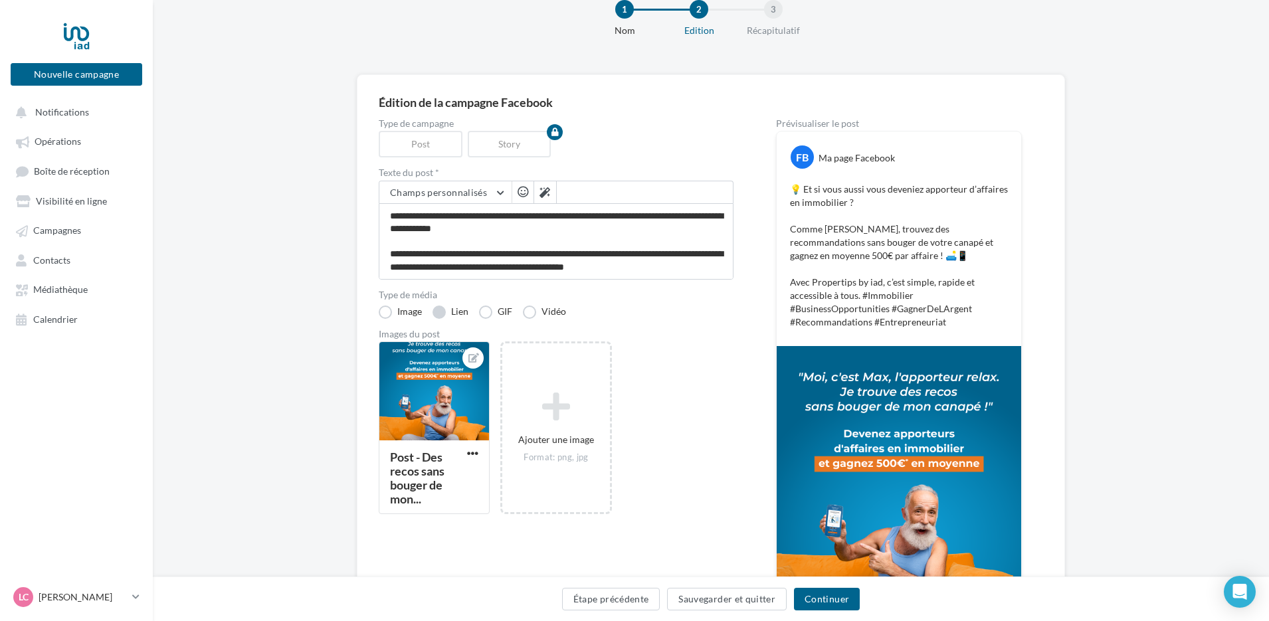
click at [456, 314] on label "Lien" at bounding box center [450, 312] width 36 height 13
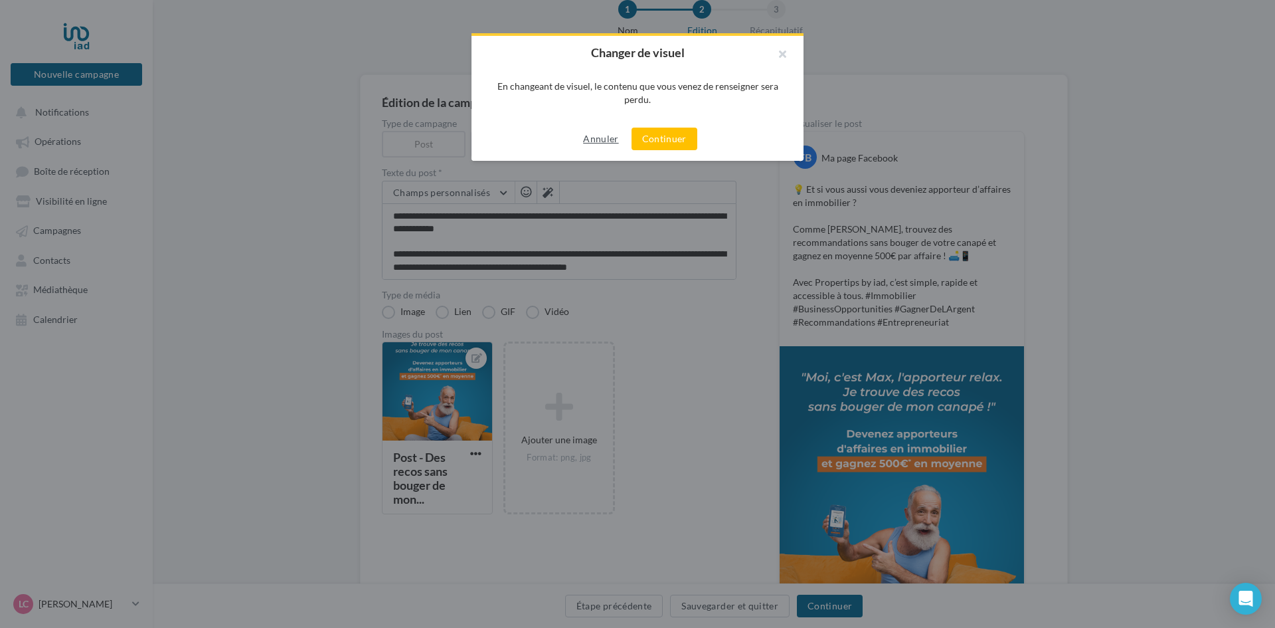
click at [604, 141] on button "Annuler" at bounding box center [601, 139] width 46 height 16
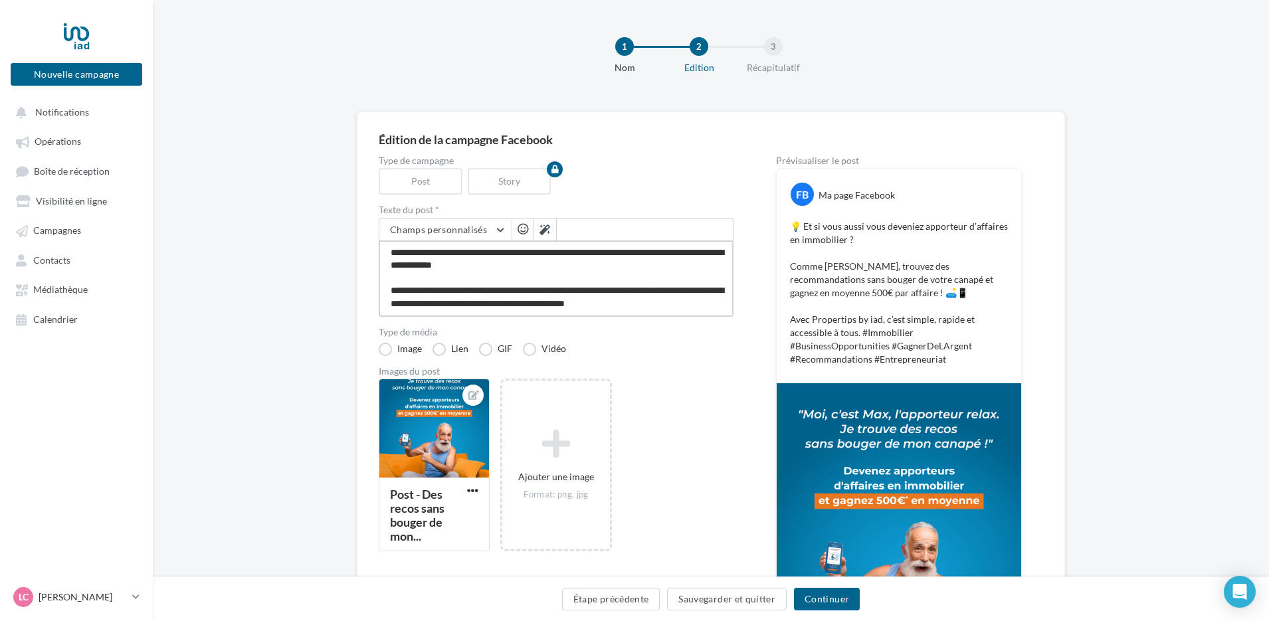
scroll to position [39, 0]
click at [603, 256] on textarea "**********" at bounding box center [556, 278] width 355 height 76
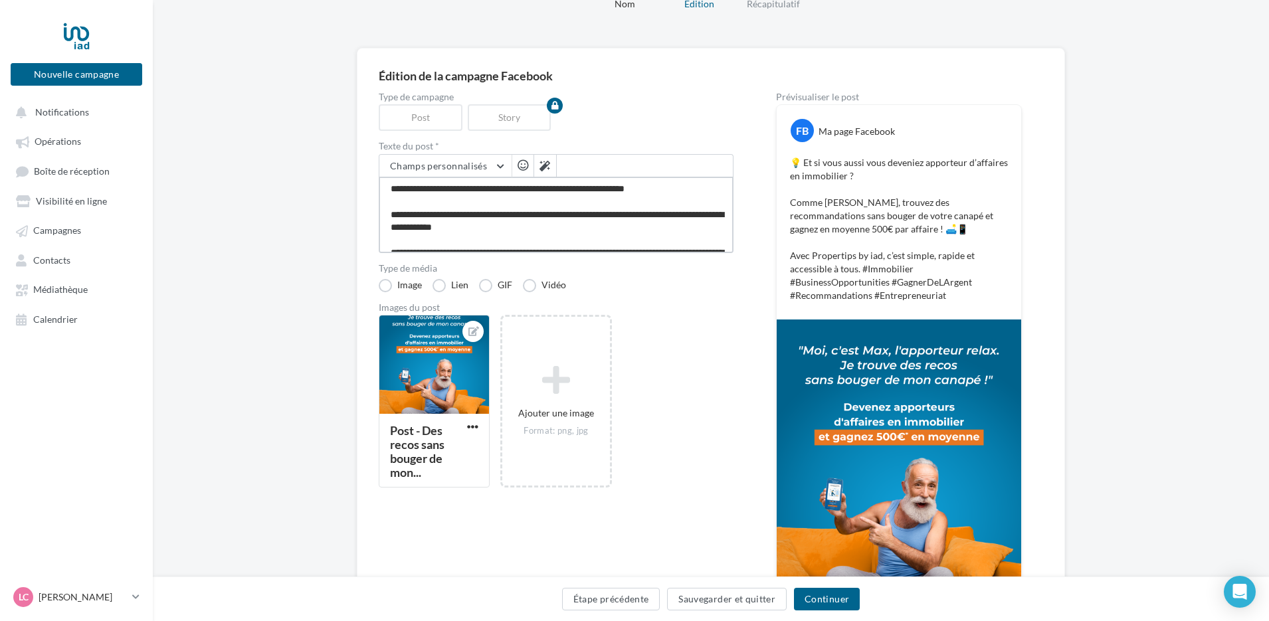
scroll to position [0, 0]
type textarea "**********"
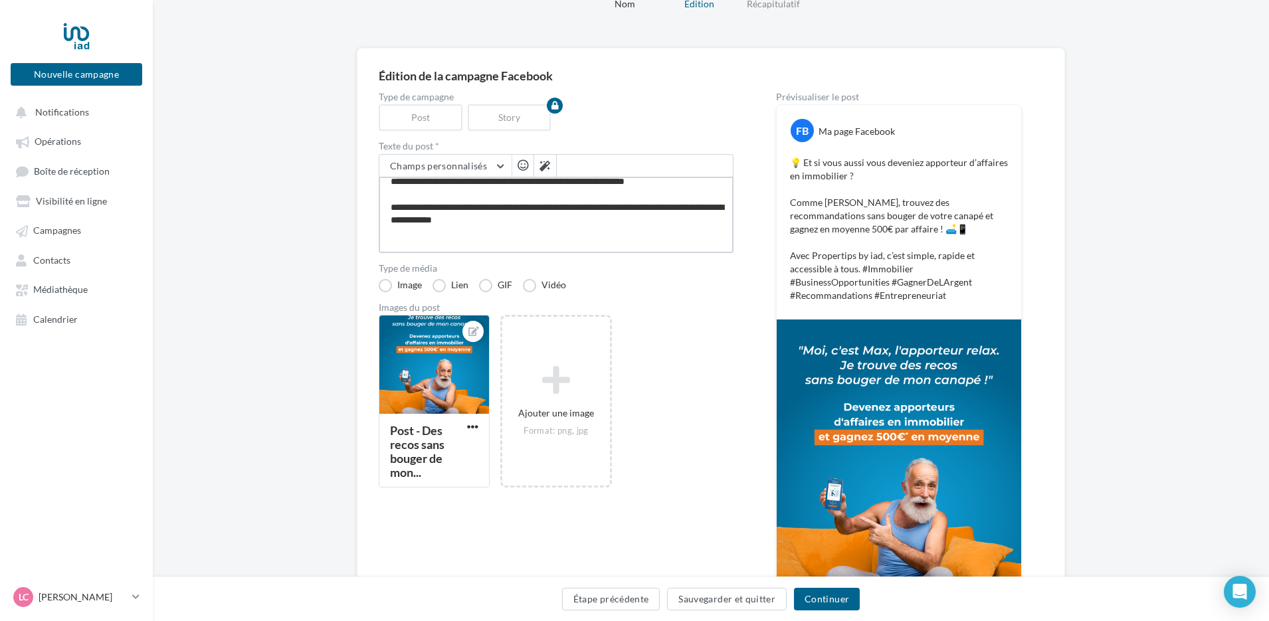
type textarea "**********"
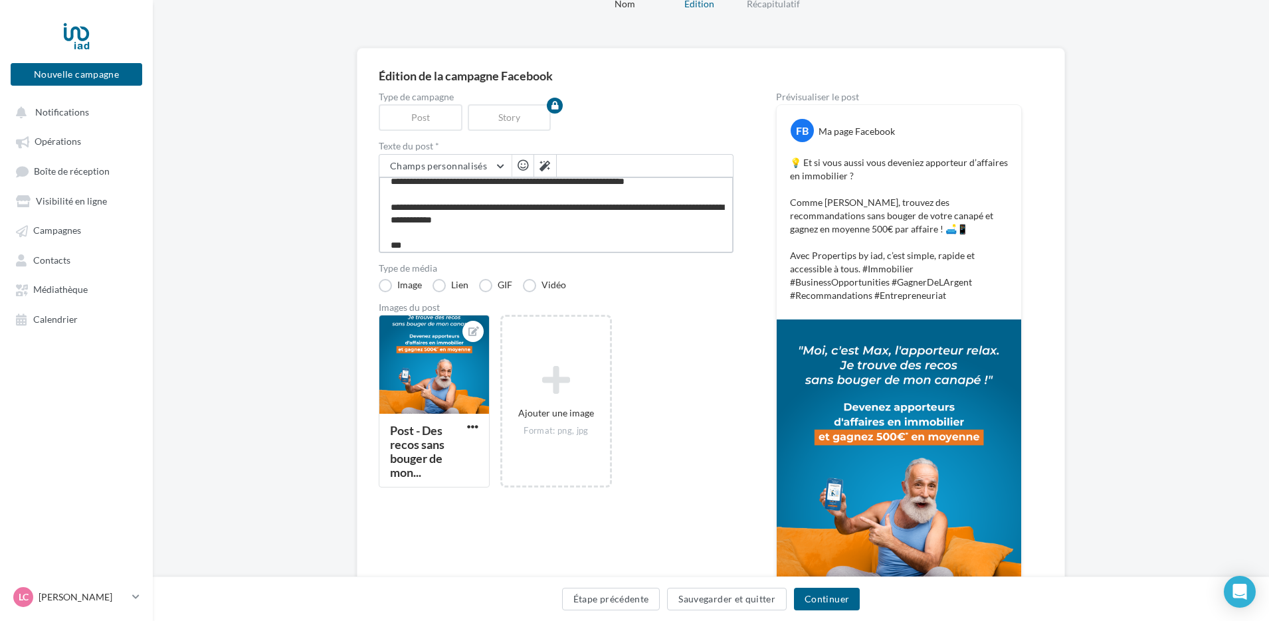
type textarea "**********"
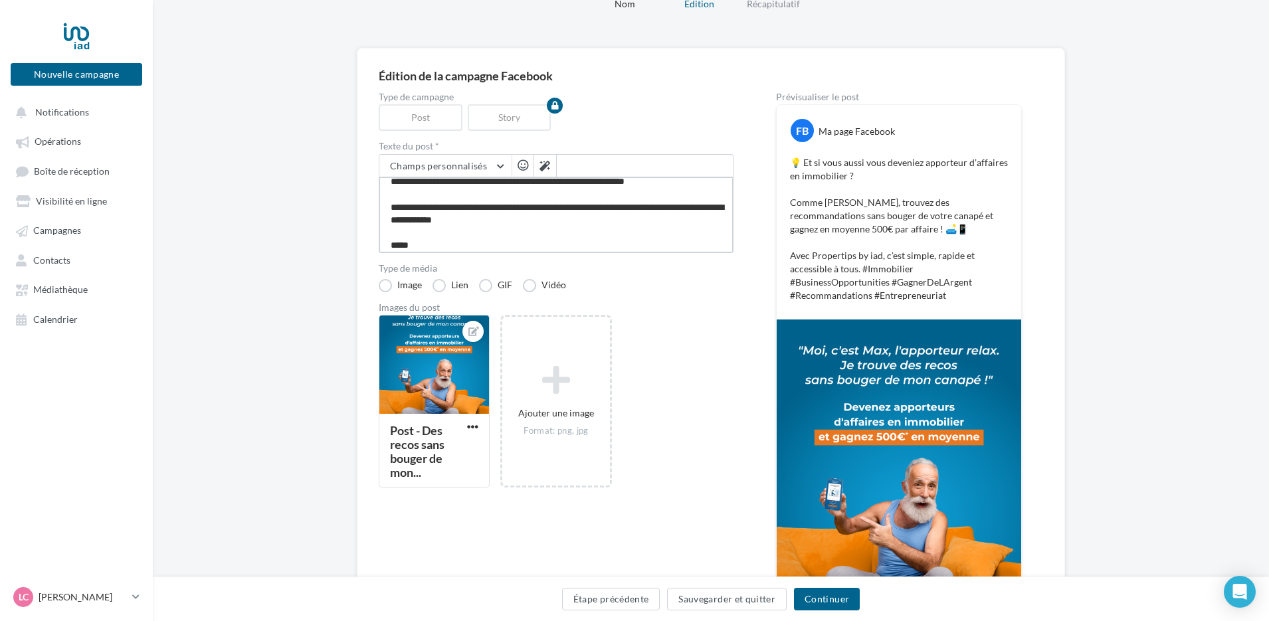
type textarea "**********"
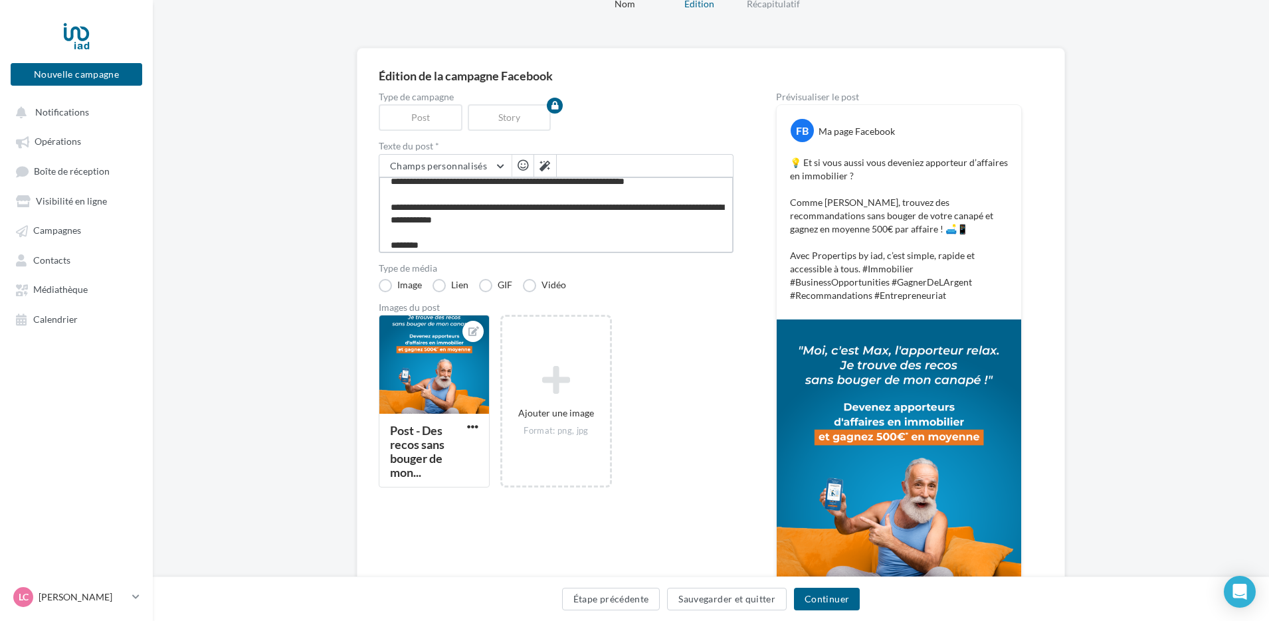
type textarea "**********"
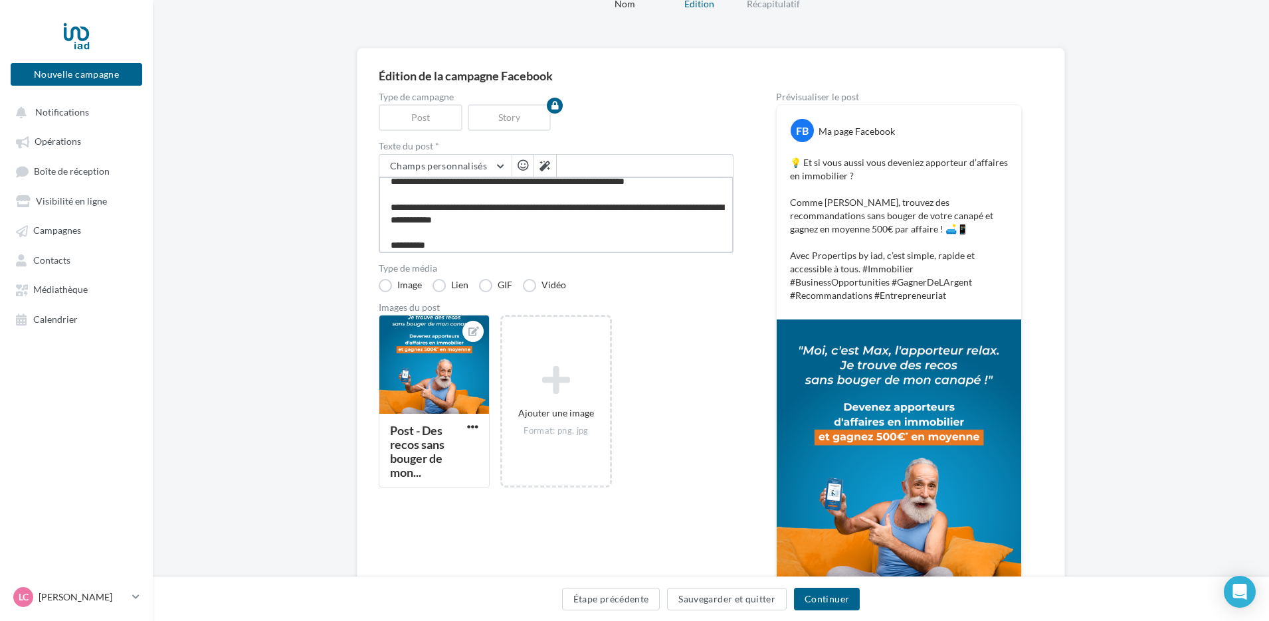
type textarea "**********"
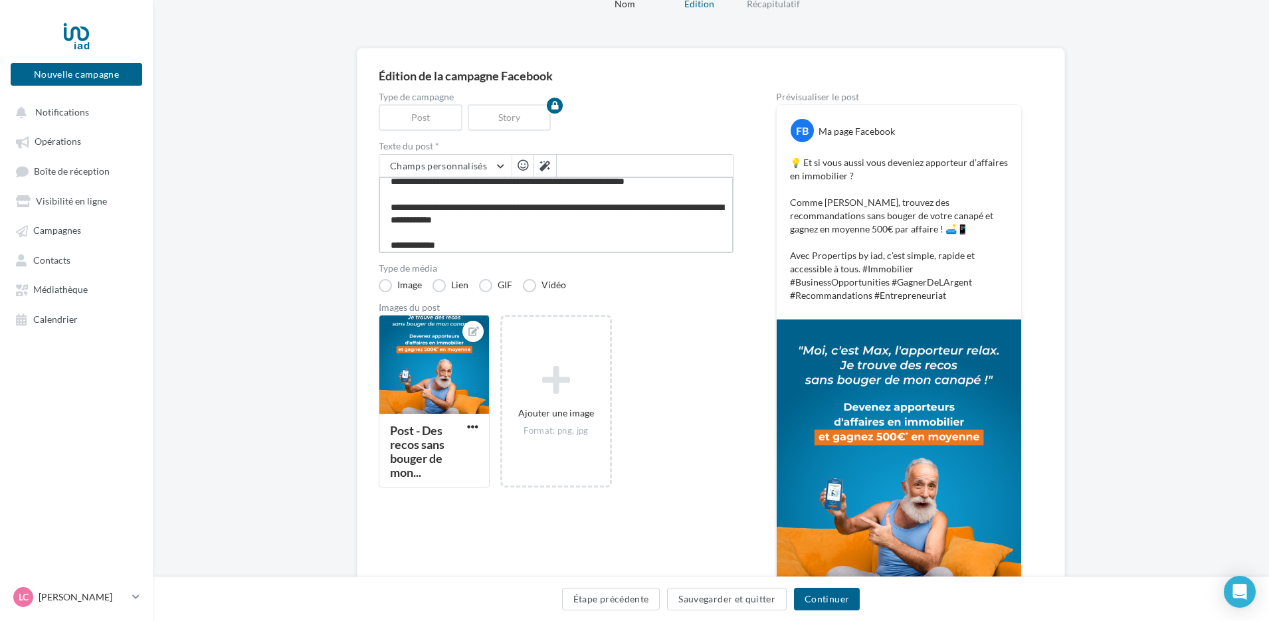
type textarea "**********"
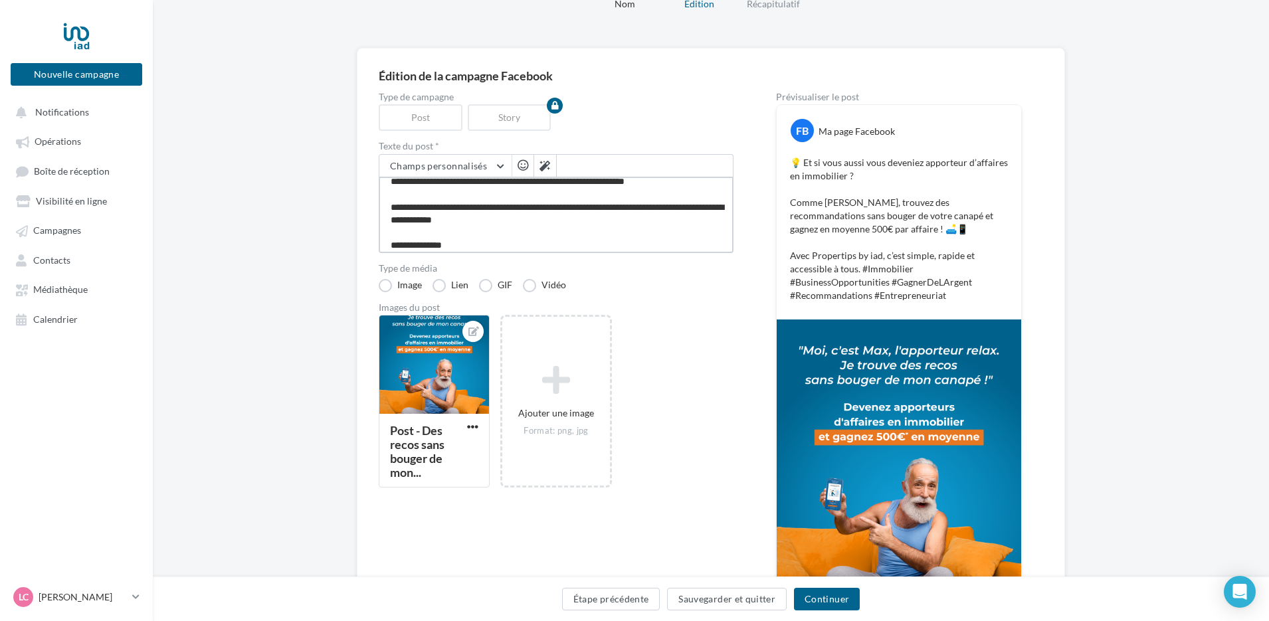
type textarea "**********"
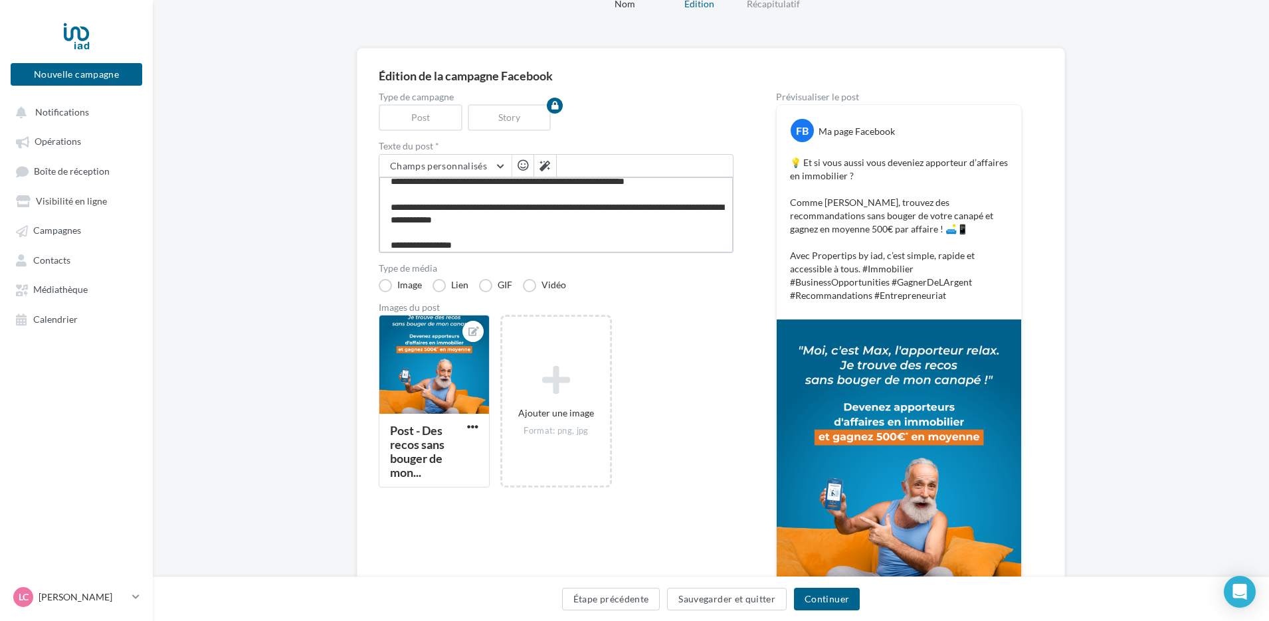
type textarea "**********"
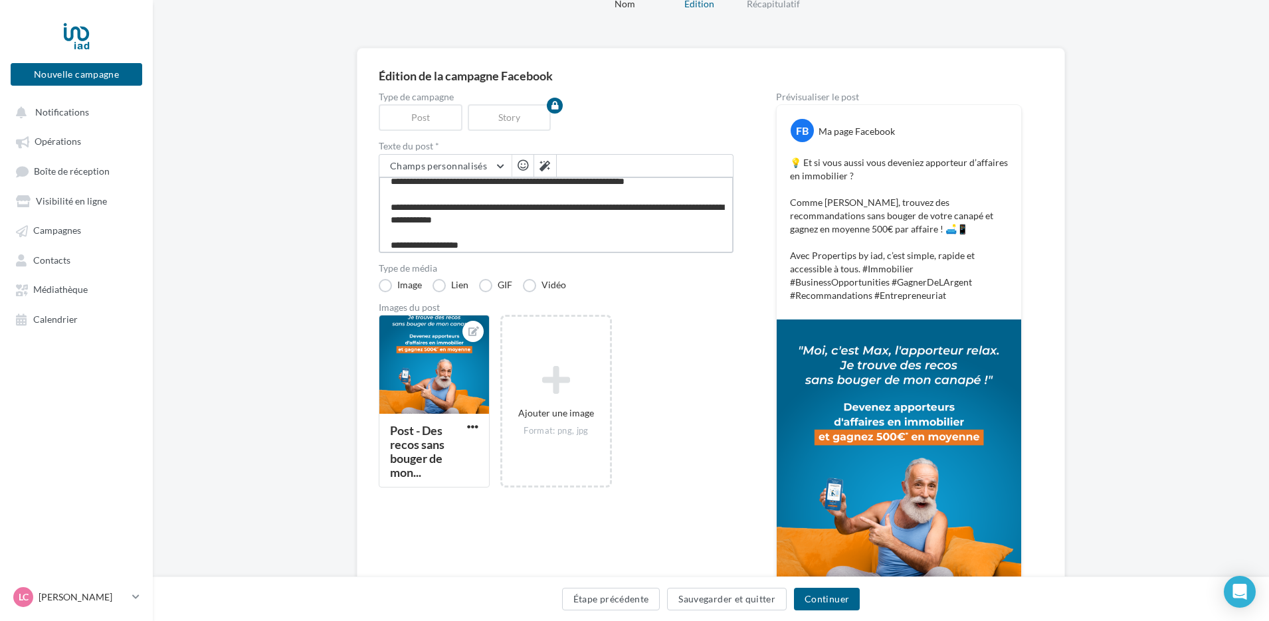
type textarea "**********"
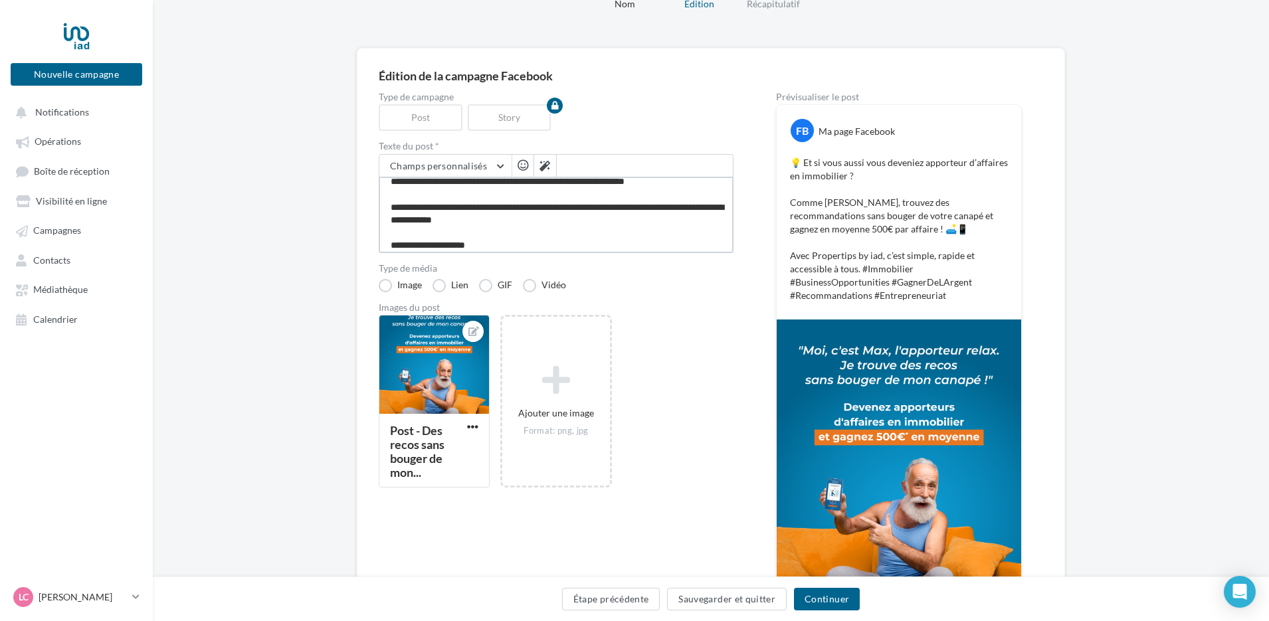
type textarea "**********"
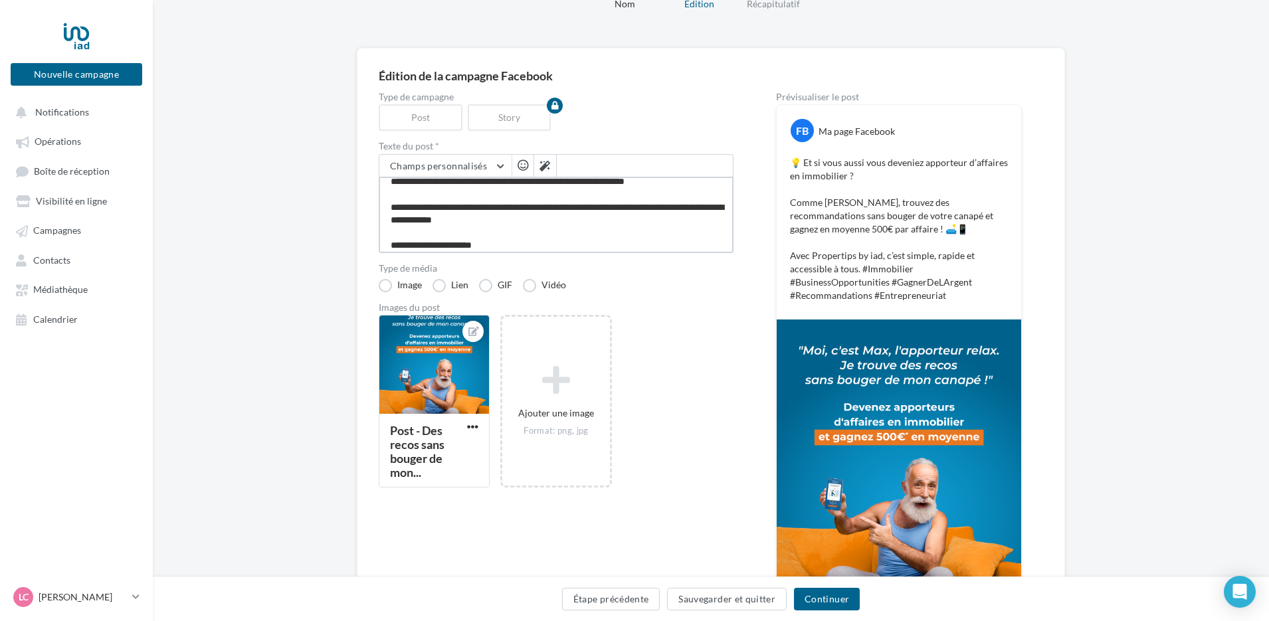
type textarea "**********"
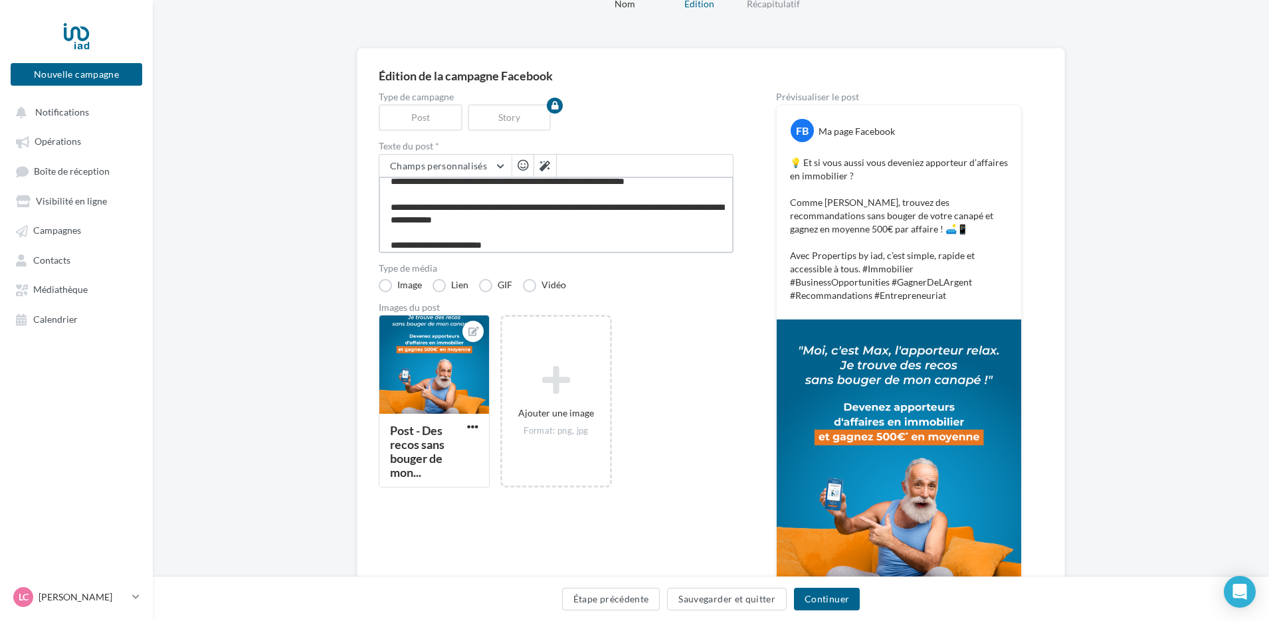
type textarea "**********"
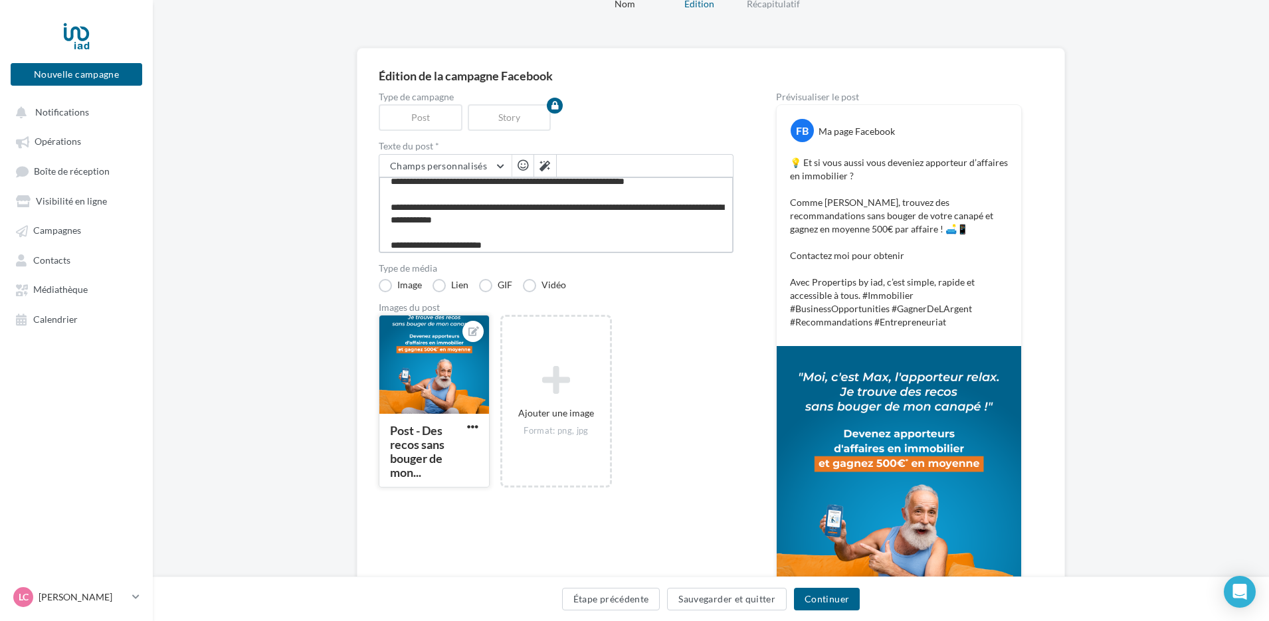
type textarea "**********"
click at [434, 399] on div at bounding box center [434, 366] width 110 height 100
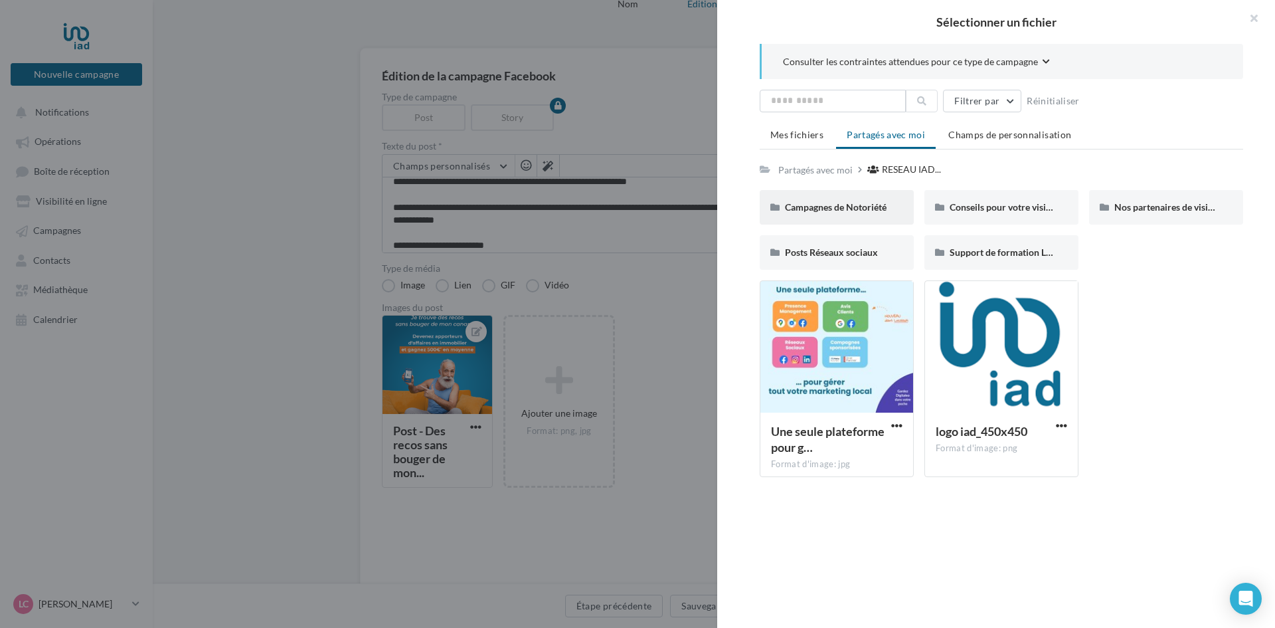
click at [863, 217] on div "Campagnes de Notoriété" at bounding box center [837, 207] width 154 height 35
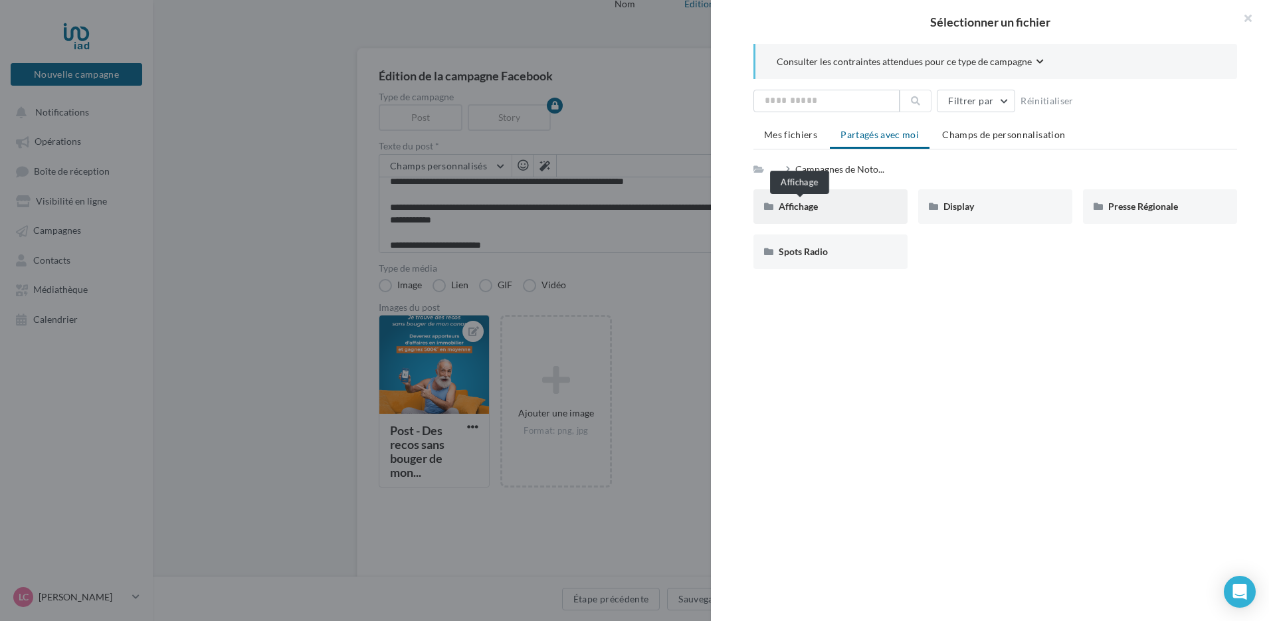
click at [811, 207] on span "Affichage" at bounding box center [798, 206] width 39 height 11
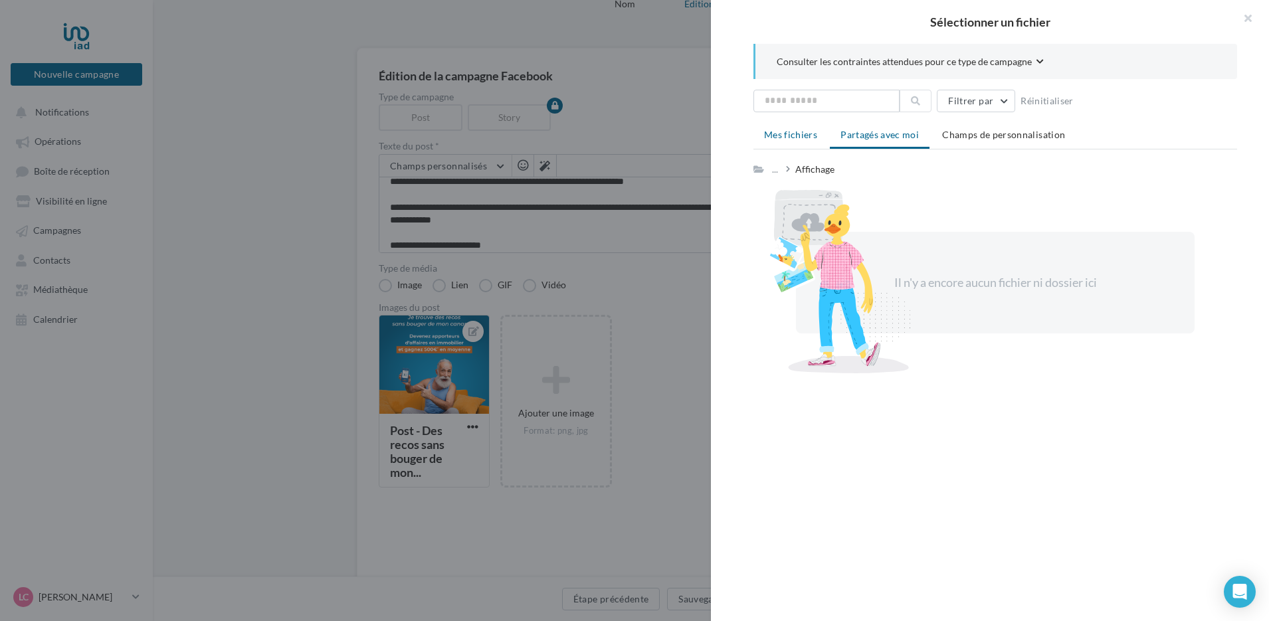
click at [812, 136] on span "Mes fichiers" at bounding box center [790, 134] width 53 height 11
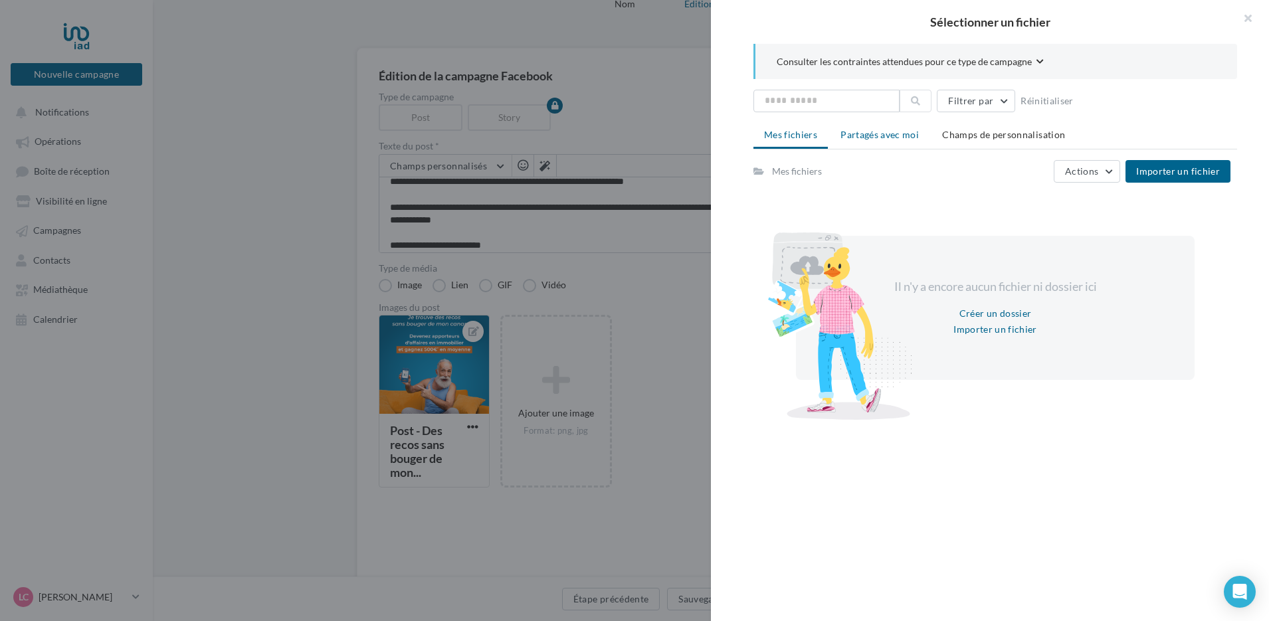
click at [865, 137] on span "Partagés avec moi" at bounding box center [879, 134] width 78 height 11
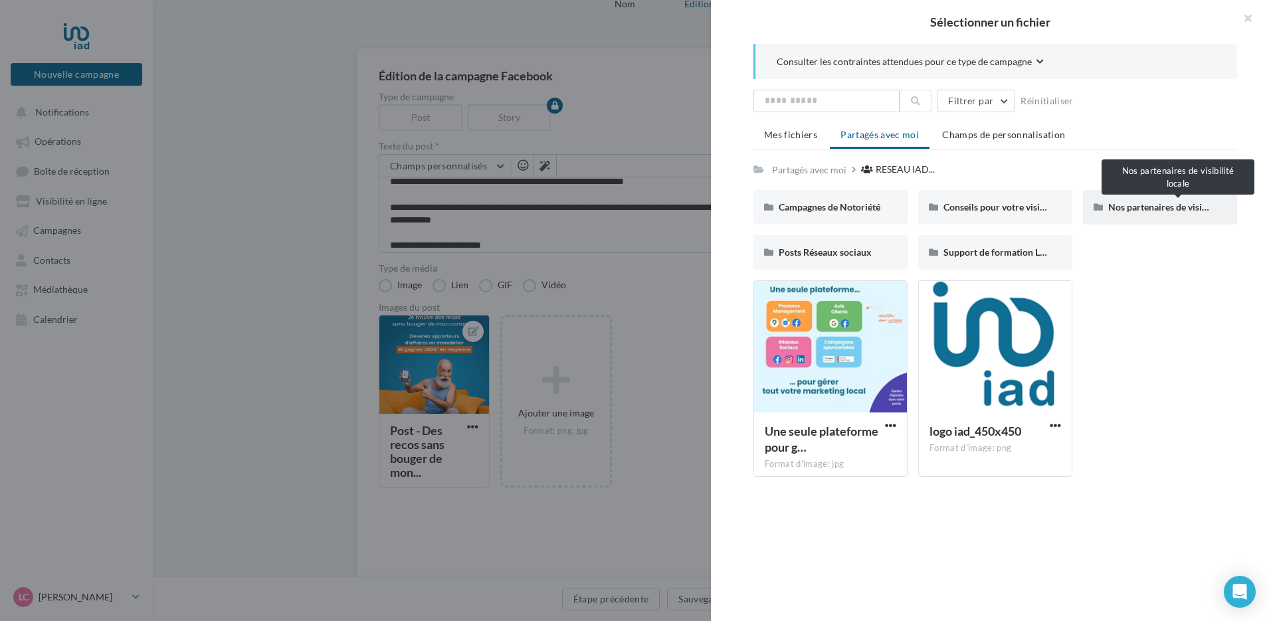
click at [1145, 202] on span "Nos partenaires de visibilité locale" at bounding box center [1178, 206] width 141 height 11
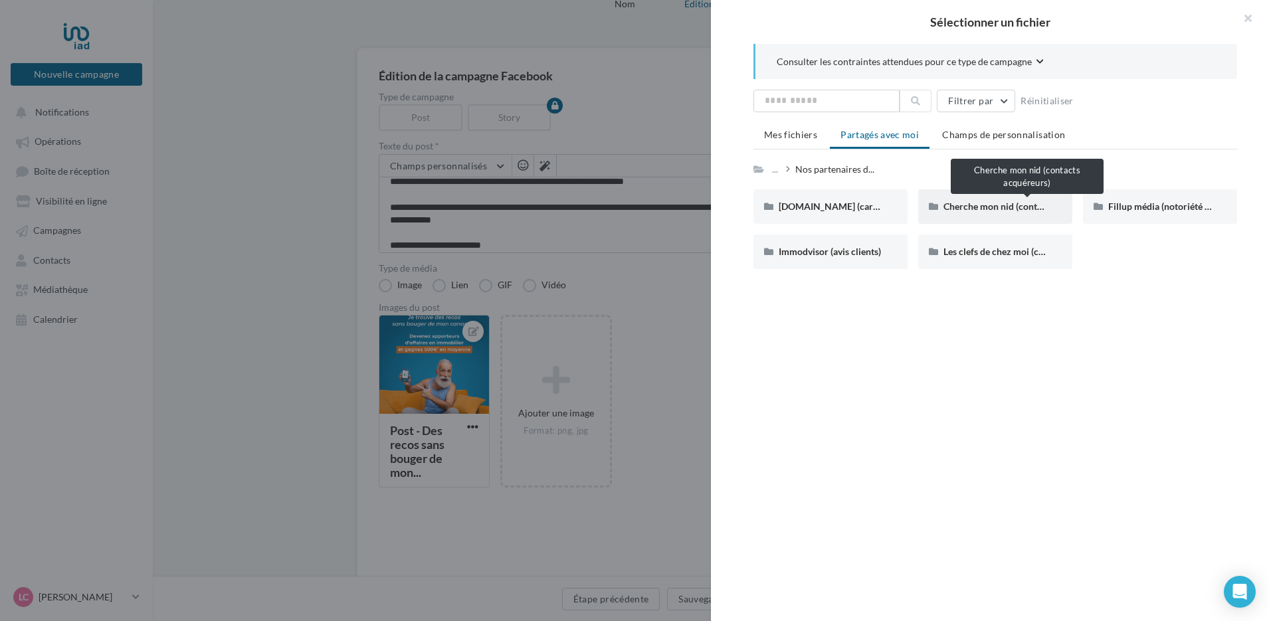
click at [1004, 207] on span "Cherche mon nid (contacts acquéreurs)" at bounding box center [1023, 206] width 161 height 11
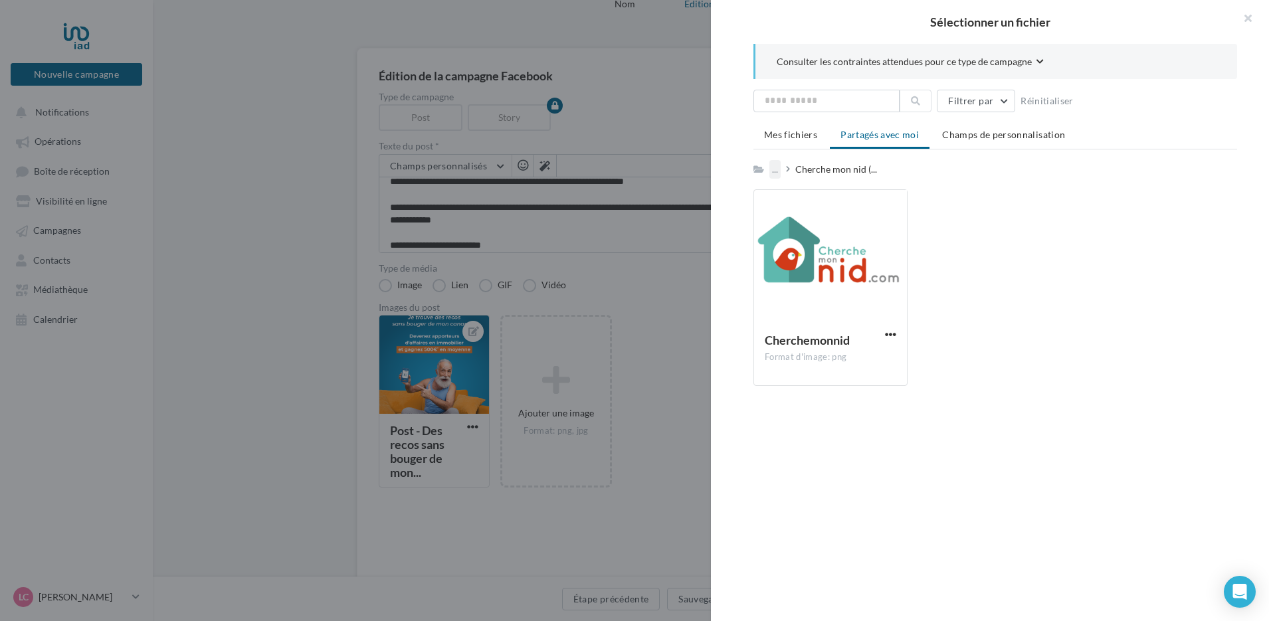
click at [780, 169] on div "..." at bounding box center [774, 169] width 11 height 19
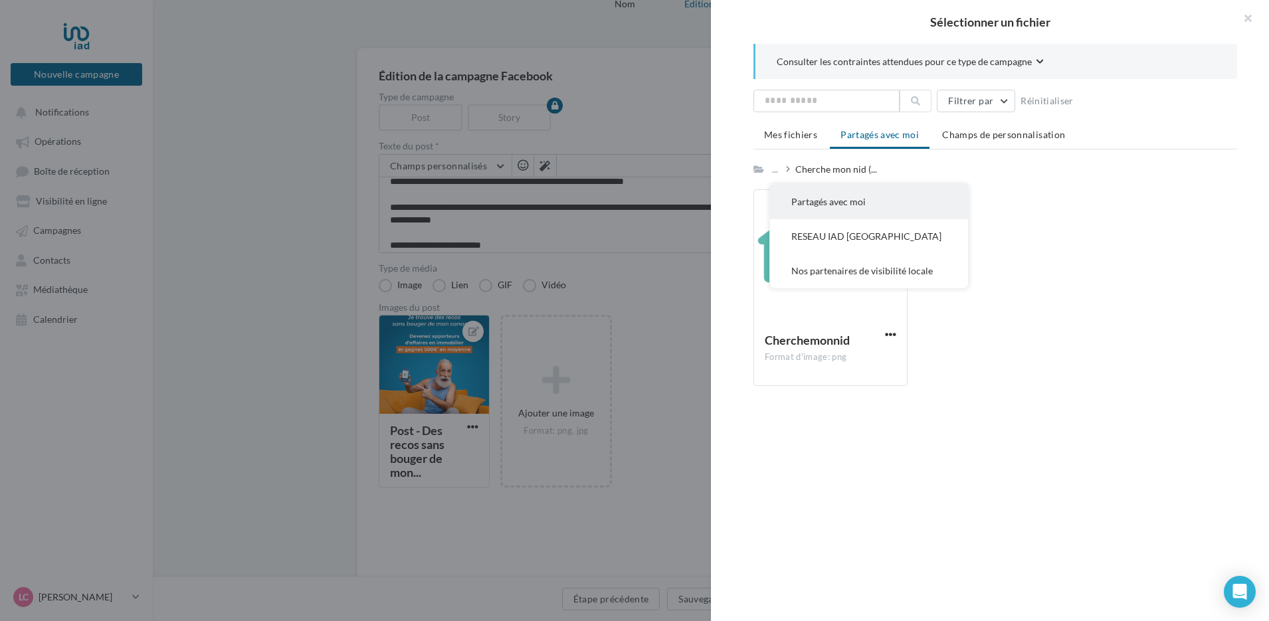
click at [787, 188] on button "Partagés avec moi" at bounding box center [869, 202] width 198 height 35
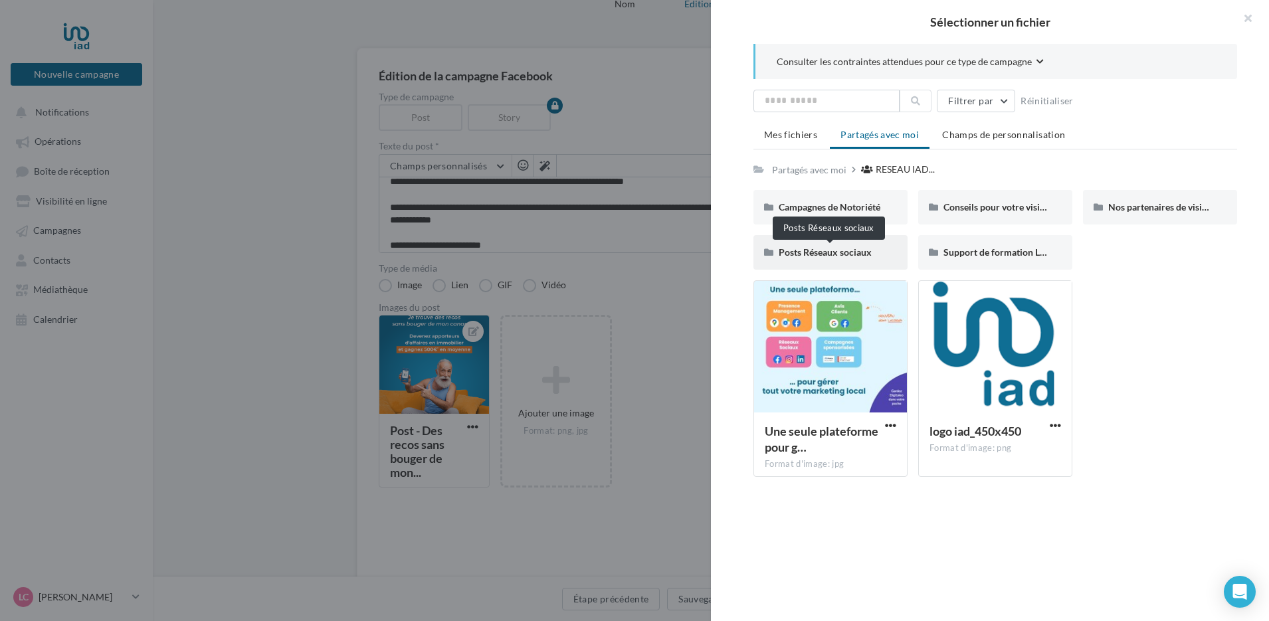
click at [820, 256] on span "Posts Réseaux sociaux" at bounding box center [825, 251] width 93 height 11
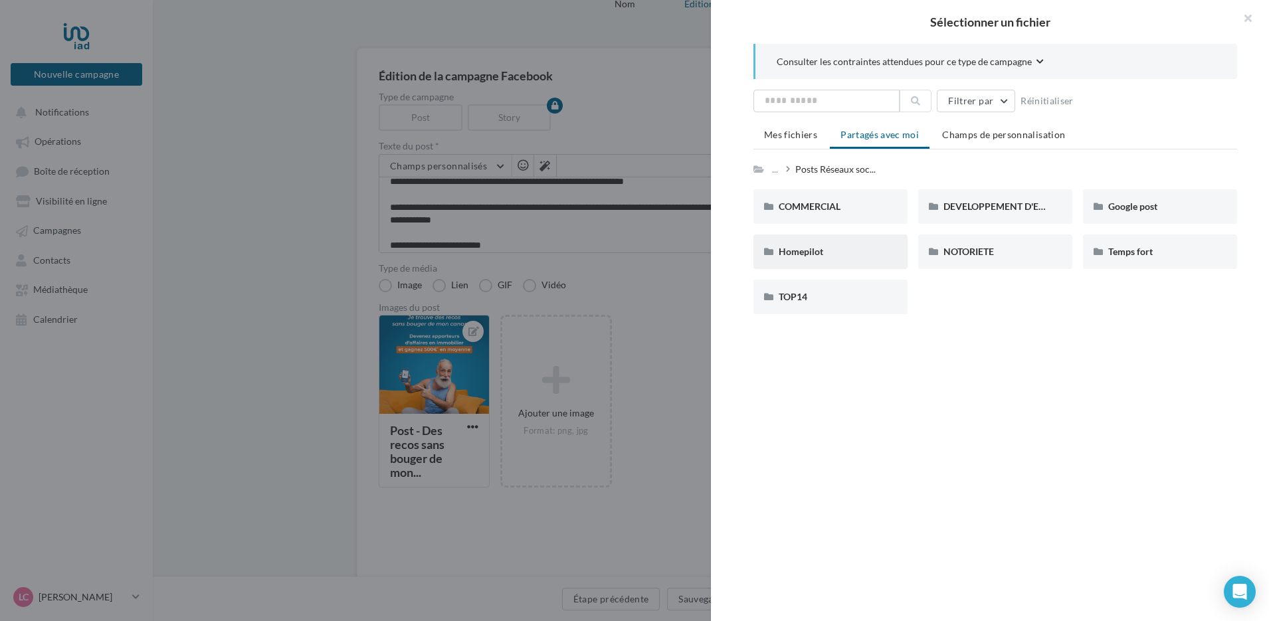
click at [792, 245] on div "Homepilot" at bounding box center [831, 251] width 104 height 13
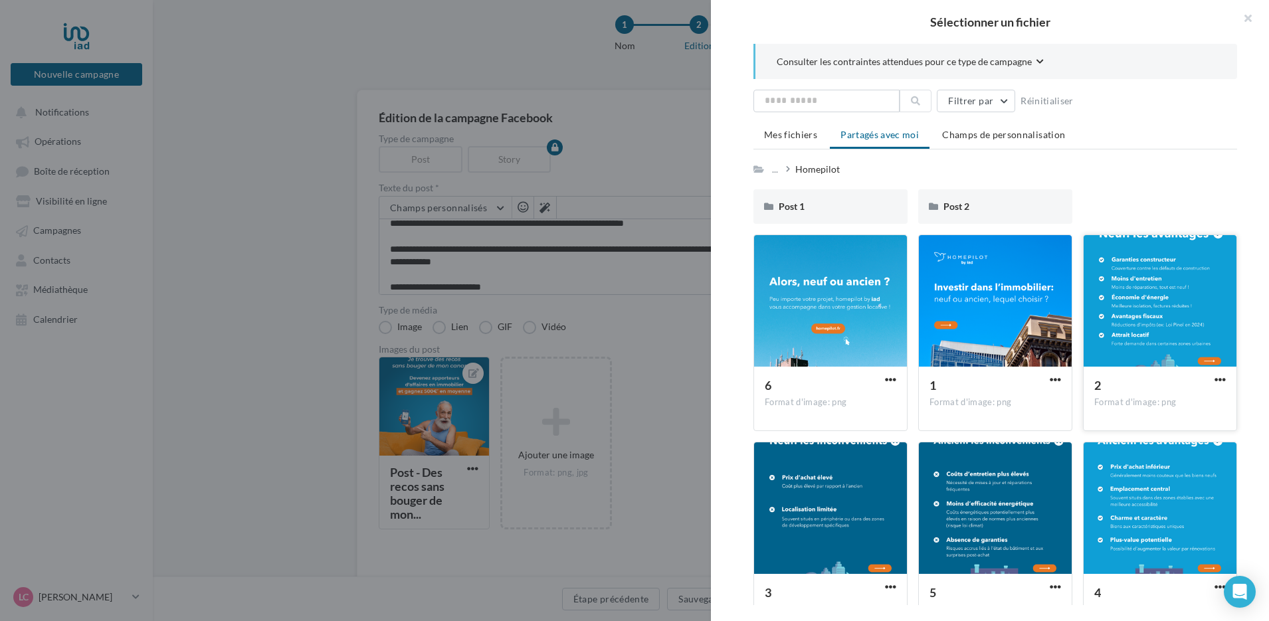
scroll to position [0, 0]
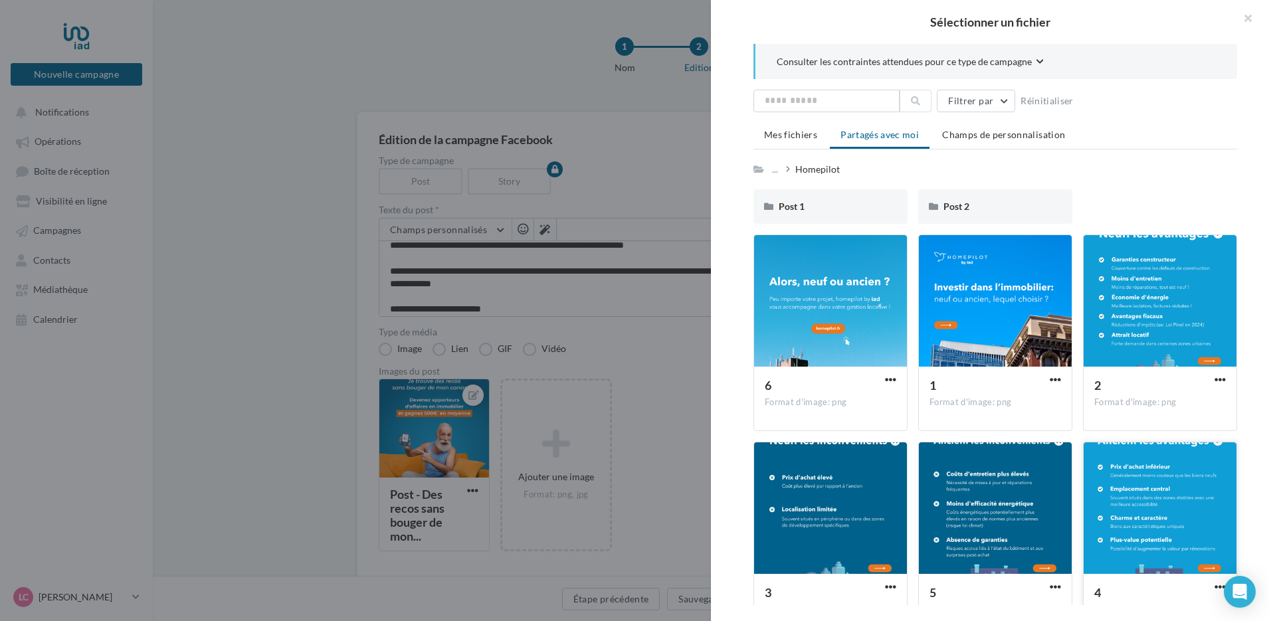
click at [1159, 488] on div at bounding box center [1159, 508] width 153 height 133
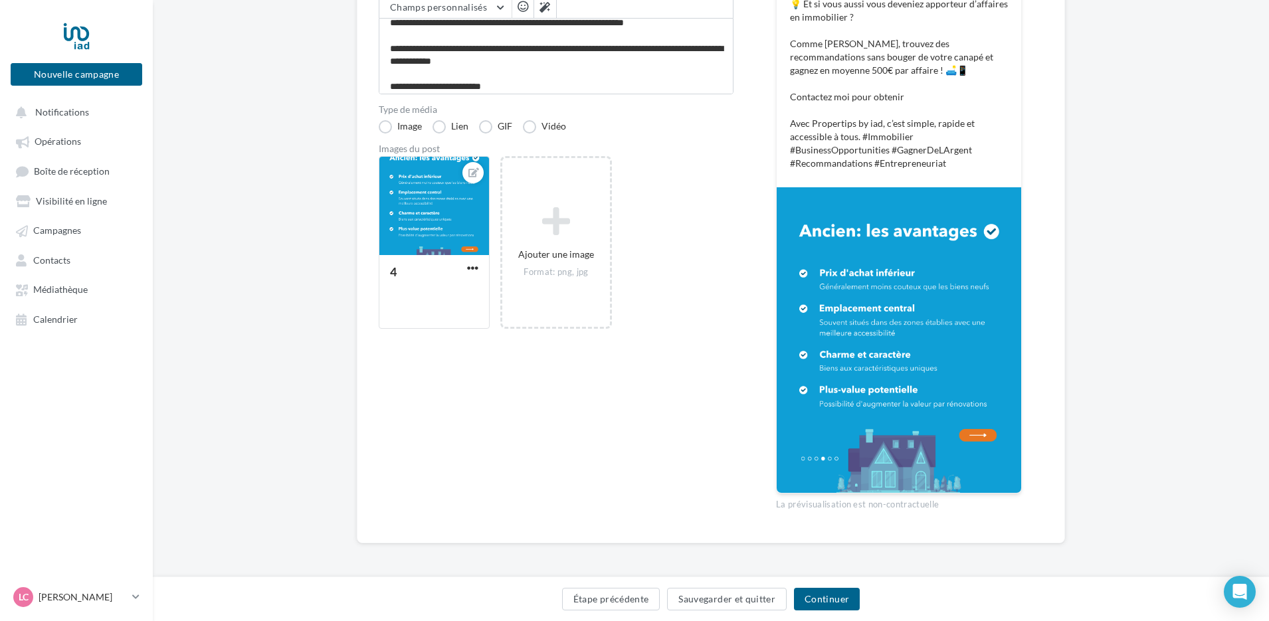
scroll to position [223, 0]
click at [408, 269] on div "4" at bounding box center [426, 272] width 72 height 14
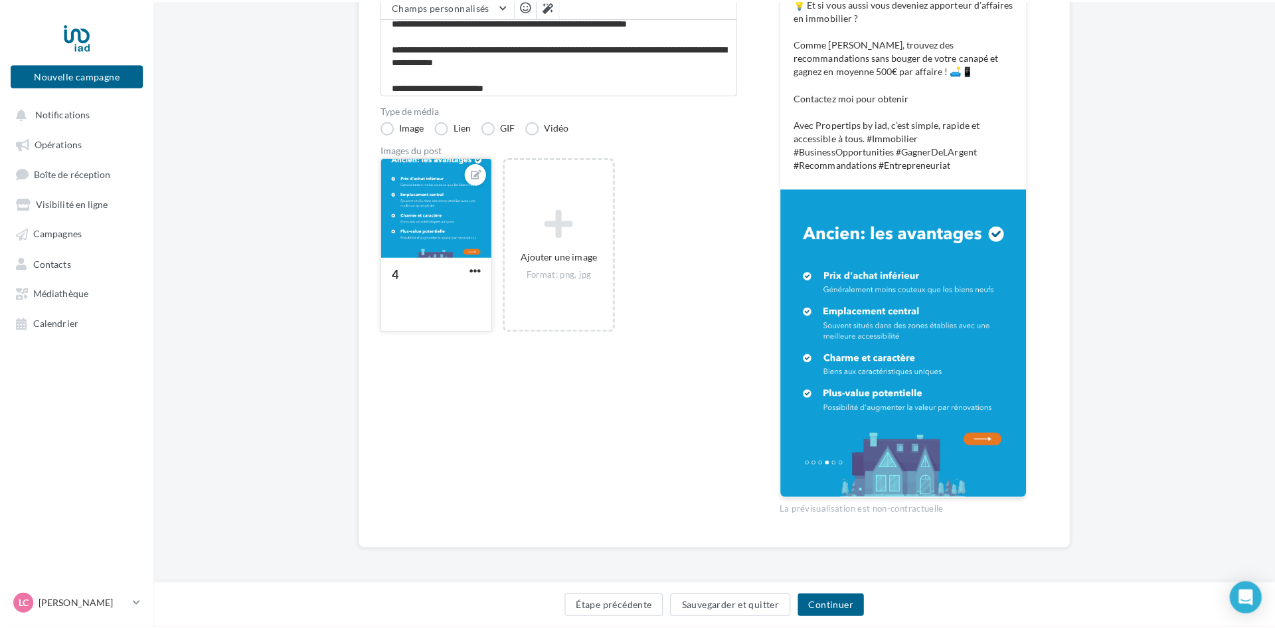
scroll to position [217, 0]
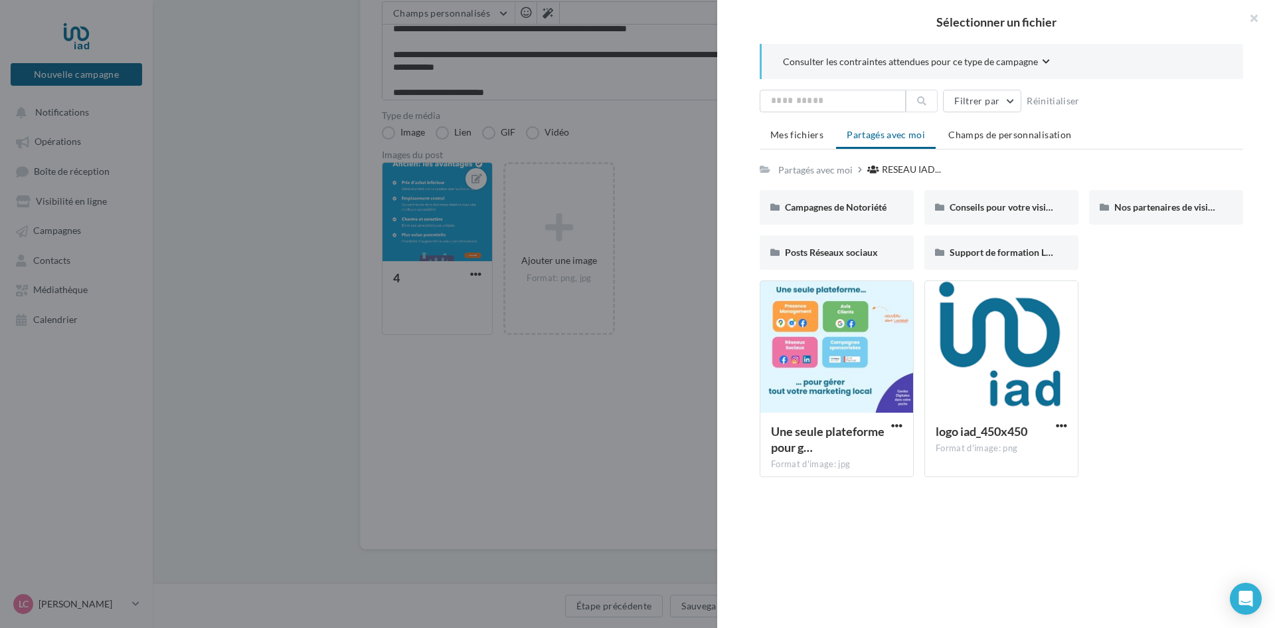
click at [447, 408] on div at bounding box center [637, 314] width 1275 height 628
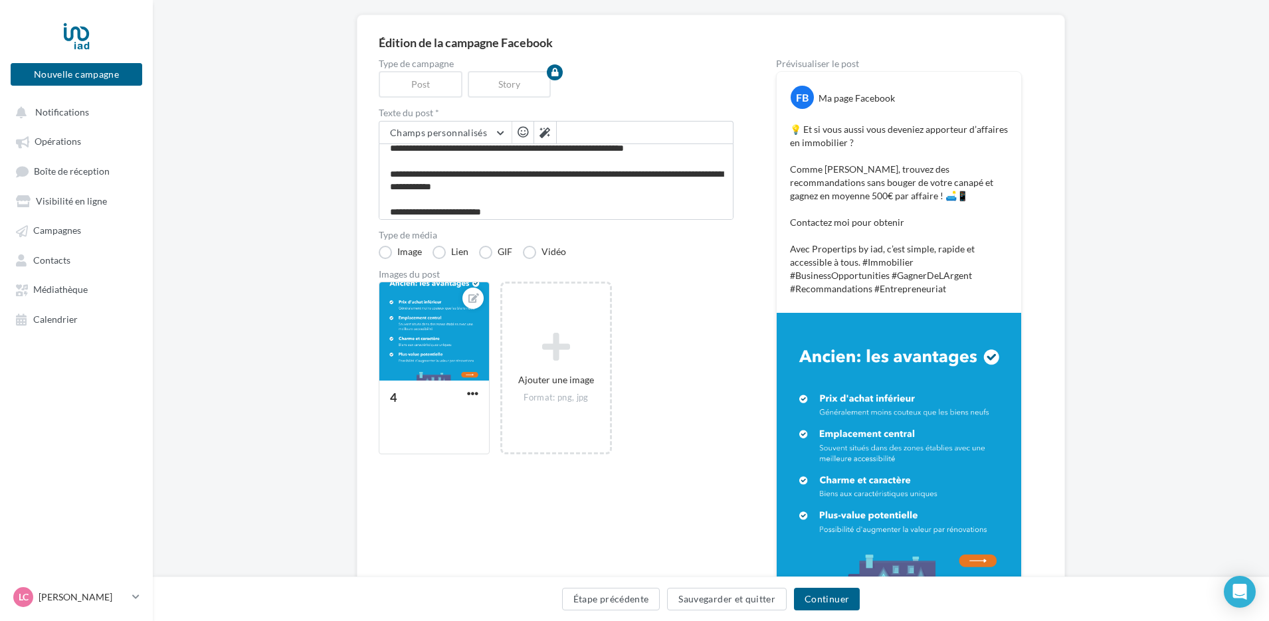
scroll to position [0, 0]
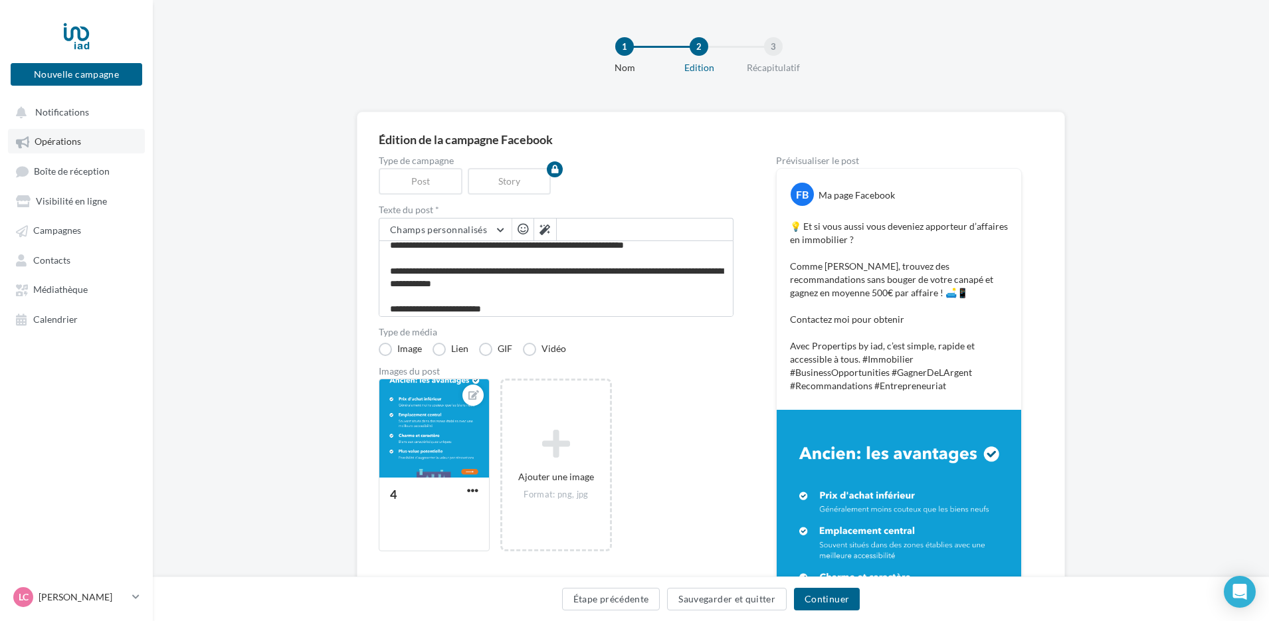
click at [78, 144] on span "Opérations" at bounding box center [58, 141] width 46 height 11
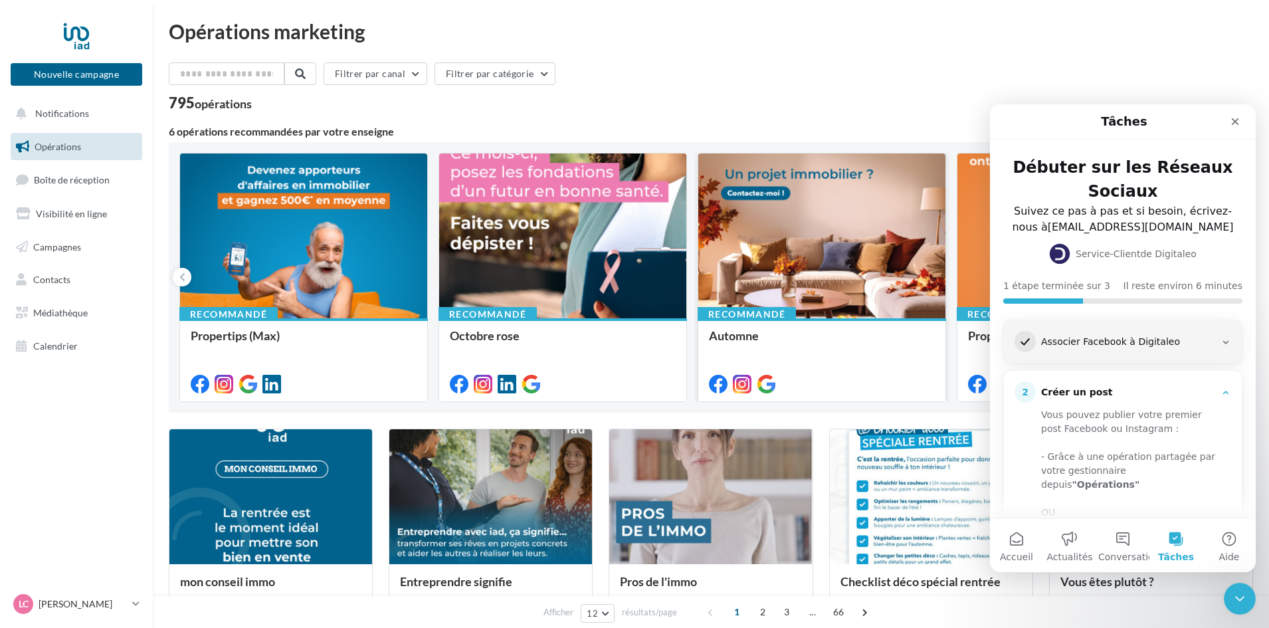
click at [882, 197] on div at bounding box center [821, 236] width 247 height 166
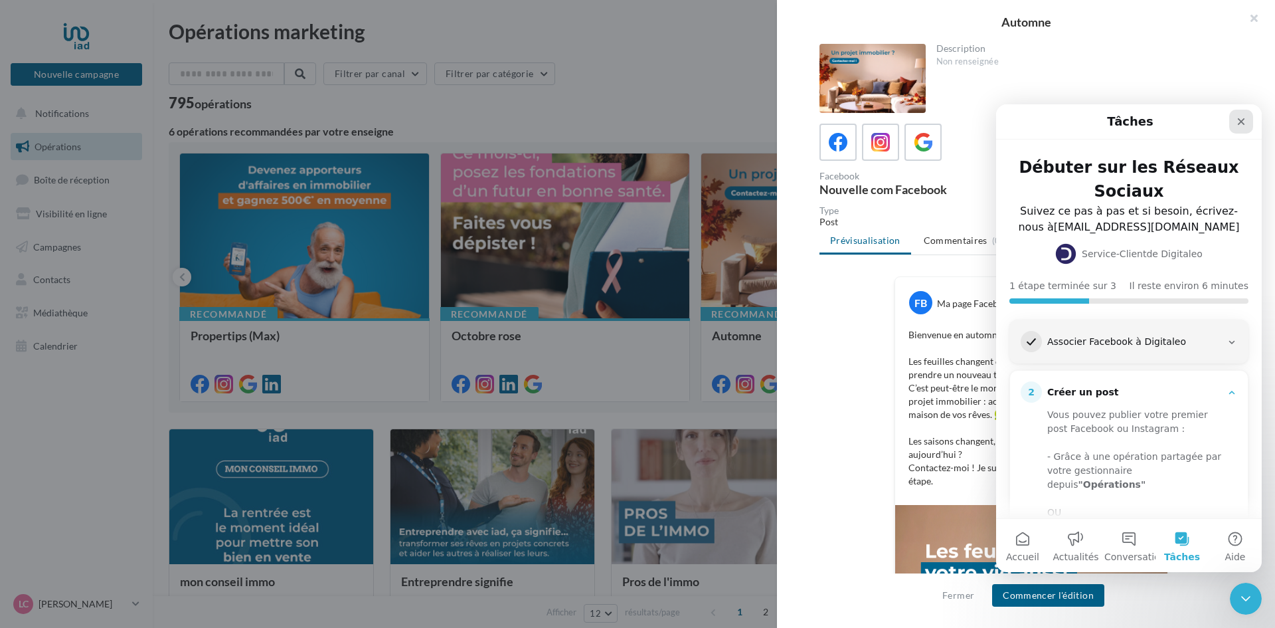
click at [1238, 123] on icon "Fermer" at bounding box center [1241, 121] width 11 height 11
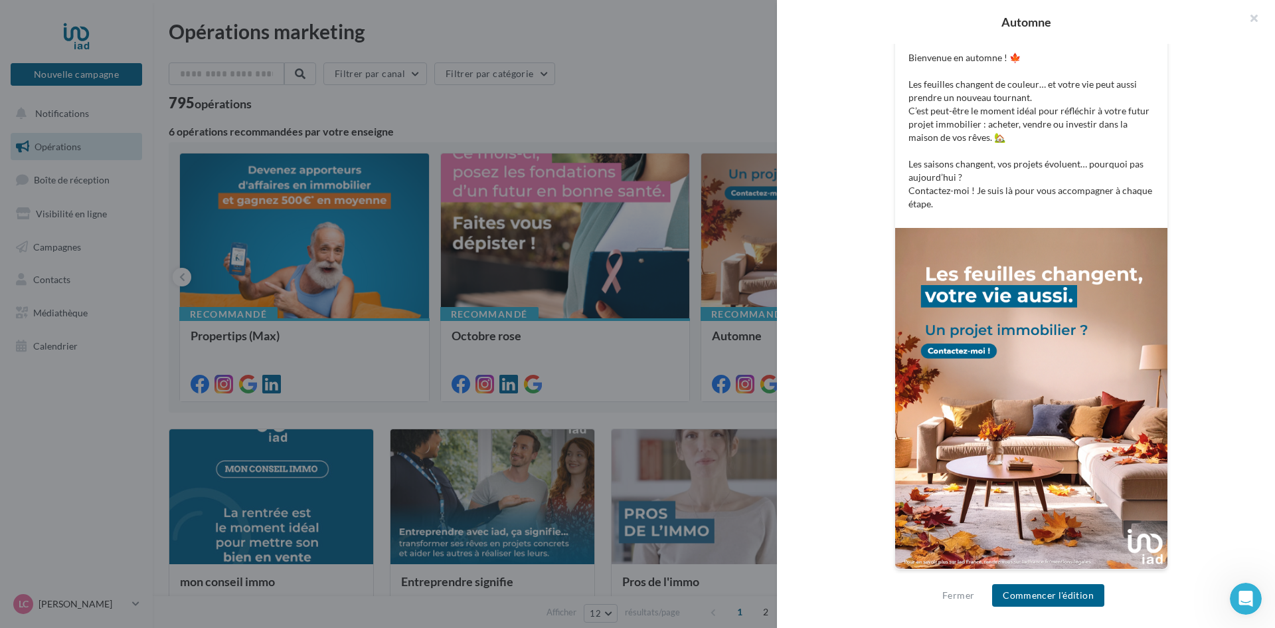
scroll to position [278, 0]
click at [1078, 598] on button "Commencer l'édition" at bounding box center [1048, 595] width 112 height 23
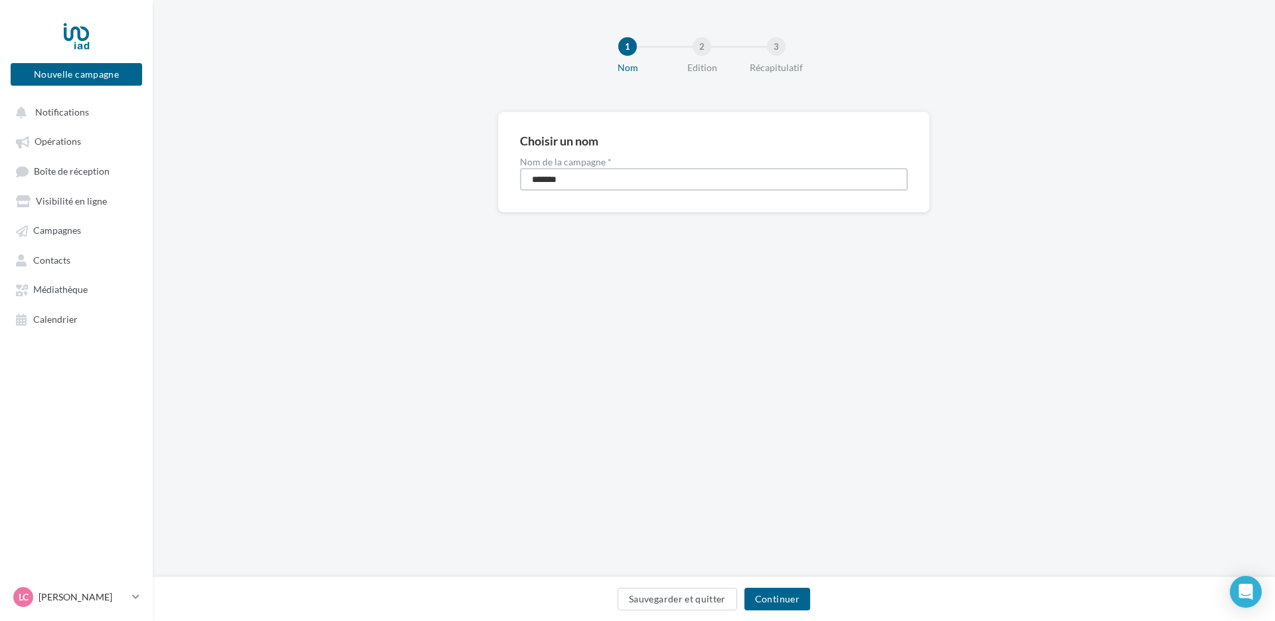
click at [589, 175] on input "*******" at bounding box center [714, 179] width 388 height 23
click at [778, 602] on button "Continuer" at bounding box center [778, 599] width 66 height 23
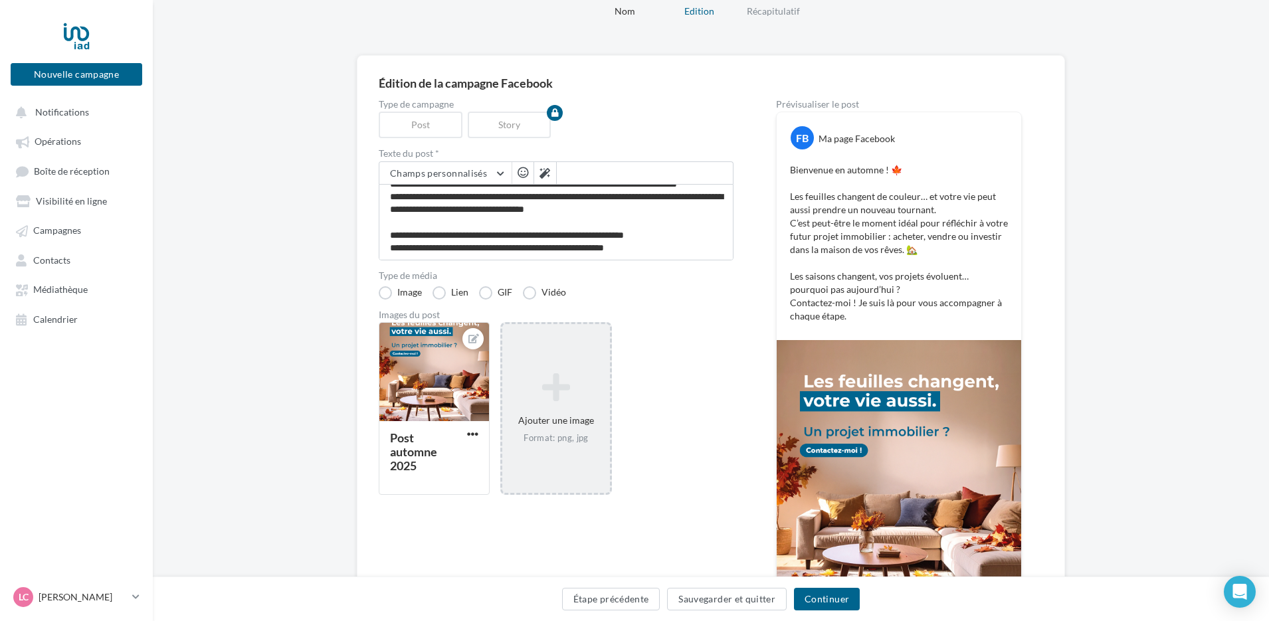
scroll to position [133, 0]
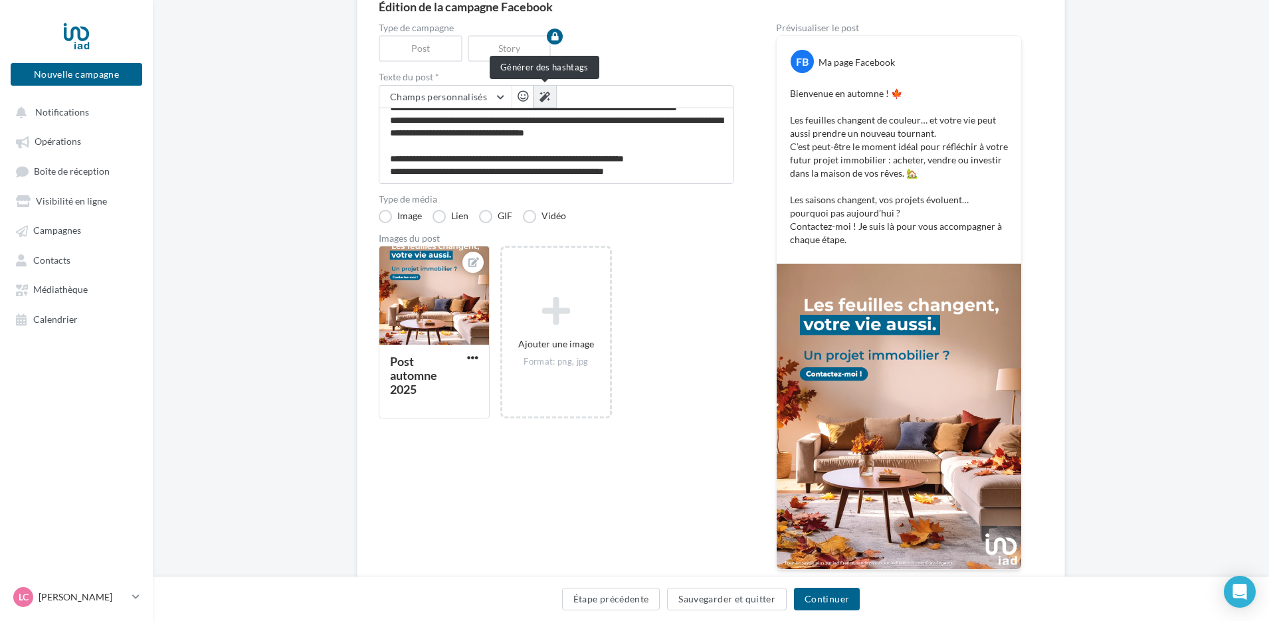
click at [551, 105] on button at bounding box center [544, 97] width 23 height 23
type textarea "**********"
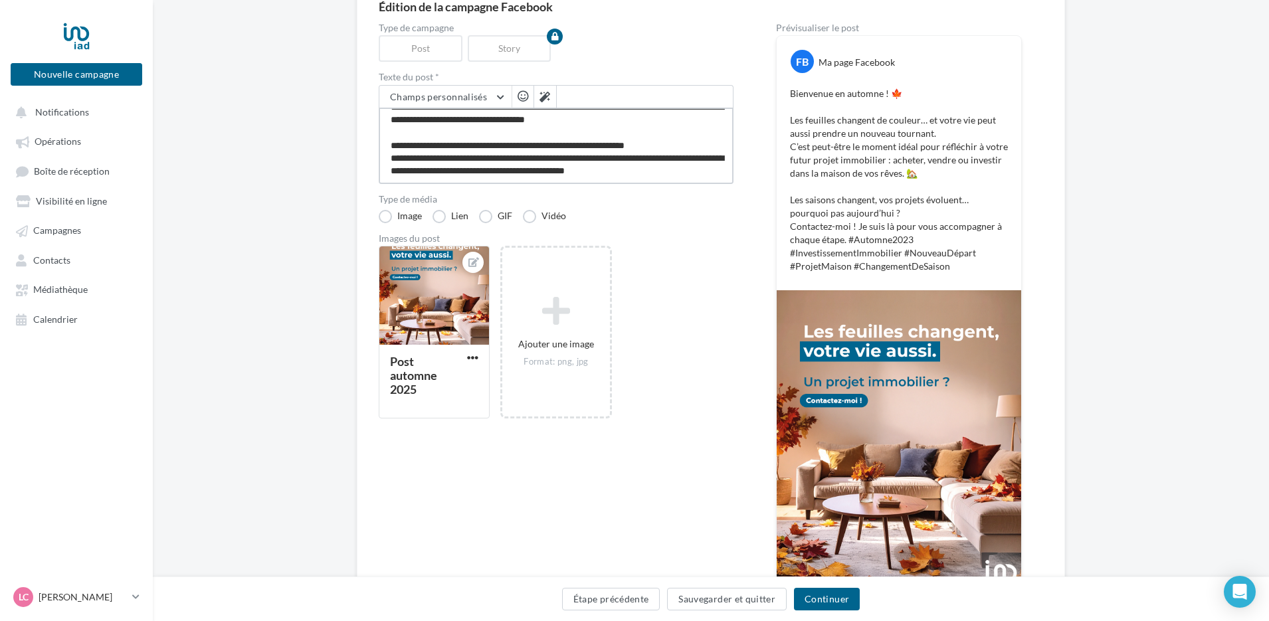
scroll to position [77, 0]
click at [454, 157] on textarea "**********" at bounding box center [556, 146] width 355 height 76
type textarea "**********"
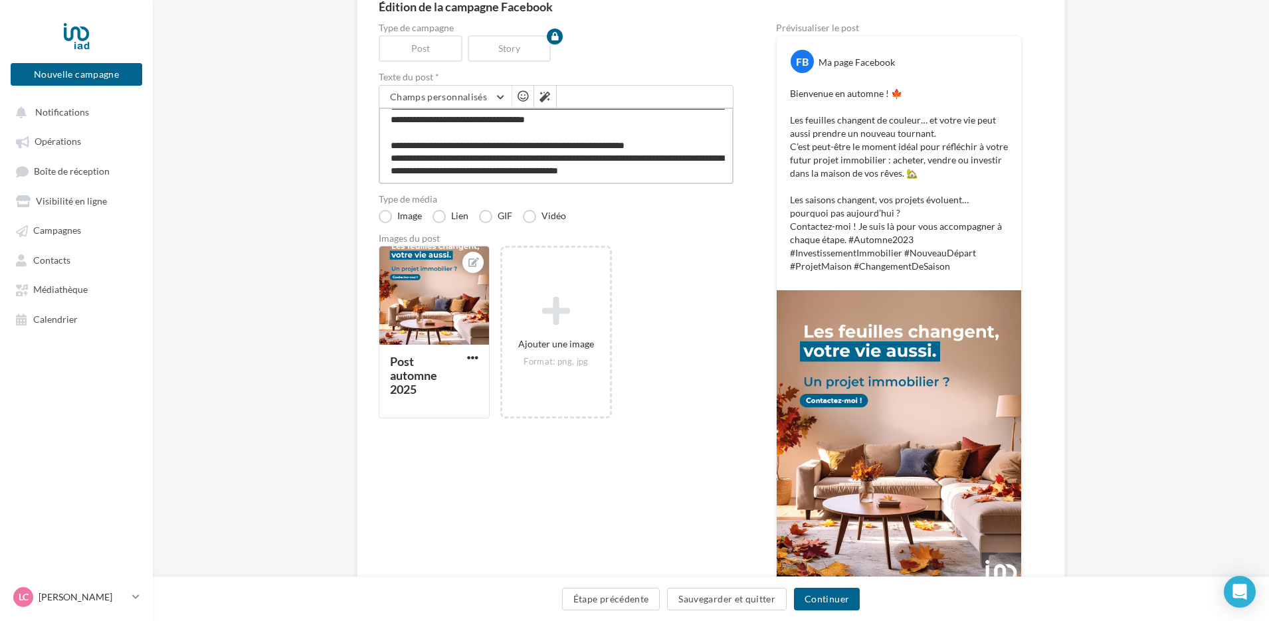
type textarea "**********"
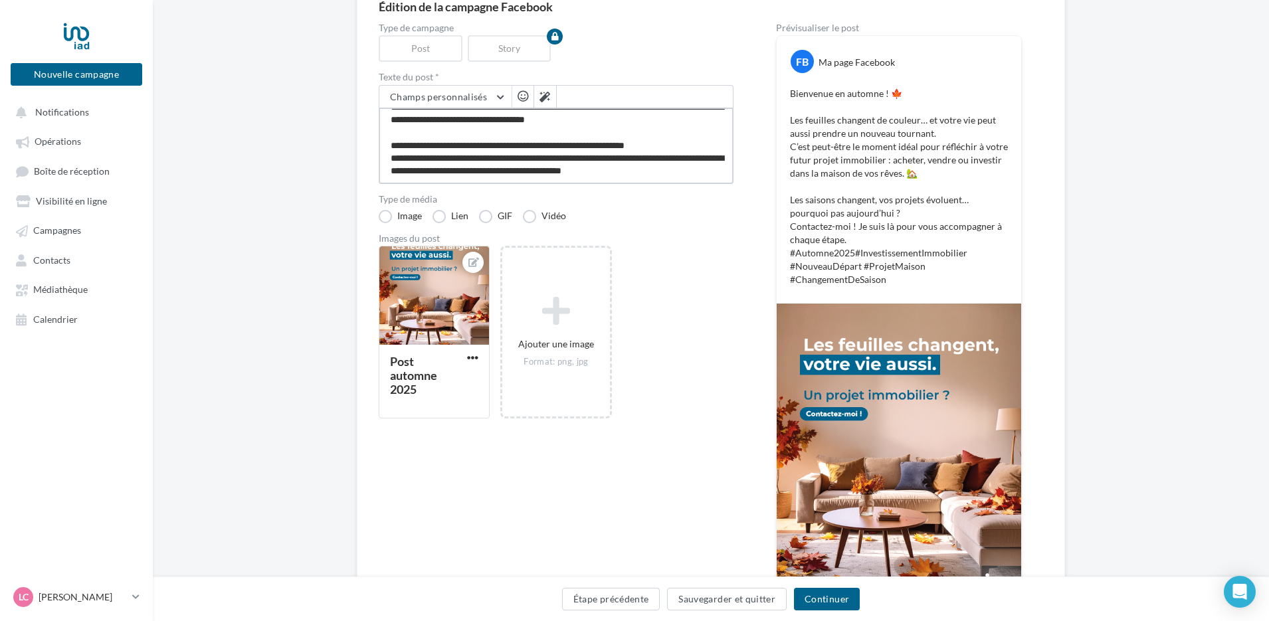
type textarea "**********"
click at [498, 171] on textarea "**********" at bounding box center [556, 146] width 355 height 76
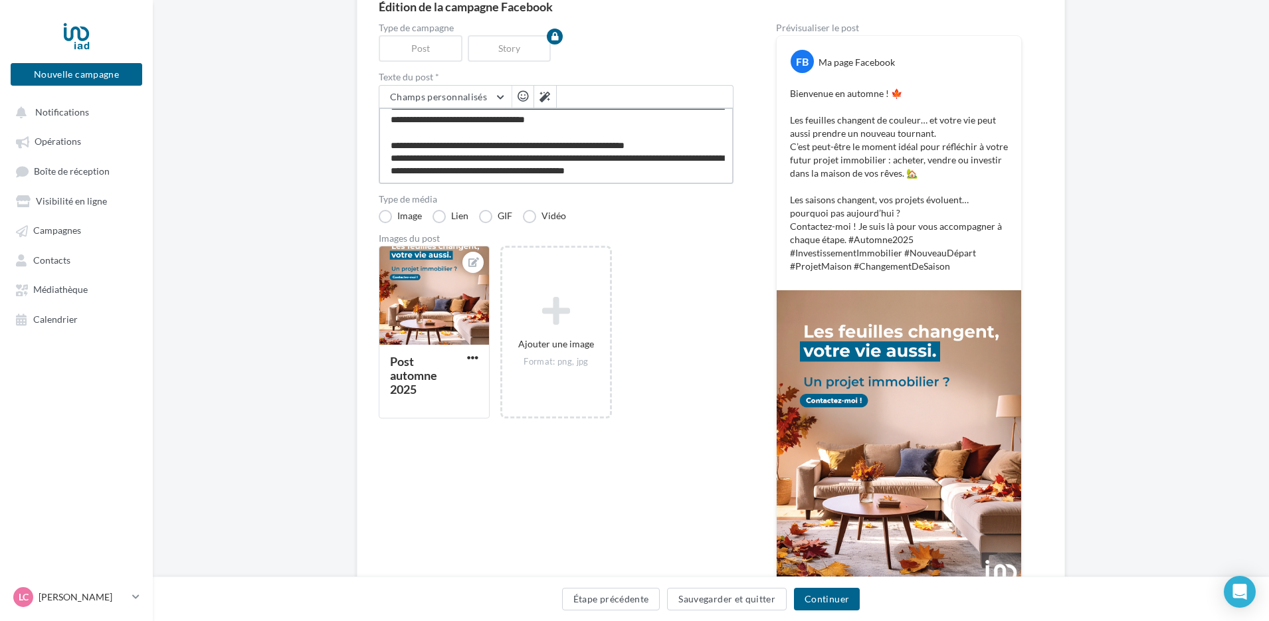
click at [569, 156] on textarea "**********" at bounding box center [556, 146] width 355 height 76
type textarea "**********"
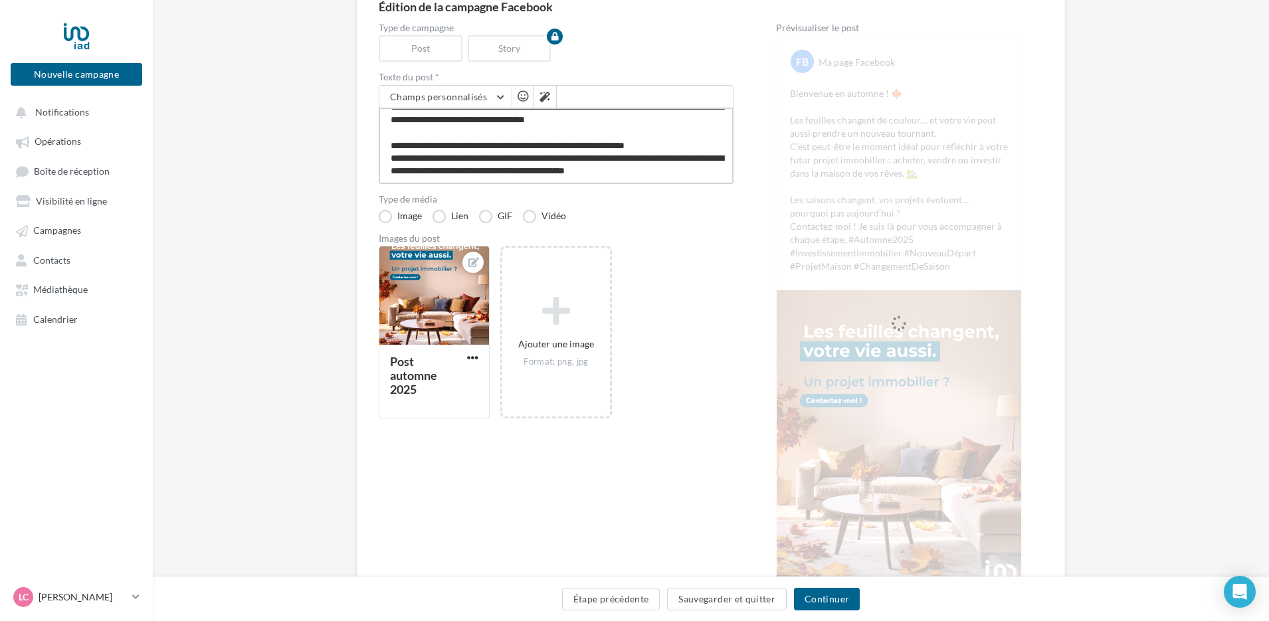
click at [514, 177] on textarea "**********" at bounding box center [556, 146] width 355 height 76
type textarea "**********"
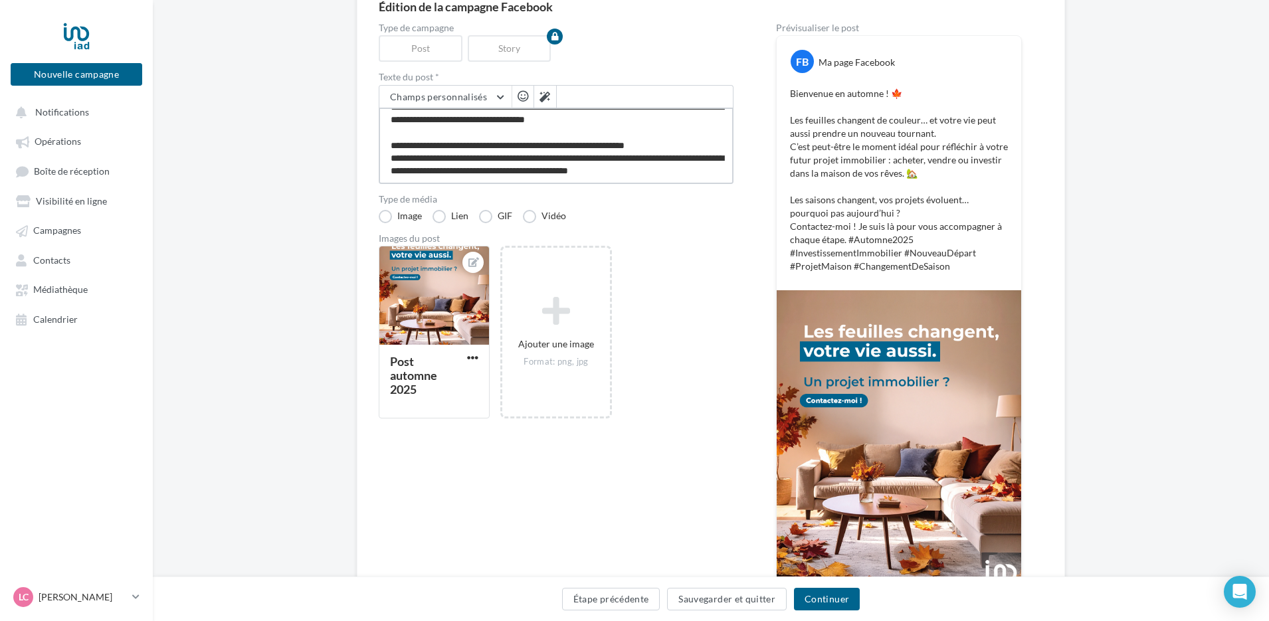
type textarea "**********"
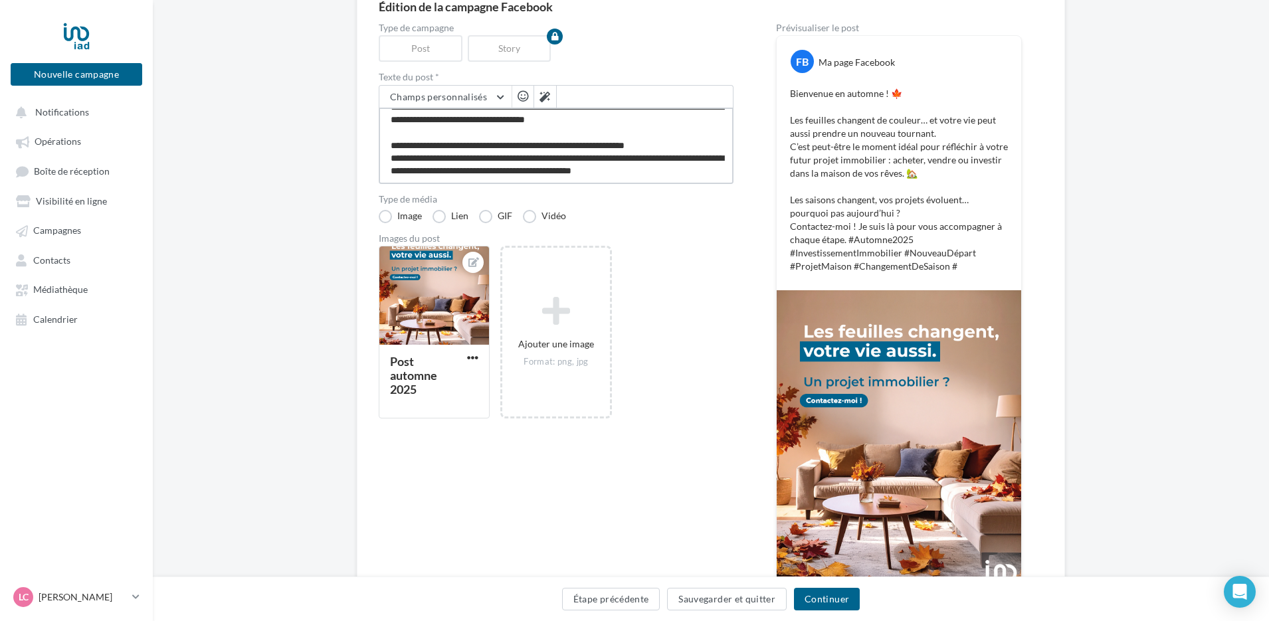
type textarea "**********"
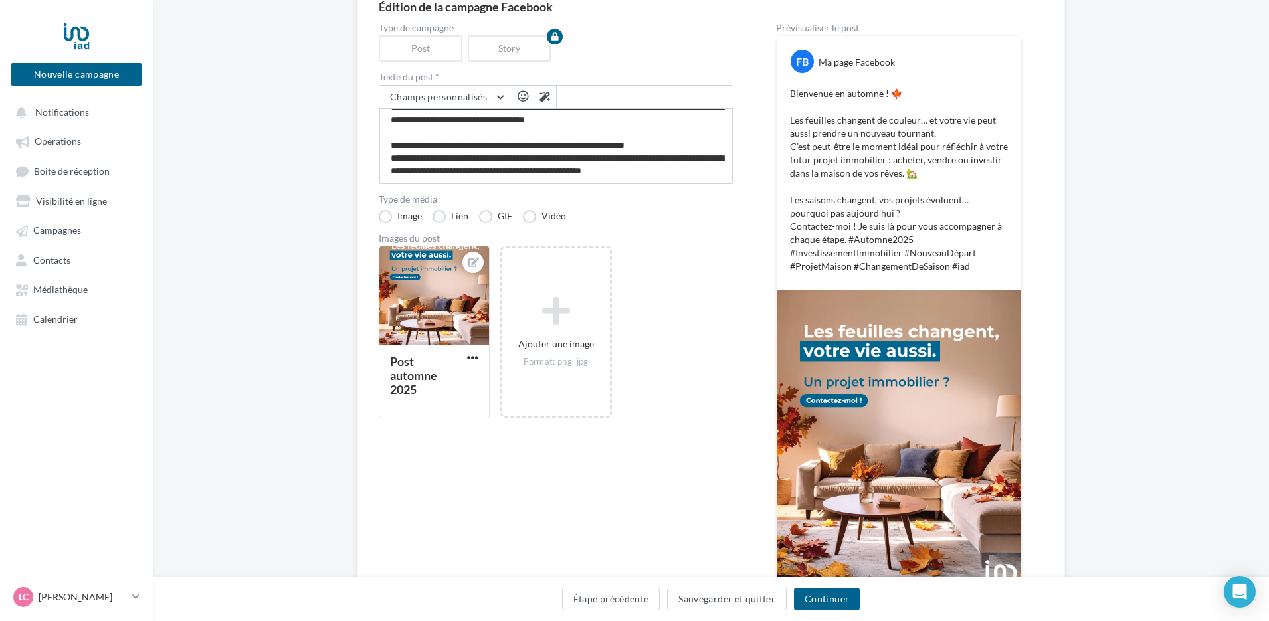
type textarea "**********"
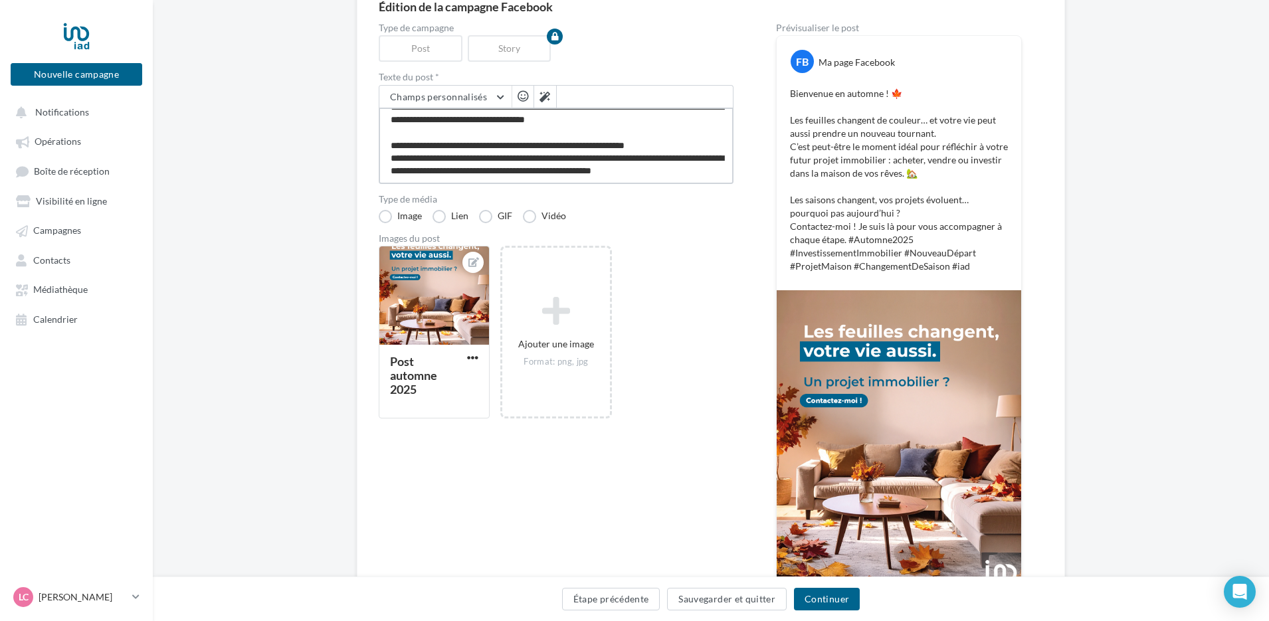
type textarea "**********"
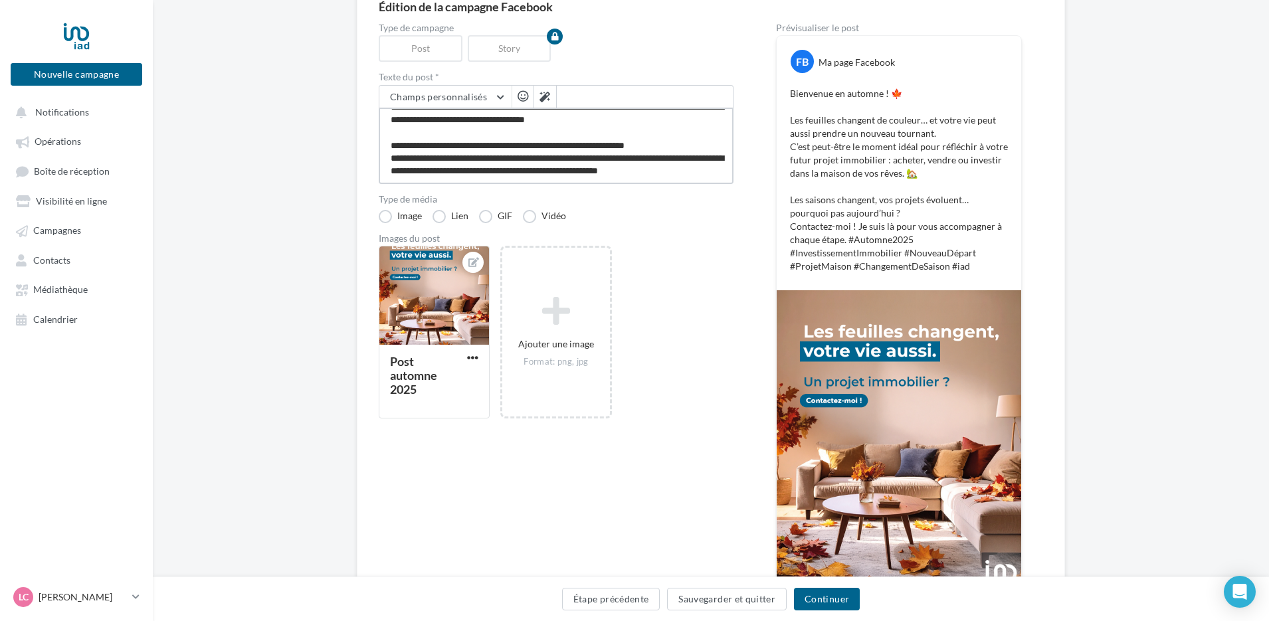
type textarea "**********"
click at [681, 230] on div "Type de campagne Post Story Texte du post * Champs personnalisés Lien de sollic…" at bounding box center [556, 323] width 355 height 601
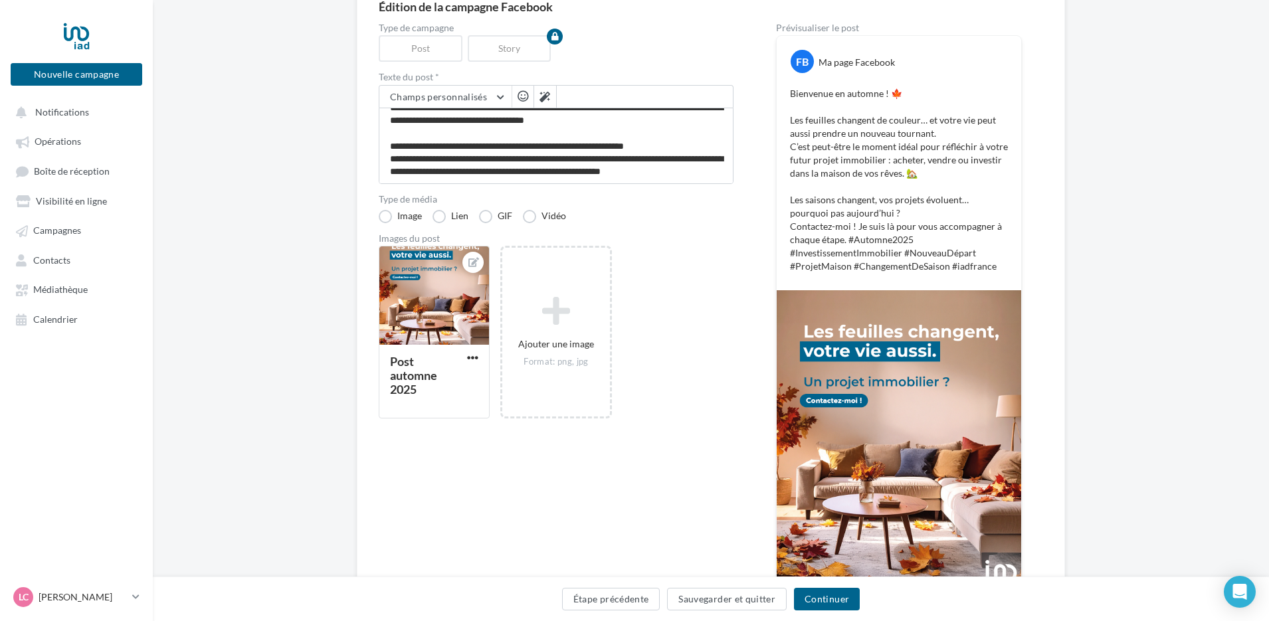
click at [668, 288] on div "Post automne 2025 Ajouter une image Format: png, jpg" at bounding box center [561, 339] width 365 height 187
click at [827, 598] on button "Continuer" at bounding box center [827, 599] width 66 height 23
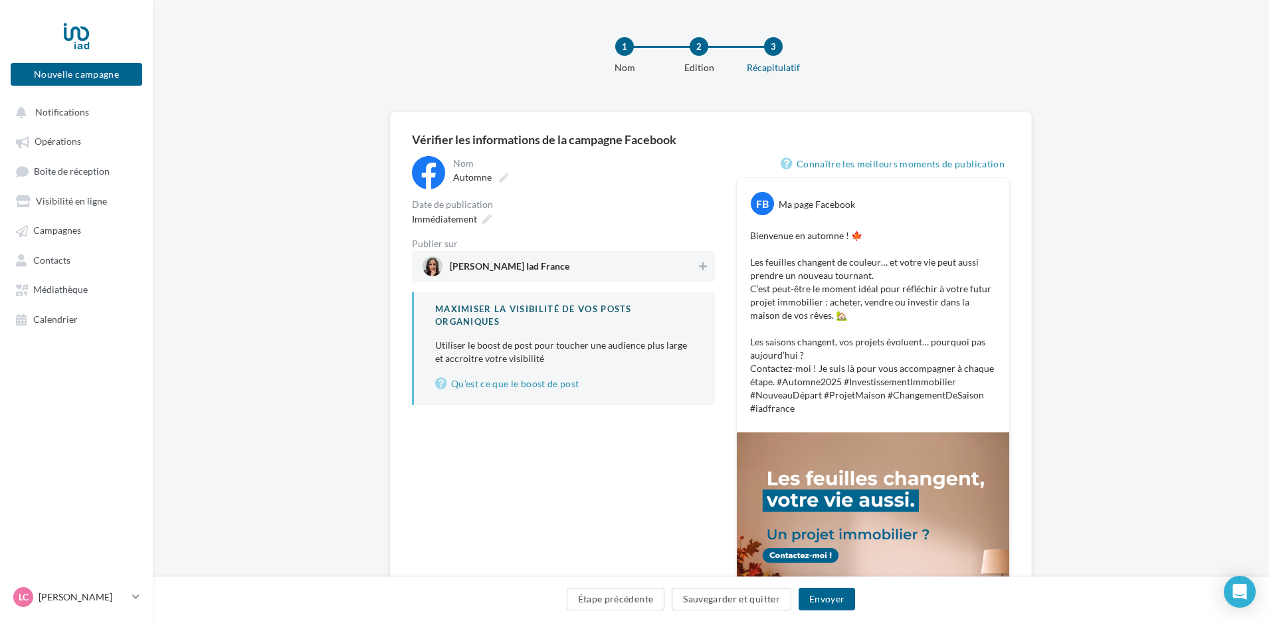
click at [650, 266] on span "[PERSON_NAME] Iad France" at bounding box center [559, 266] width 274 height 20
click at [913, 161] on link "Connaître les meilleurs moments de publication" at bounding box center [895, 164] width 229 height 16
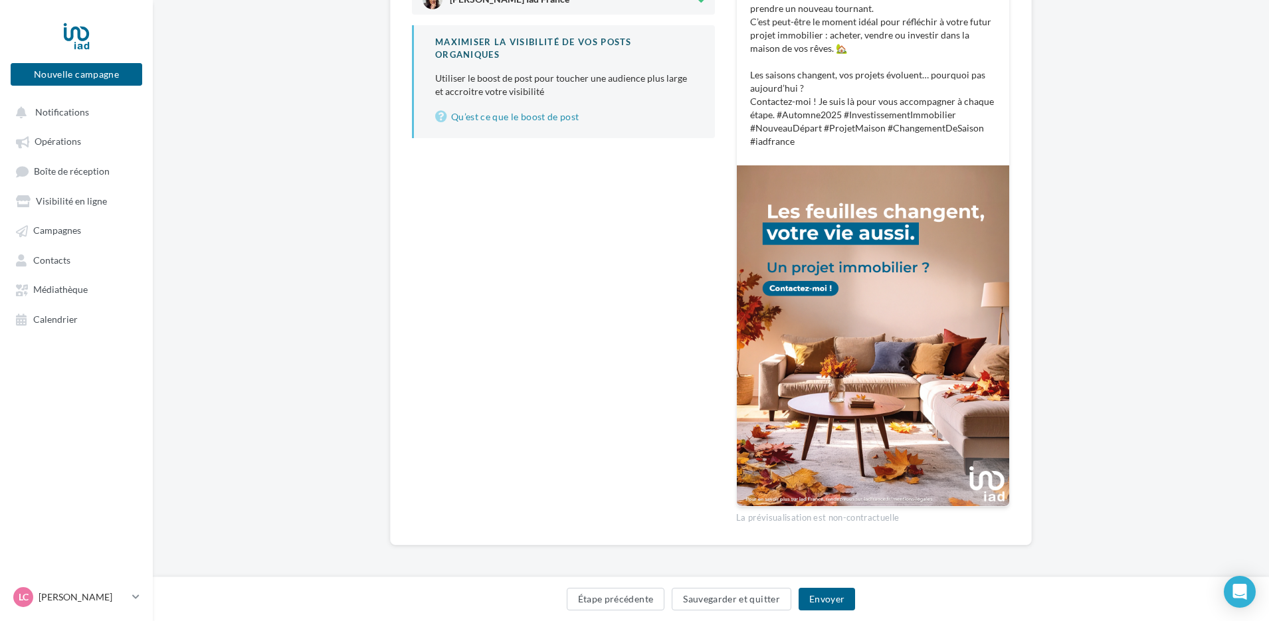
scroll to position [270, 0]
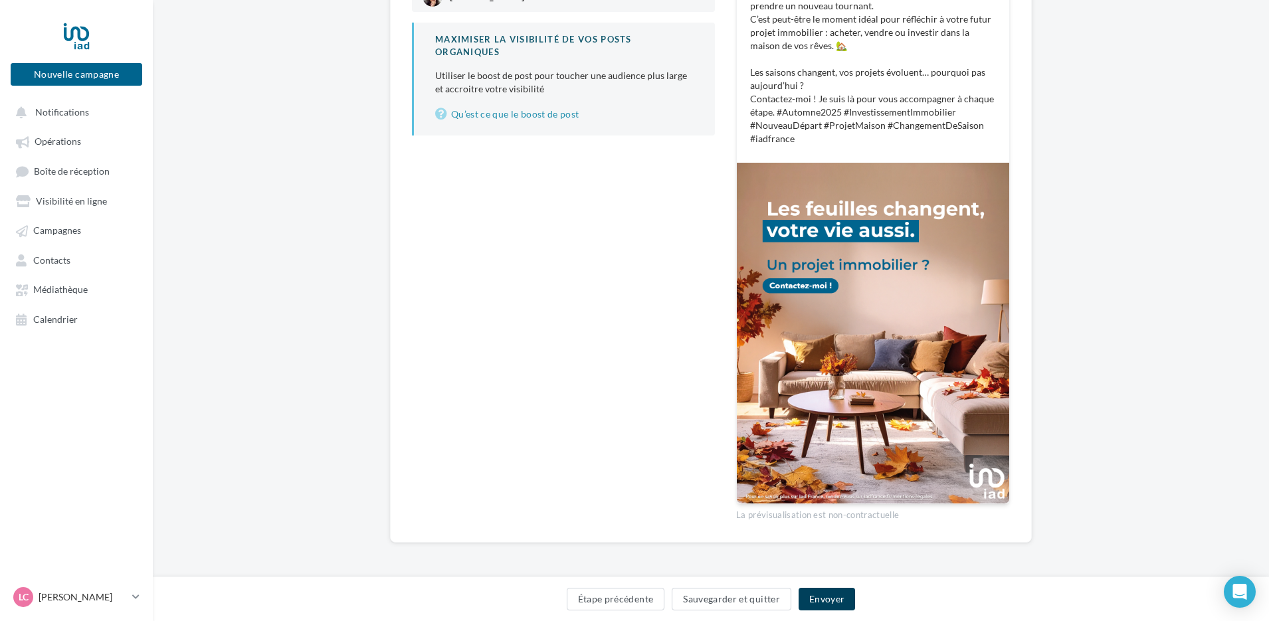
click at [836, 600] on button "Envoyer" at bounding box center [826, 599] width 56 height 23
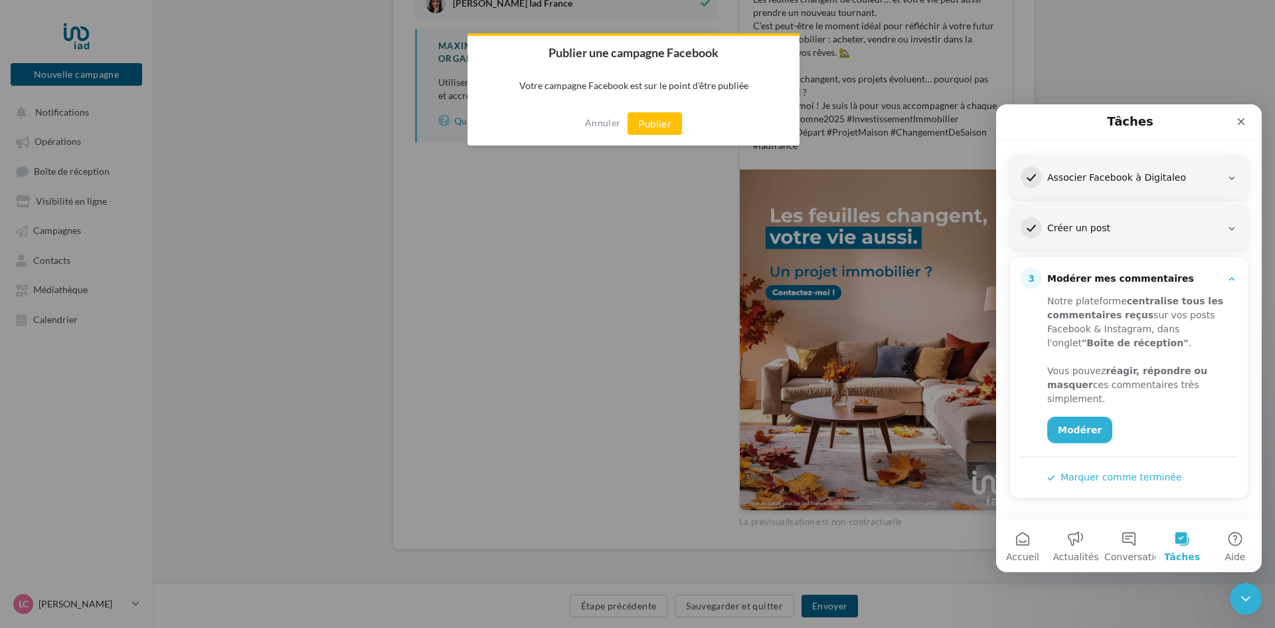
scroll to position [164, 0]
click at [657, 125] on button "Publier" at bounding box center [655, 123] width 54 height 23
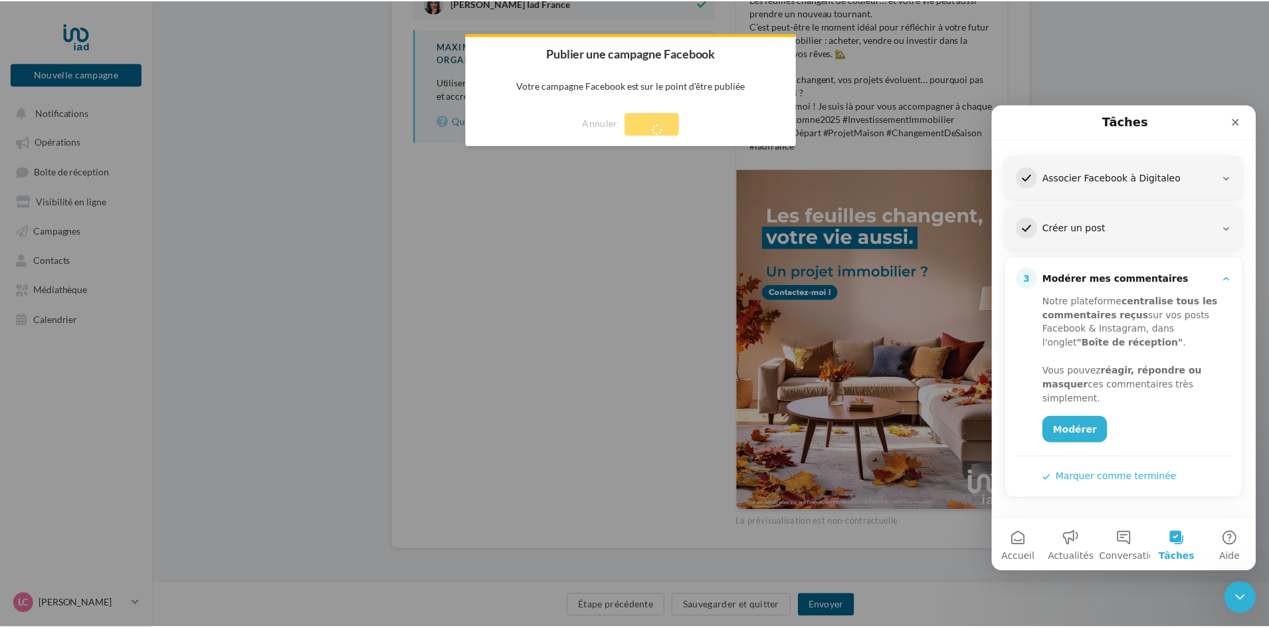
scroll to position [21, 0]
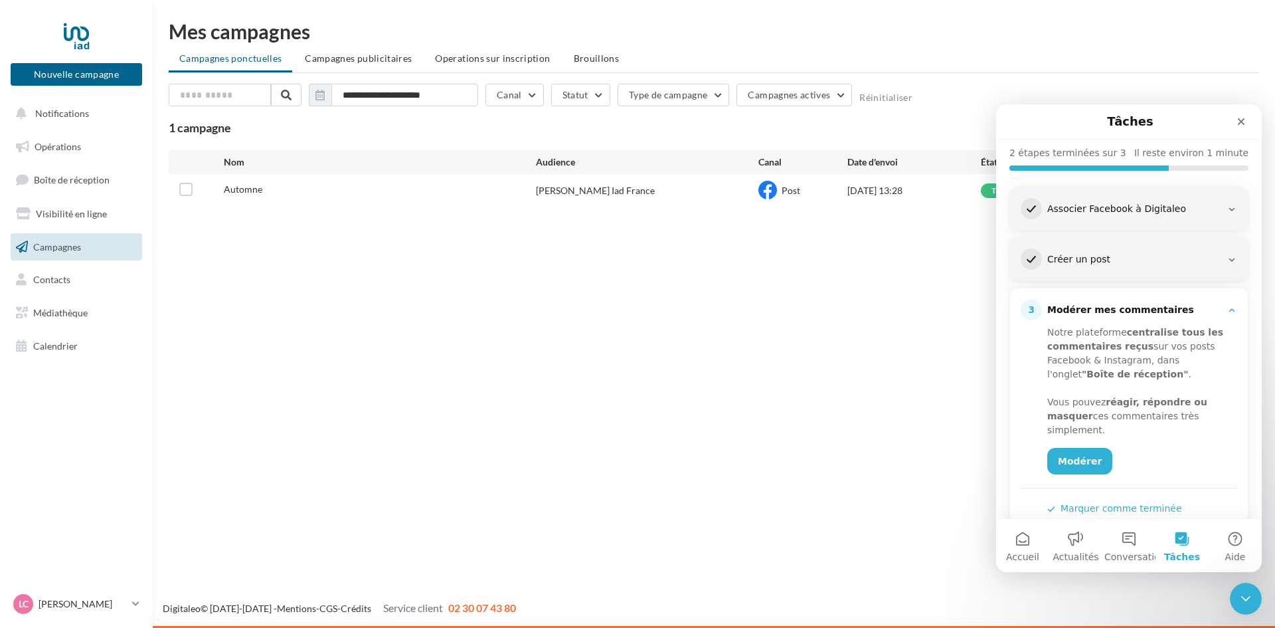
scroll to position [164, 0]
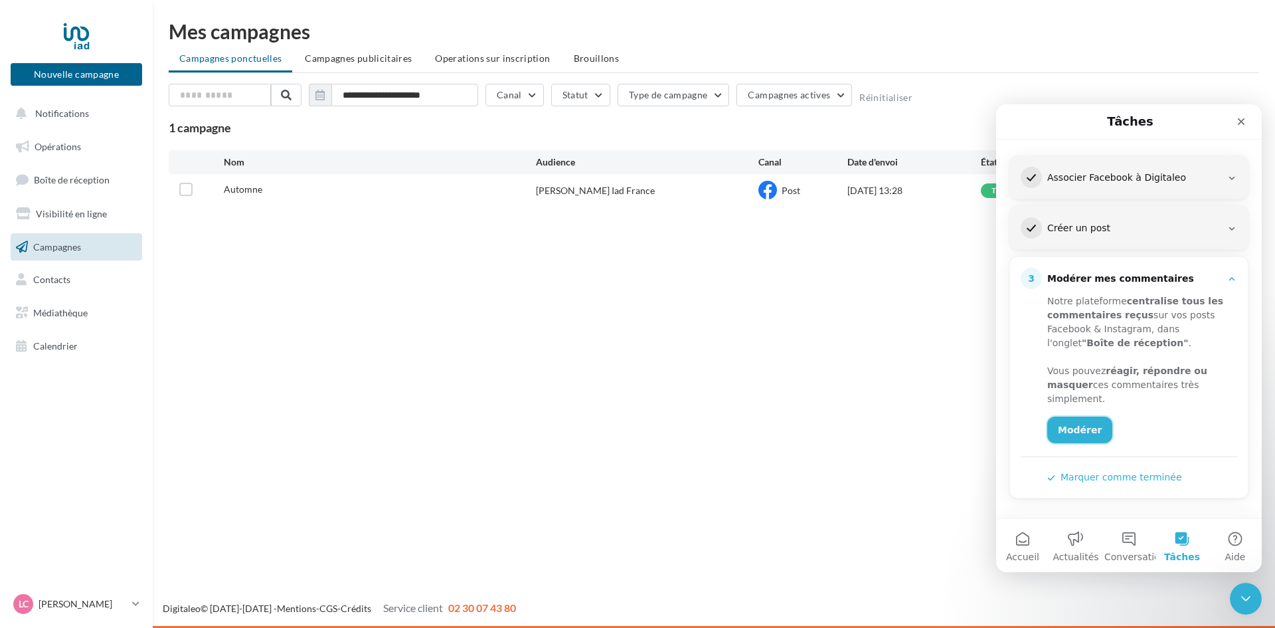
click at [1074, 428] on link "Modérer" at bounding box center [1080, 430] width 65 height 27
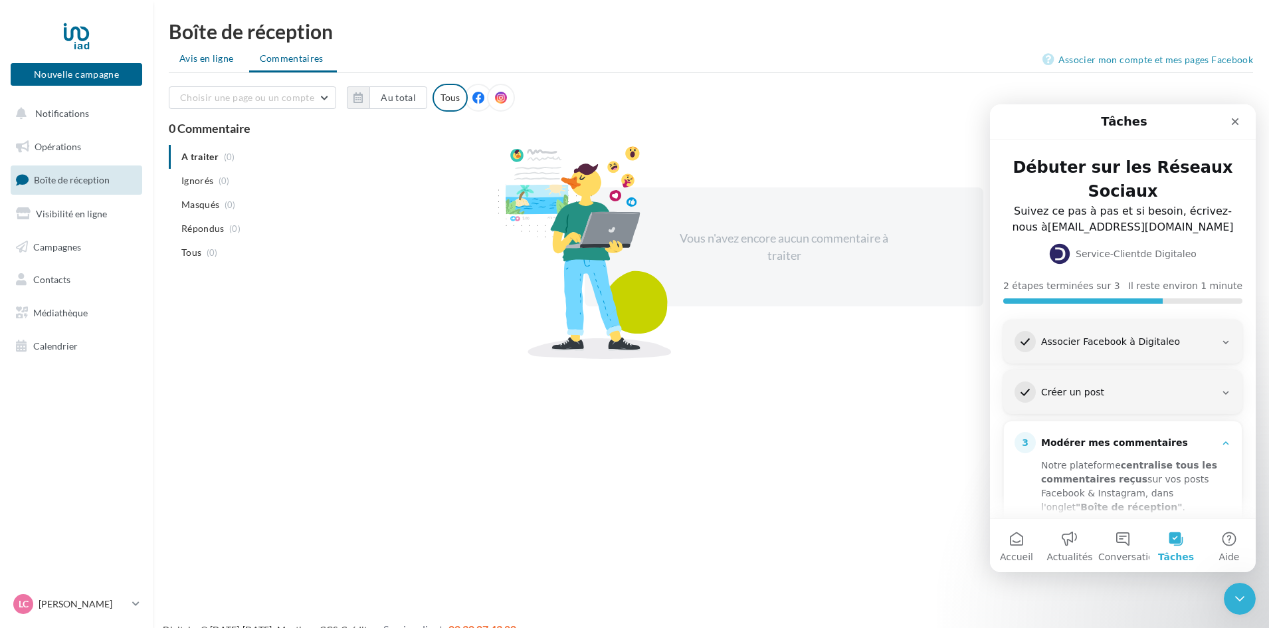
click at [206, 60] on span "Avis en ligne" at bounding box center [206, 58] width 54 height 13
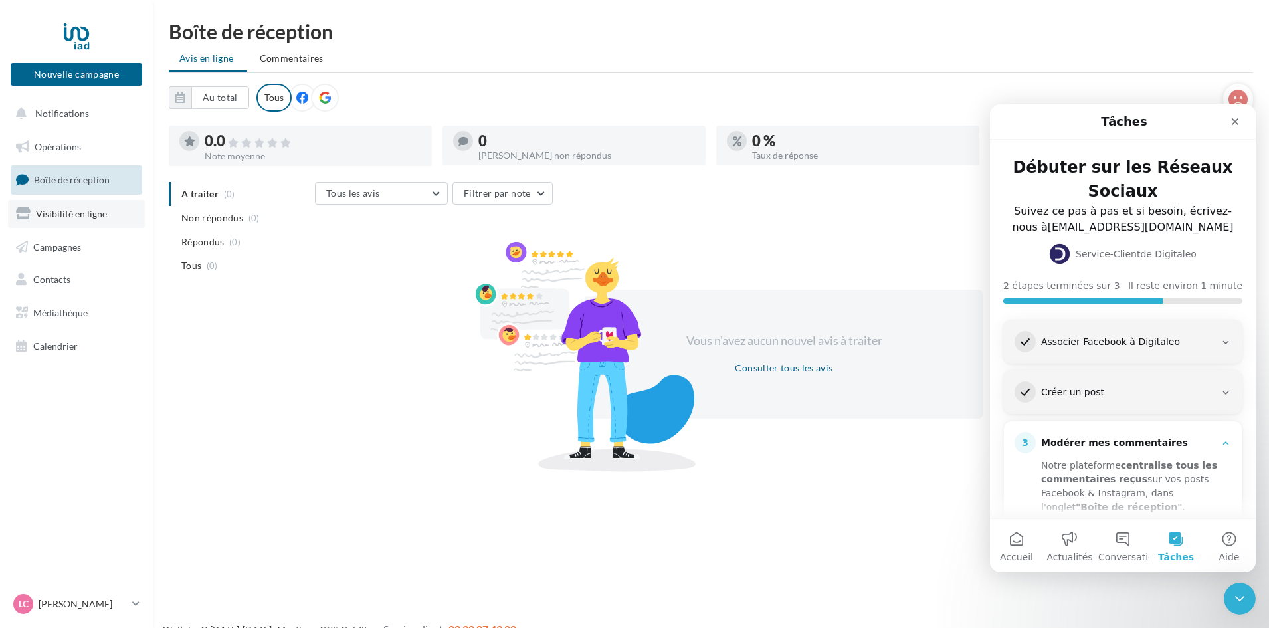
click at [73, 215] on span "Visibilité en ligne" at bounding box center [71, 213] width 71 height 11
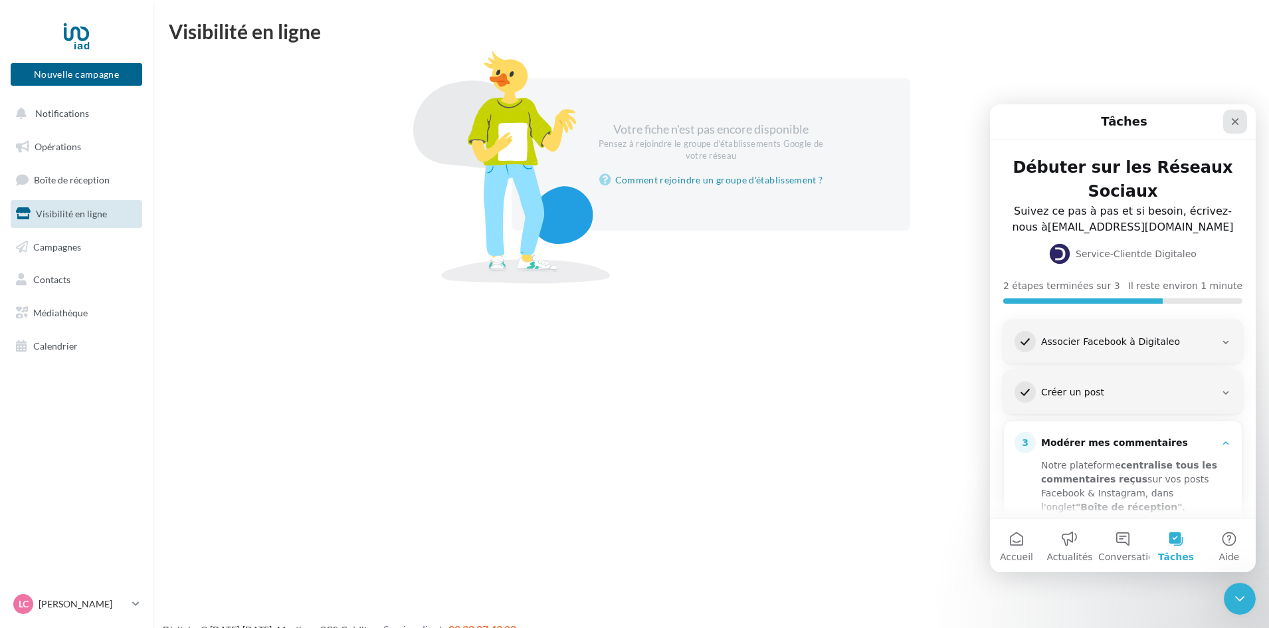
click at [1227, 124] on div "Fermer" at bounding box center [1235, 122] width 24 height 24
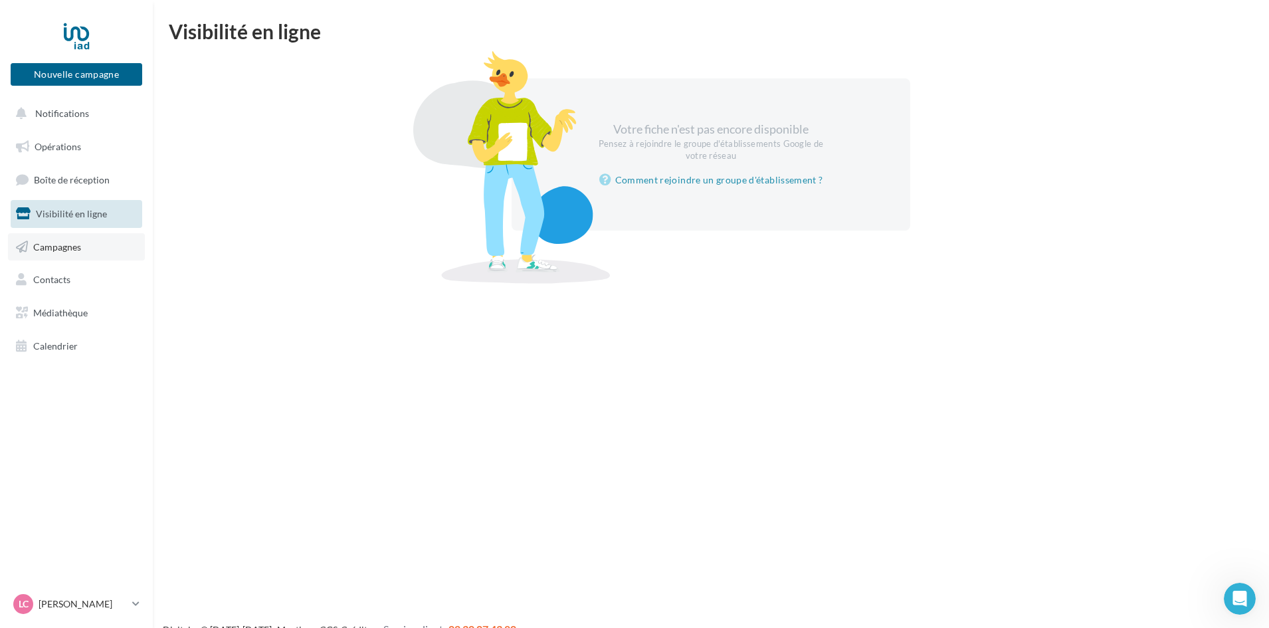
click at [70, 248] on span "Campagnes" at bounding box center [57, 245] width 48 height 11
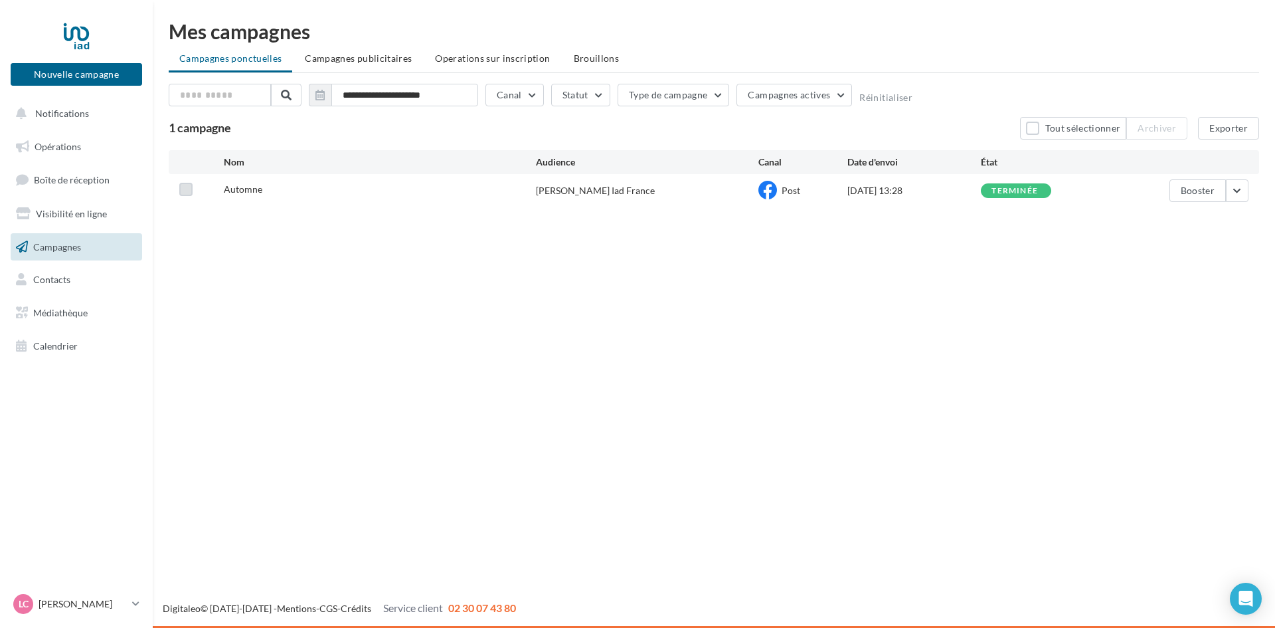
click at [188, 191] on label at bounding box center [185, 189] width 13 height 13
click at [1232, 196] on button "button" at bounding box center [1237, 190] width 23 height 23
click at [939, 351] on div "Nouvelle campagne Nouvelle campagne Notifications Opérations Boîte de réception…" at bounding box center [637, 314] width 1275 height 628
click at [268, 261] on div "Nouvelle campagne Nouvelle campagne Notifications Opérations Boîte de réception…" at bounding box center [637, 314] width 1275 height 628
click at [83, 67] on button "Nouvelle campagne" at bounding box center [77, 74] width 132 height 23
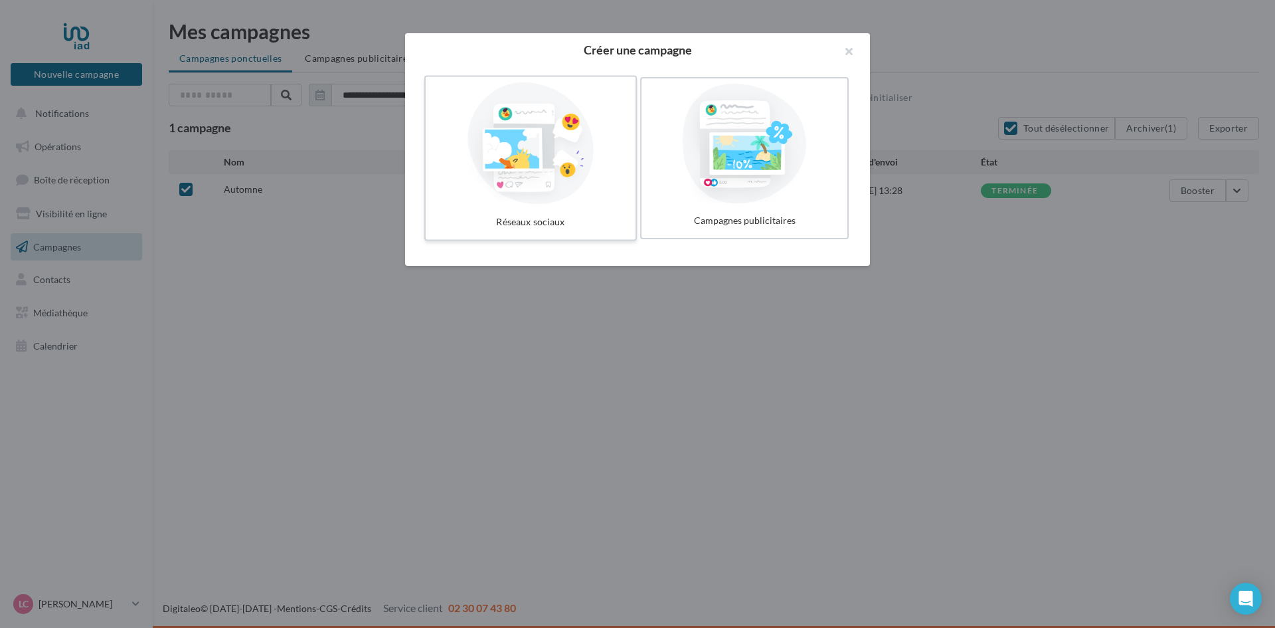
click at [616, 171] on div at bounding box center [530, 143] width 199 height 122
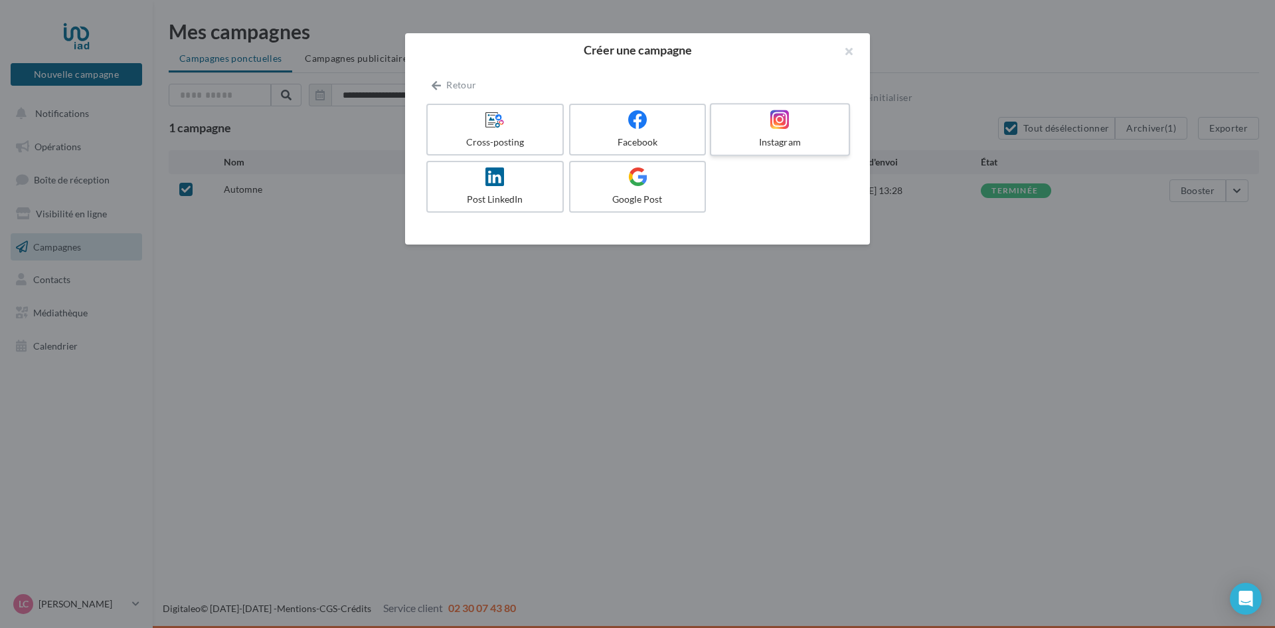
click at [802, 135] on label "Instagram" at bounding box center [780, 129] width 140 height 53
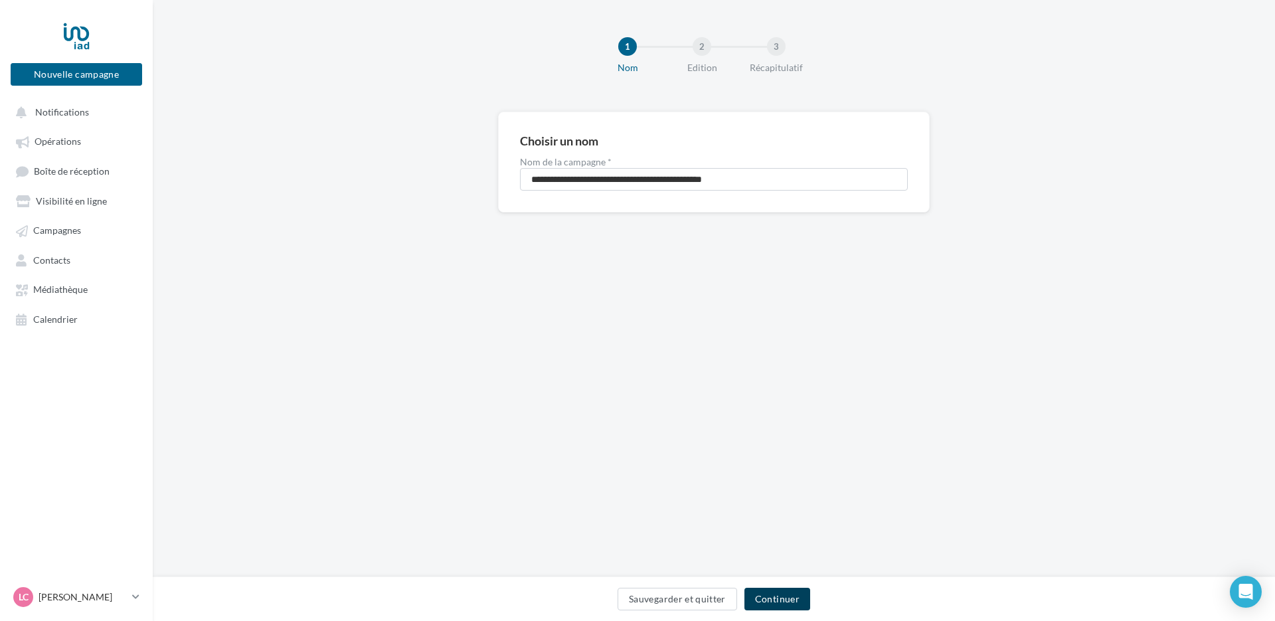
click at [789, 608] on button "Continuer" at bounding box center [778, 599] width 66 height 23
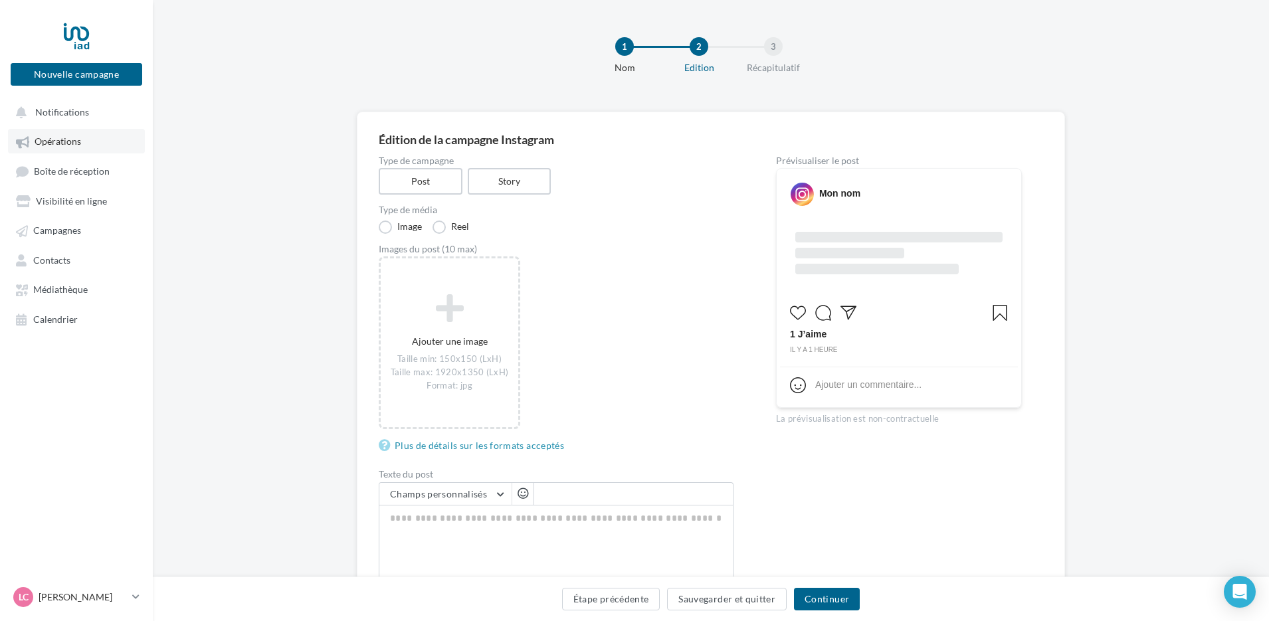
click at [66, 146] on span "Opérations" at bounding box center [58, 141] width 46 height 11
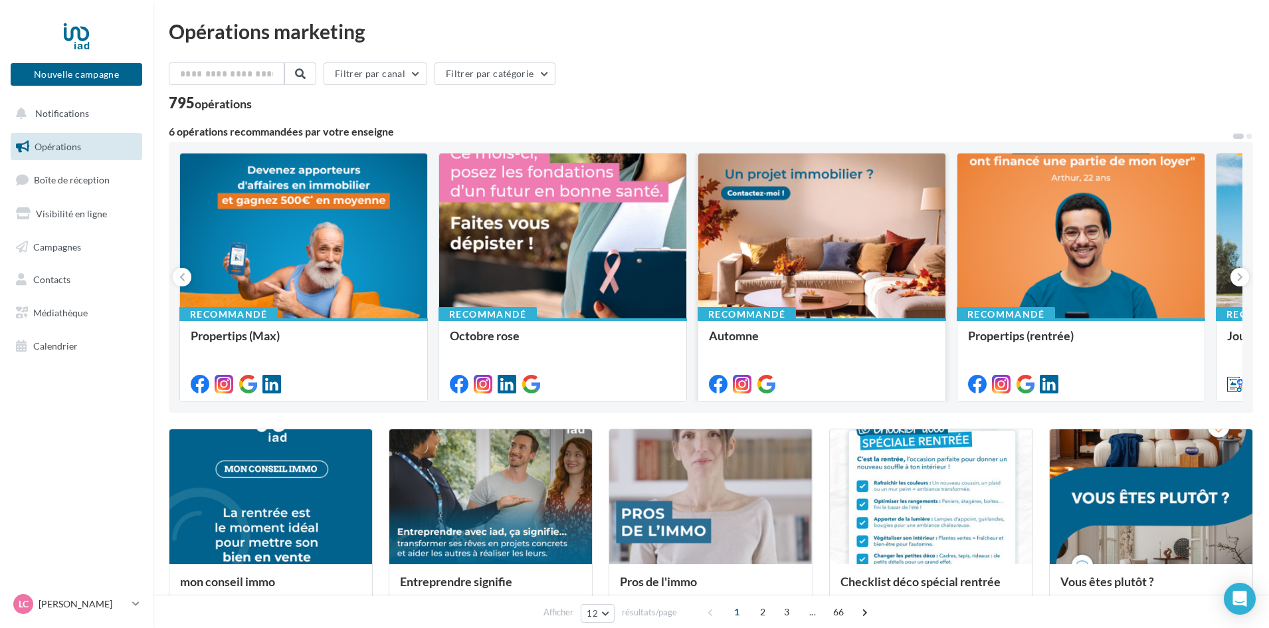
click at [819, 244] on div at bounding box center [821, 236] width 247 height 166
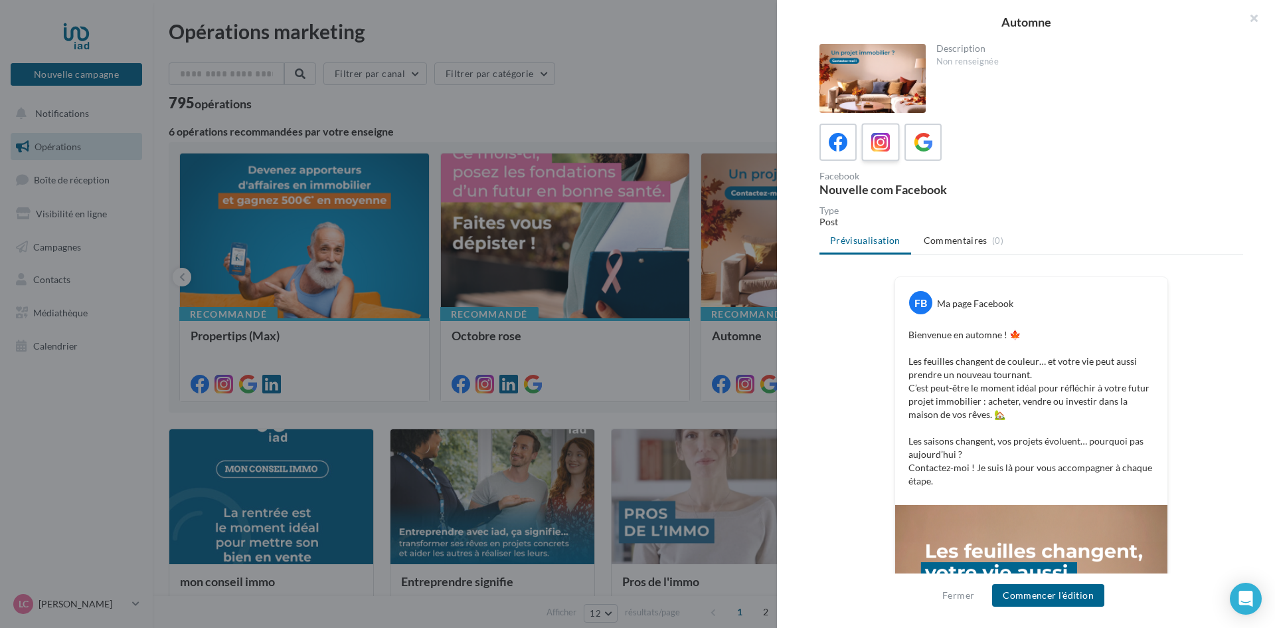
click at [885, 151] on icon at bounding box center [881, 142] width 19 height 19
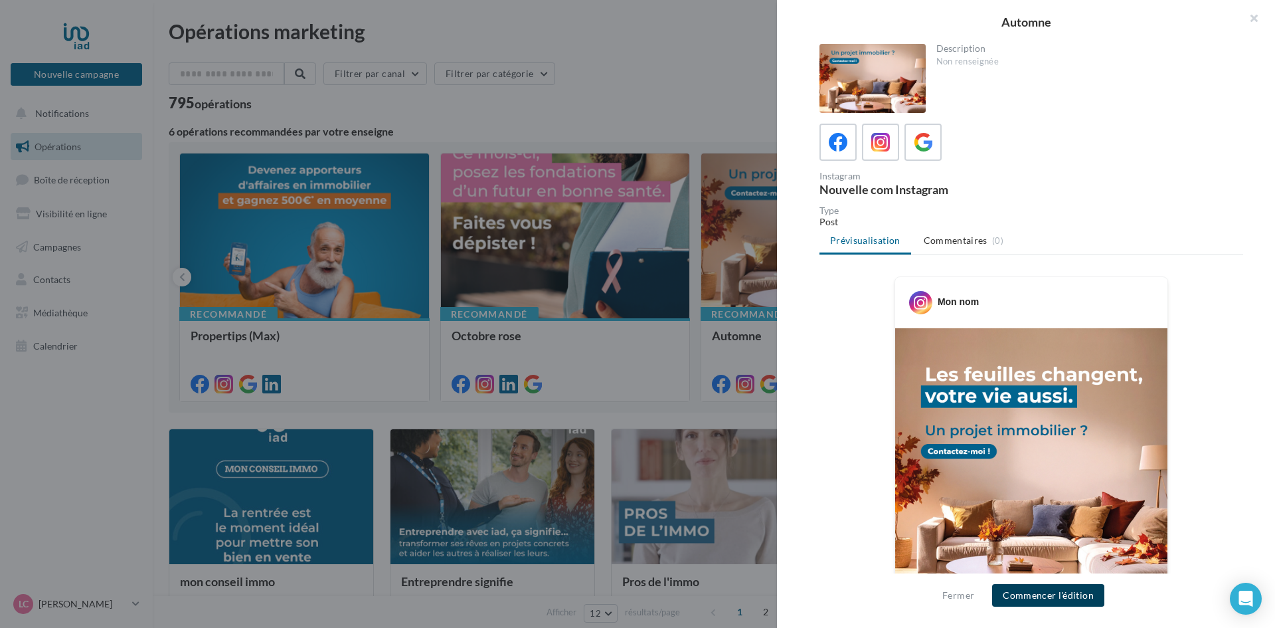
click at [1047, 591] on button "Commencer l'édition" at bounding box center [1048, 595] width 112 height 23
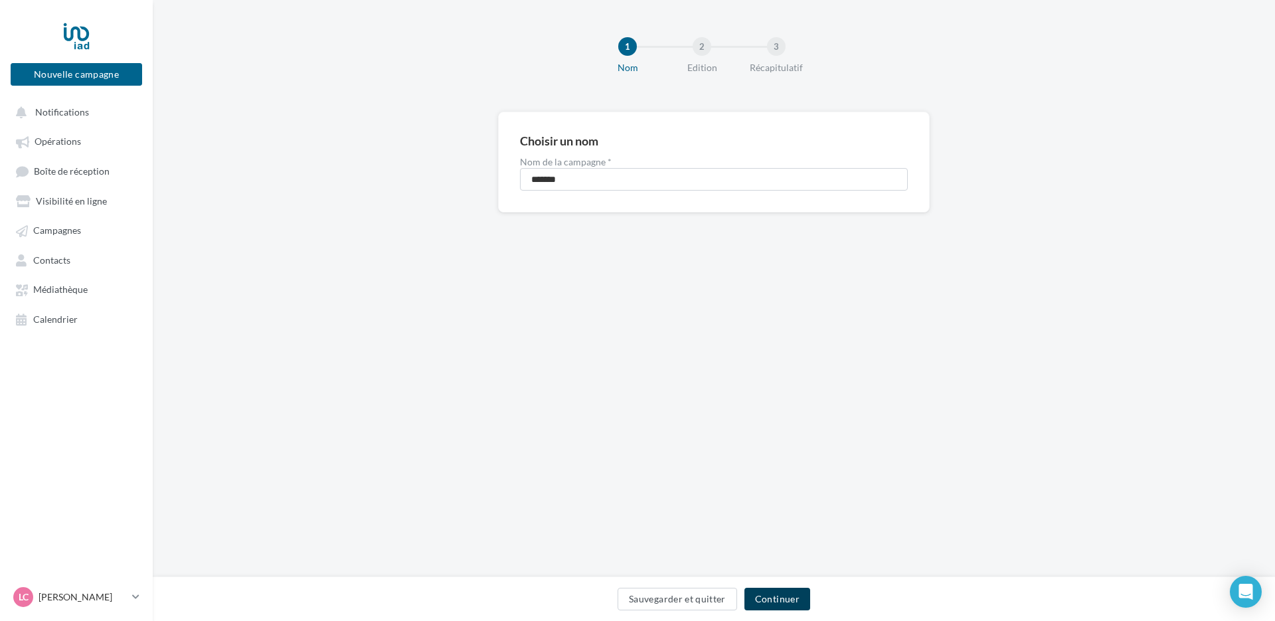
click at [802, 602] on button "Continuer" at bounding box center [778, 599] width 66 height 23
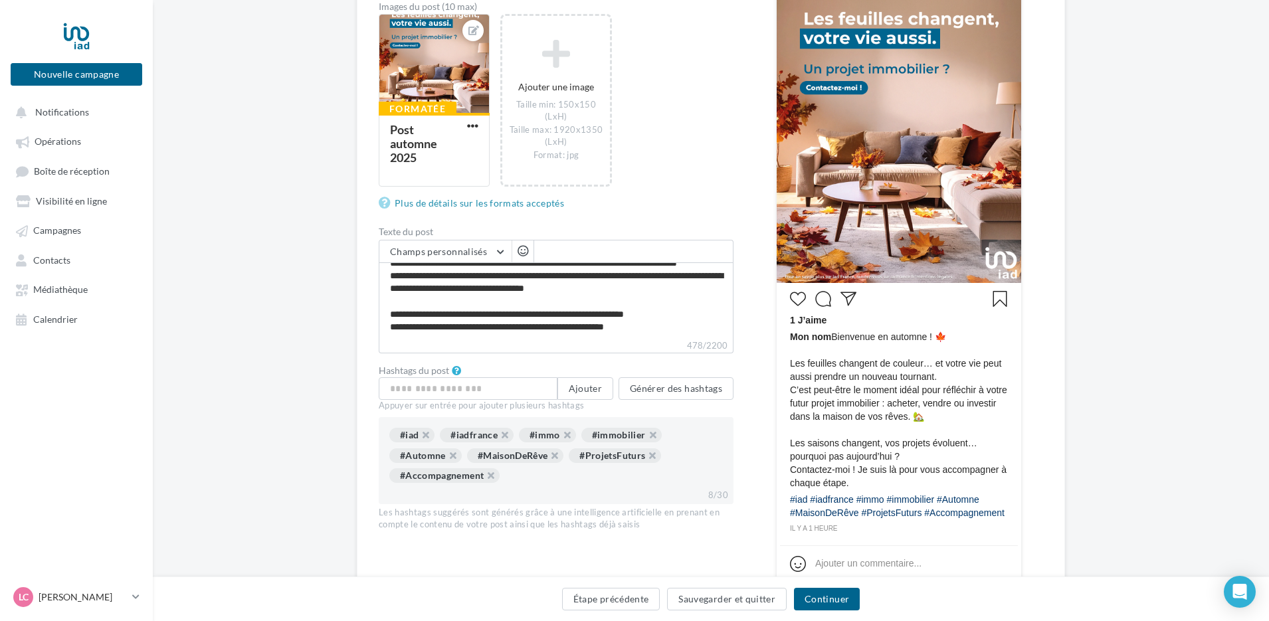
scroll to position [266, 0]
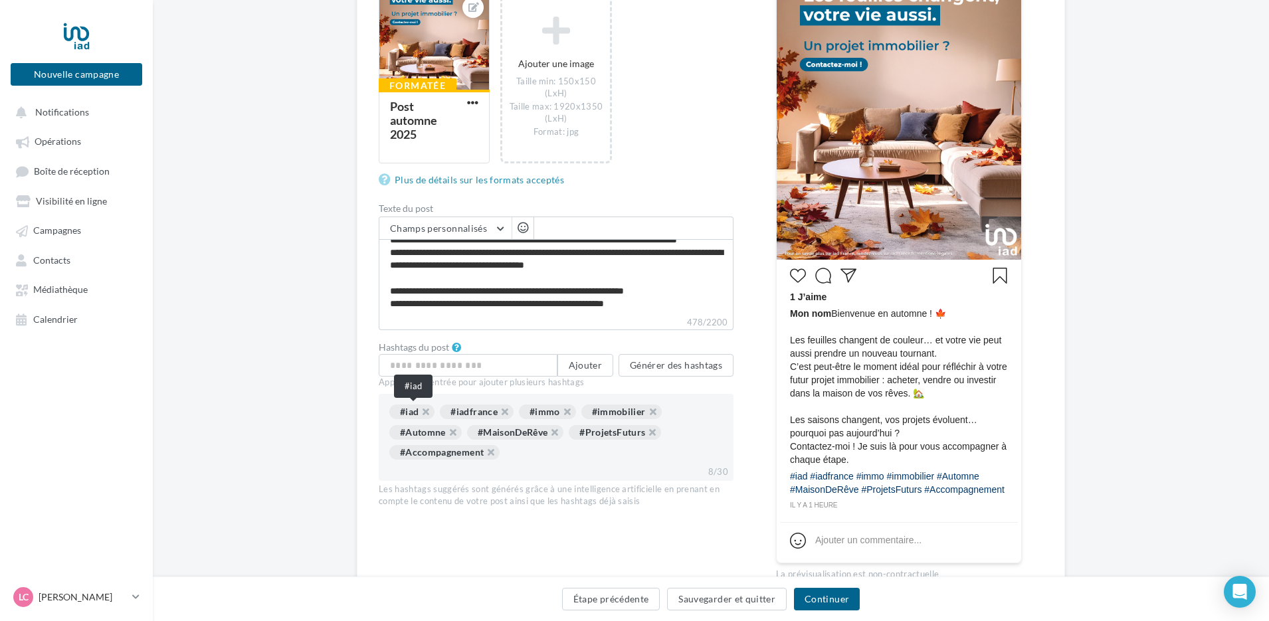
click at [408, 411] on div "#iad" at bounding box center [411, 412] width 45 height 15
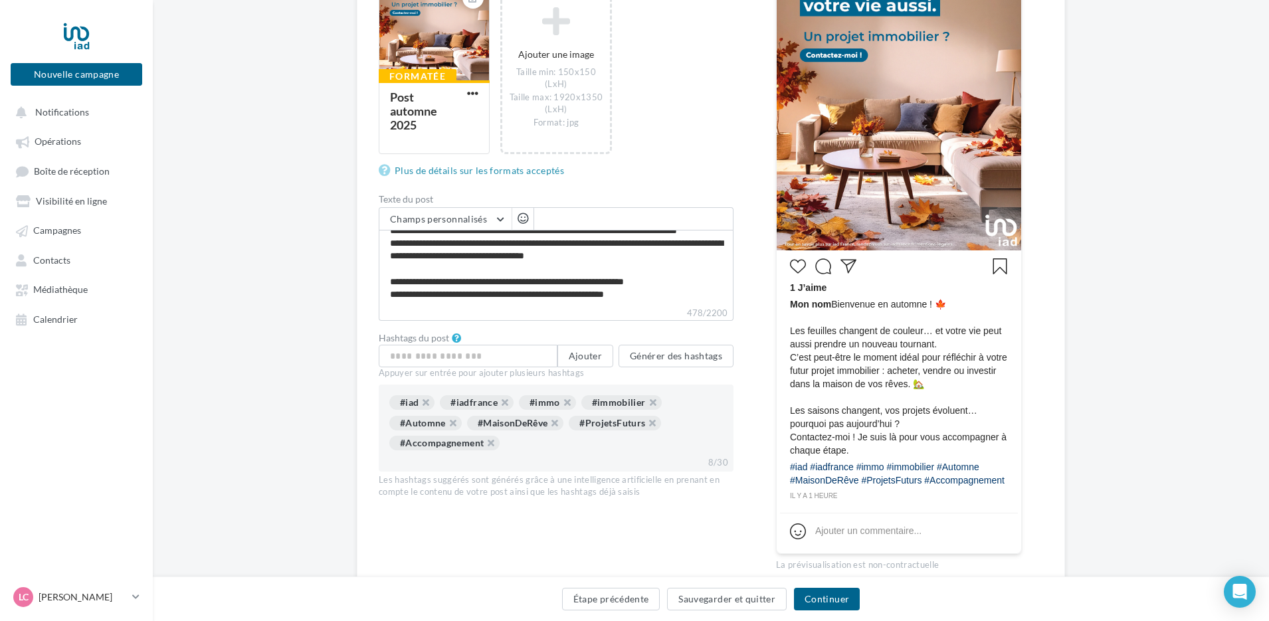
scroll to position [336, 0]
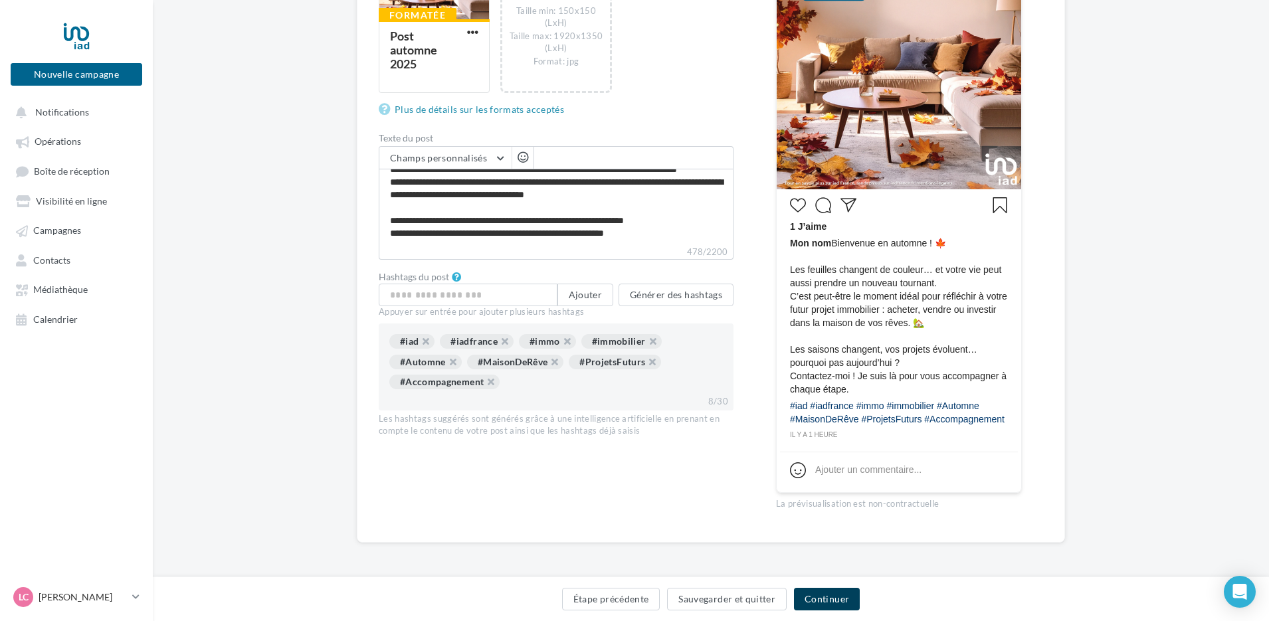
drag, startPoint x: 832, startPoint y: 604, endPoint x: 807, endPoint y: 609, distance: 25.7
click at [832, 604] on button "Continuer" at bounding box center [827, 599] width 66 height 23
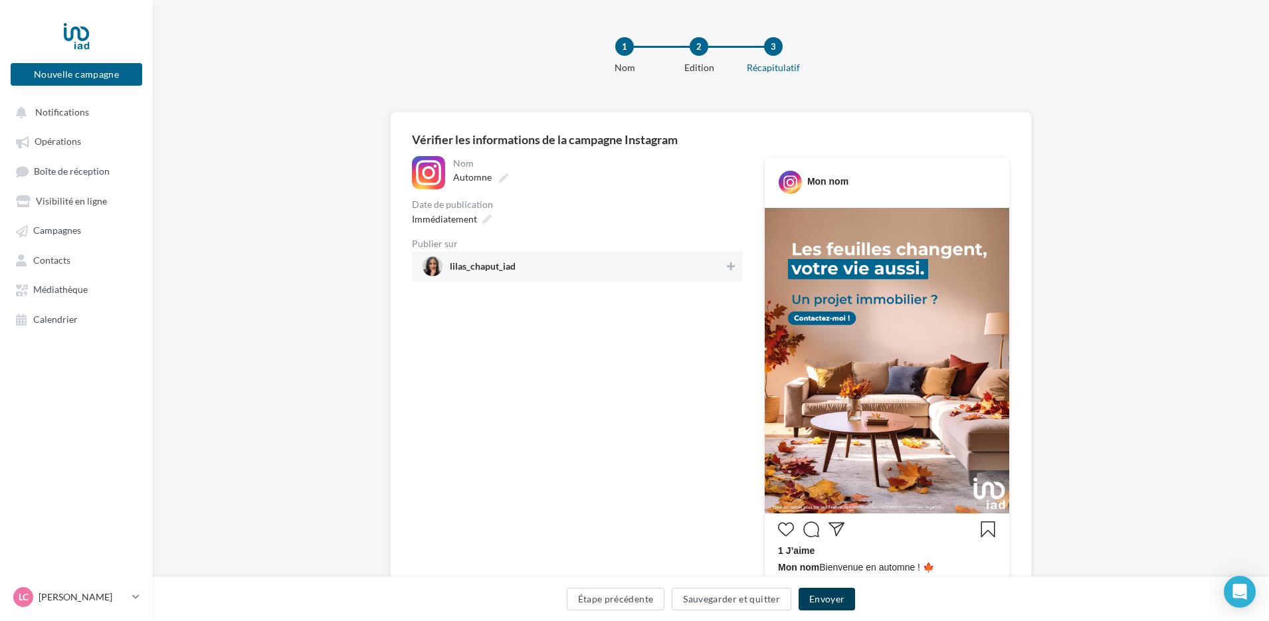
drag, startPoint x: 829, startPoint y: 601, endPoint x: 788, endPoint y: 611, distance: 42.4
click at [828, 601] on button "Envoyer" at bounding box center [826, 599] width 56 height 23
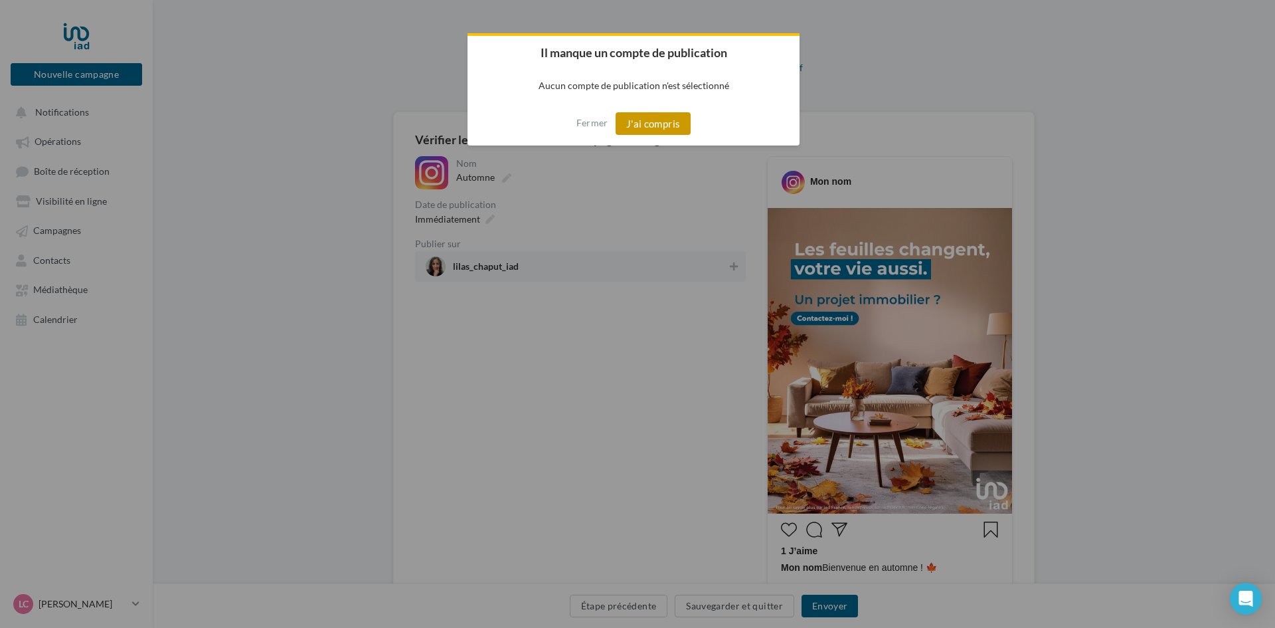
click at [670, 129] on button "J'ai compris" at bounding box center [654, 123] width 76 height 23
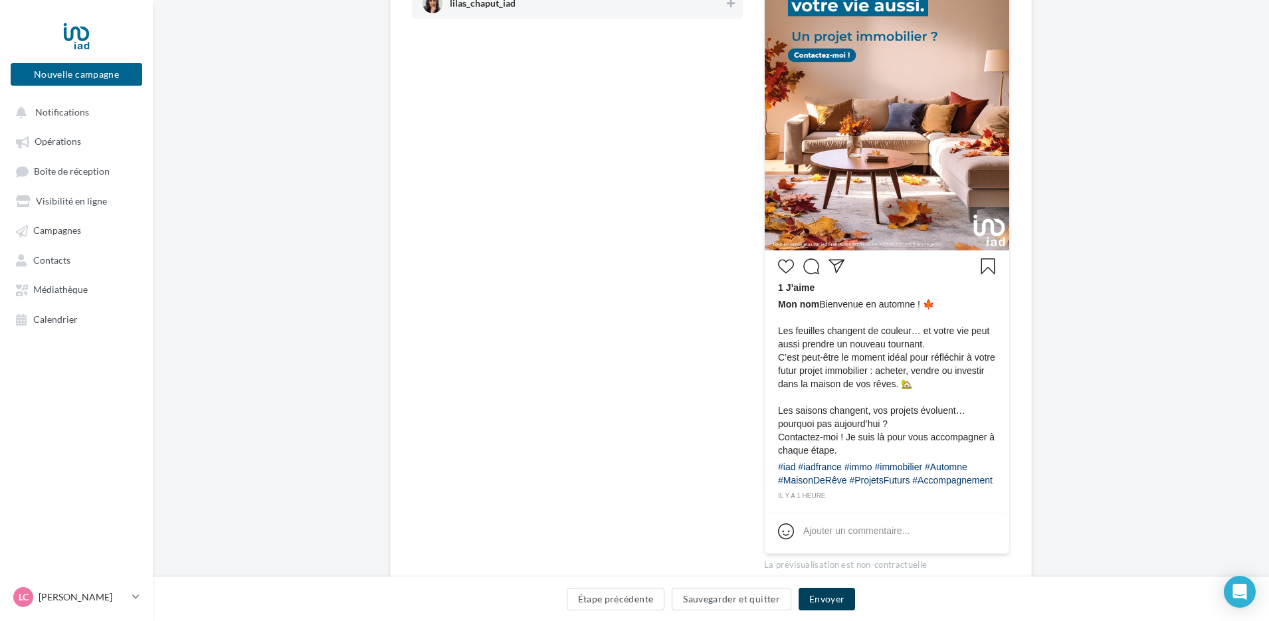
scroll to position [324, 0]
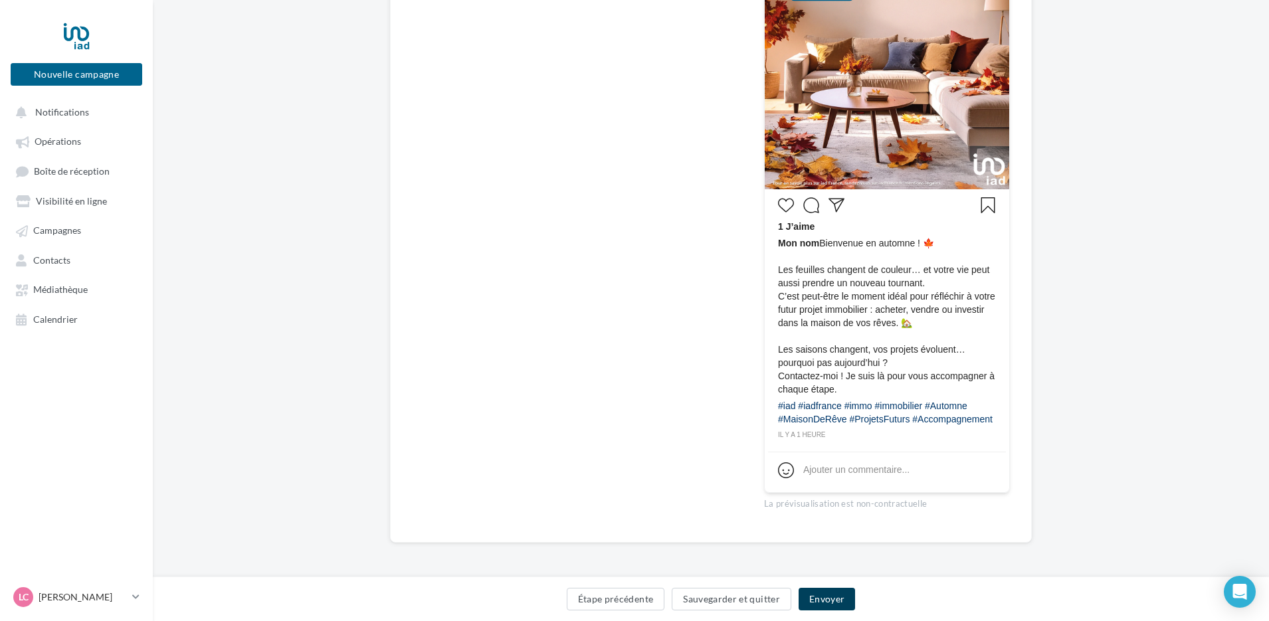
click at [836, 597] on button "Envoyer" at bounding box center [826, 599] width 56 height 23
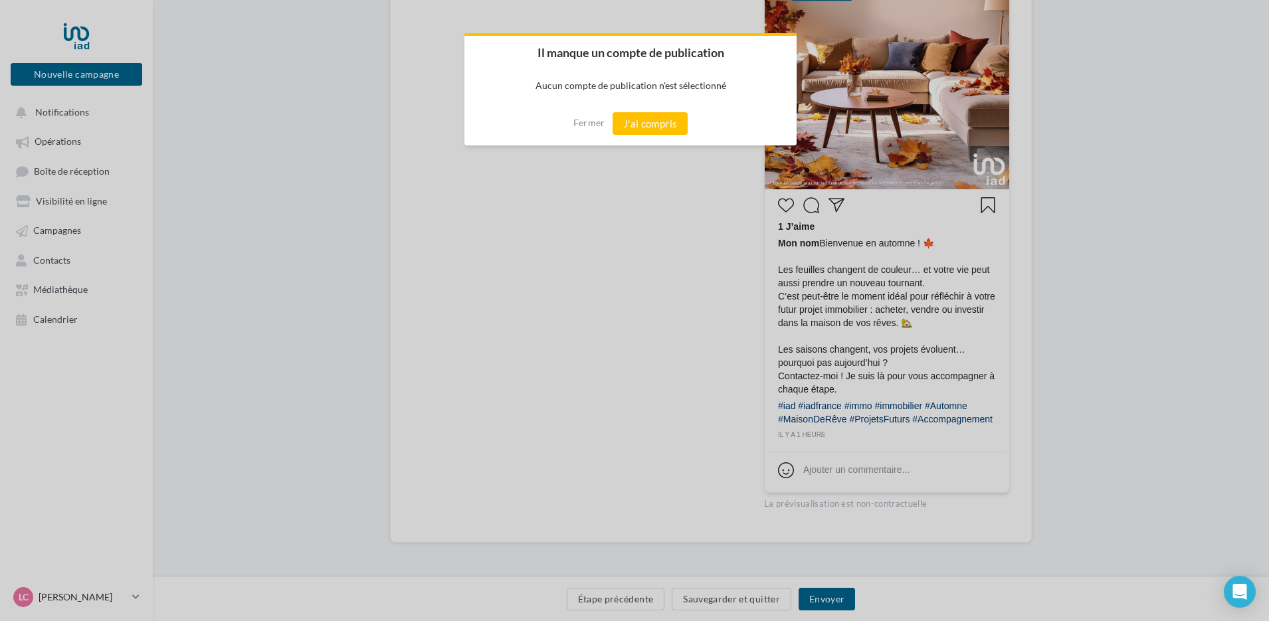
scroll to position [318, 0]
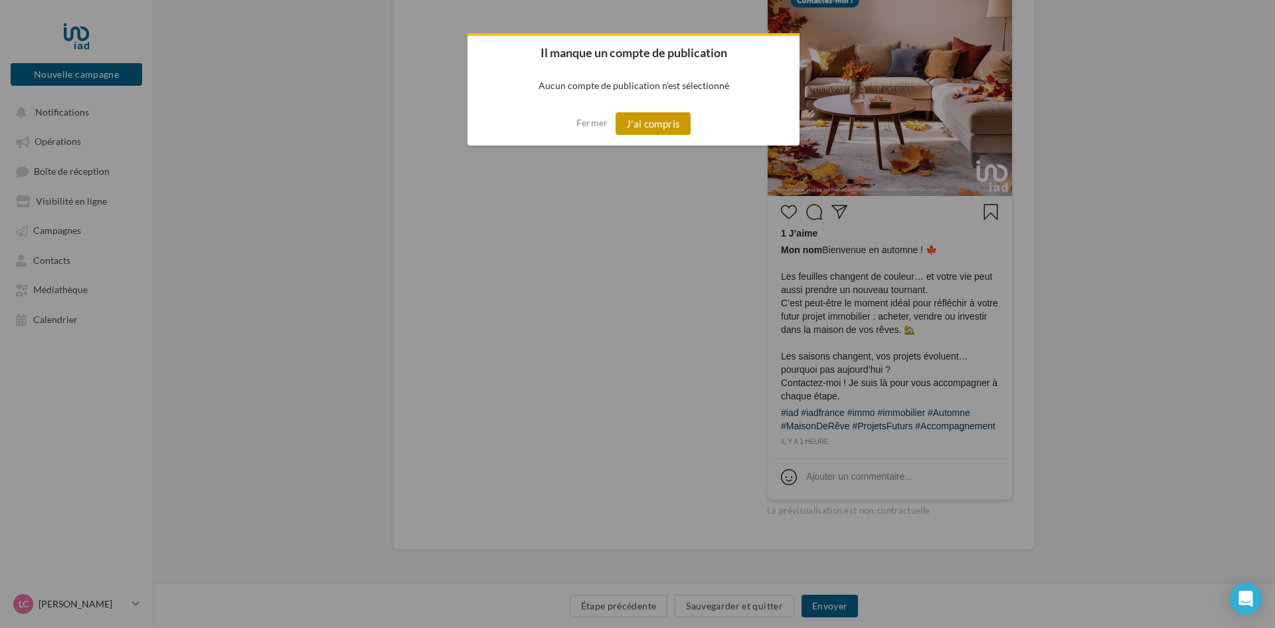
click at [654, 124] on button "J'ai compris" at bounding box center [654, 123] width 76 height 23
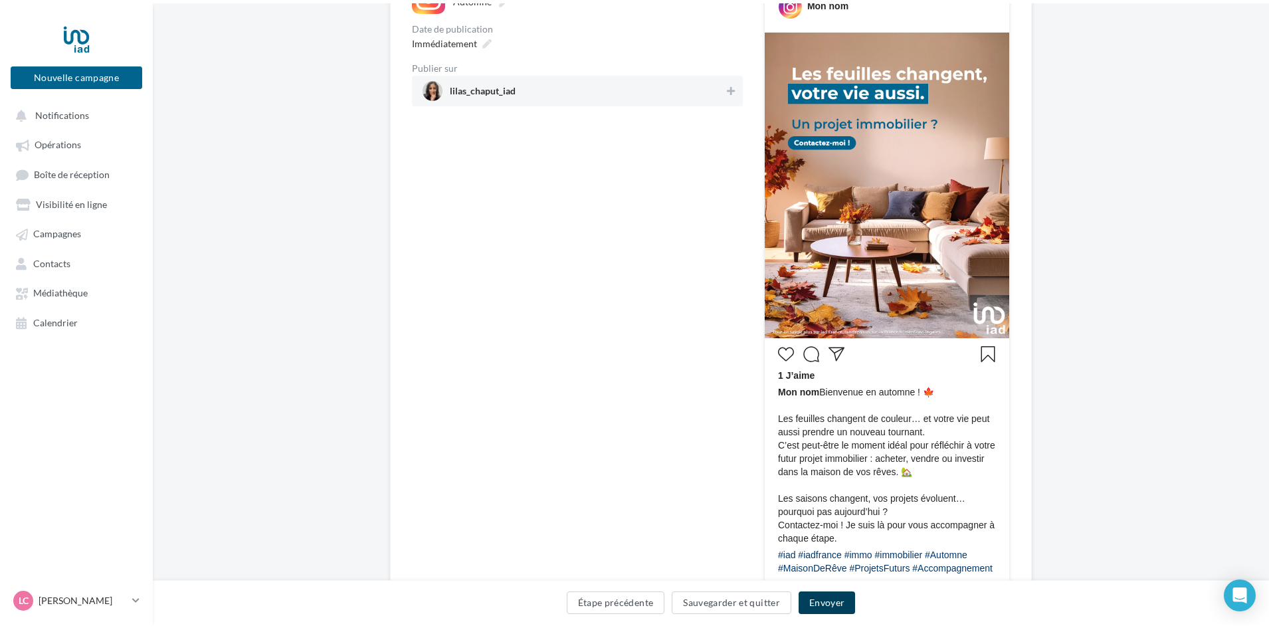
scroll to position [0, 0]
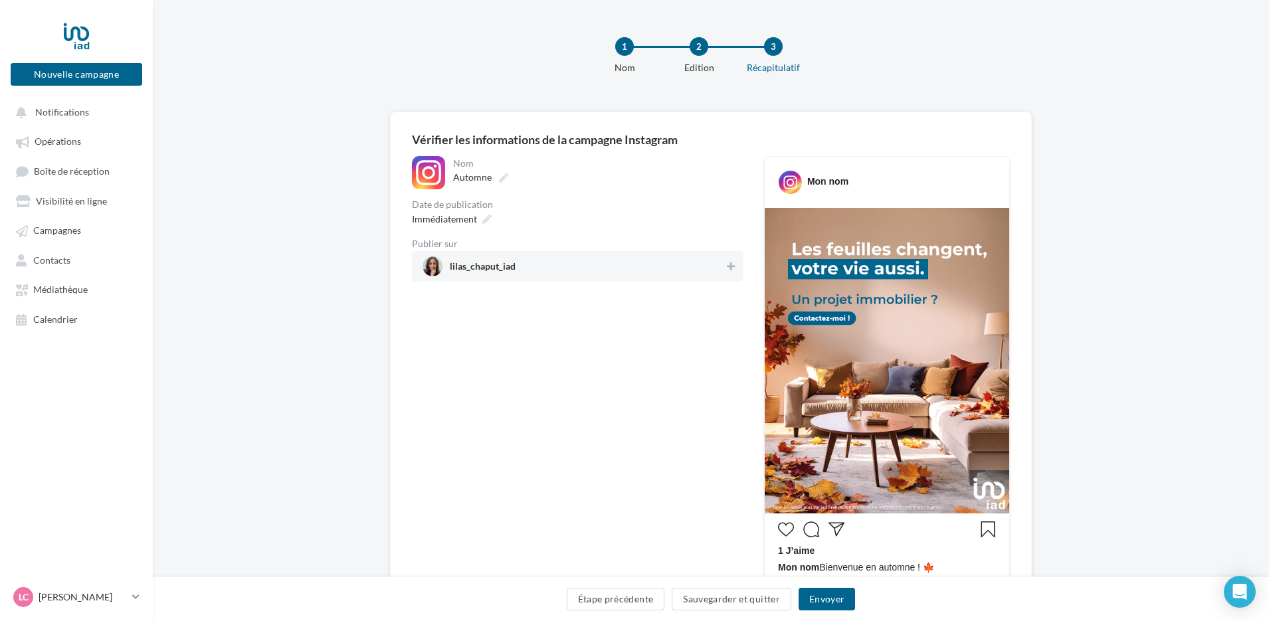
click at [515, 265] on span "lilas_chaput_iad" at bounding box center [483, 269] width 66 height 15
click at [836, 604] on button "Envoyer" at bounding box center [826, 599] width 56 height 23
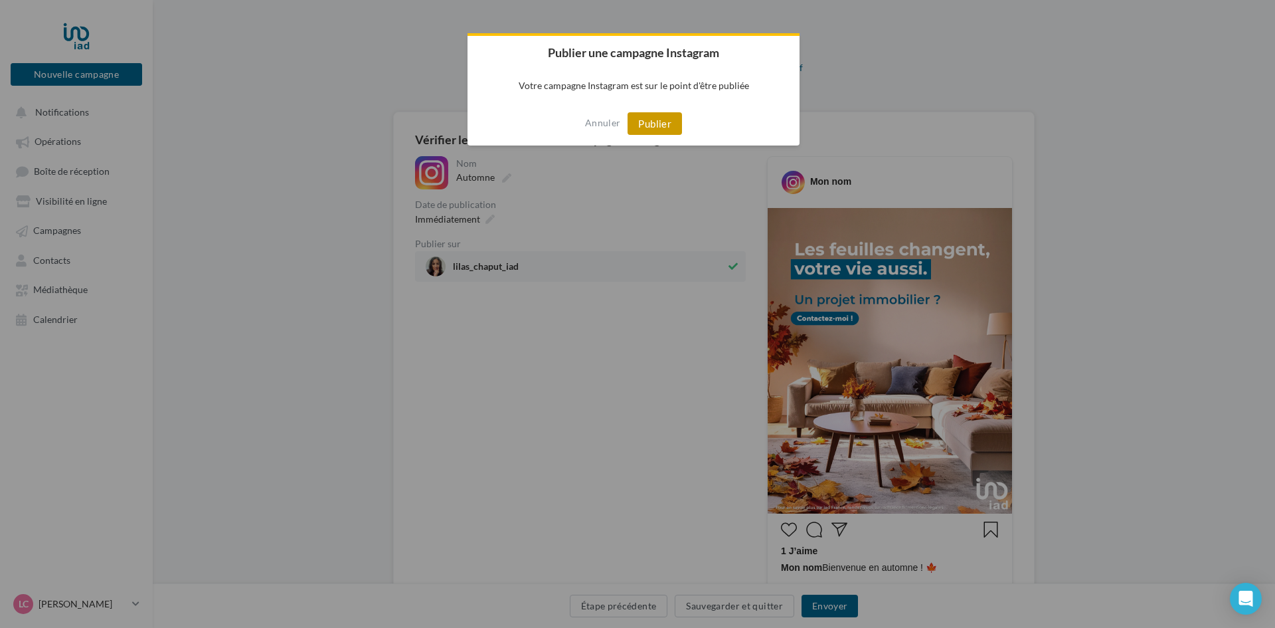
click at [660, 124] on button "Publier" at bounding box center [655, 123] width 54 height 23
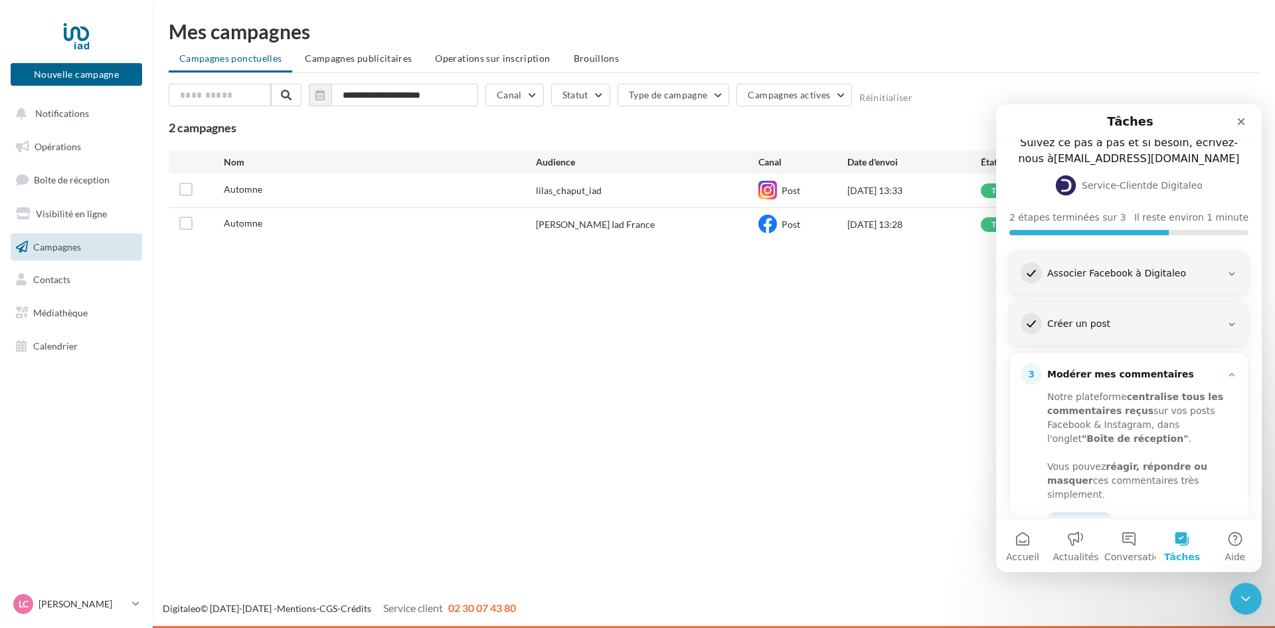
scroll to position [133, 0]
